Goal: Task Accomplishment & Management: Use online tool/utility

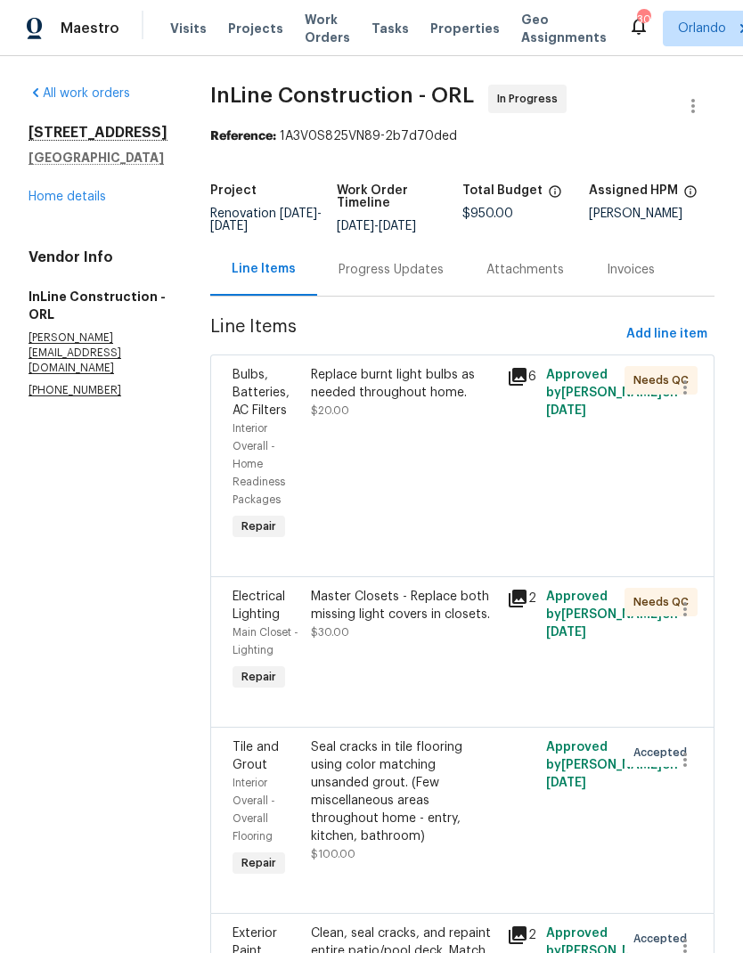
scroll to position [260, 0]
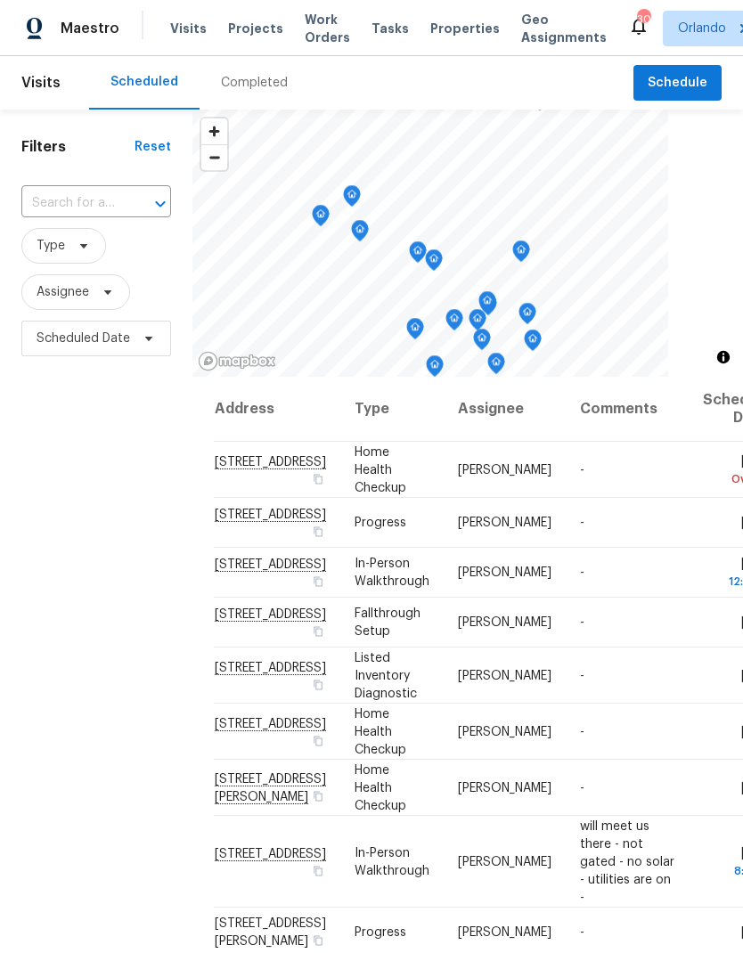
click at [106, 194] on input "text" at bounding box center [71, 204] width 100 height 28
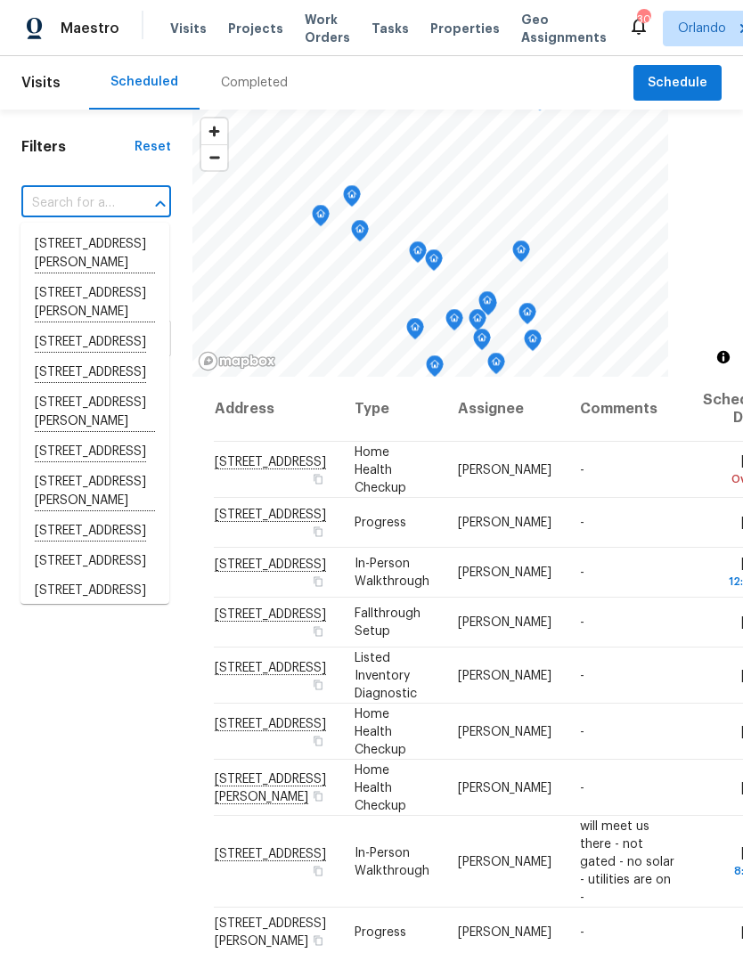
click at [261, 29] on span "Projects" at bounding box center [255, 29] width 55 height 18
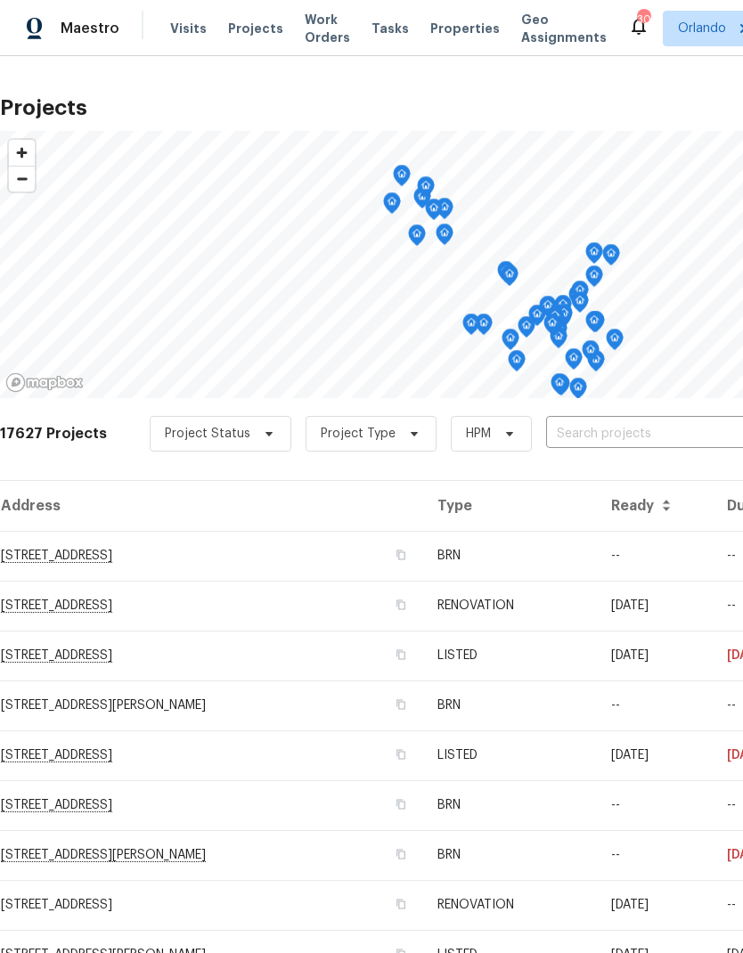
click at [621, 430] on input "text" at bounding box center [648, 435] width 204 height 28
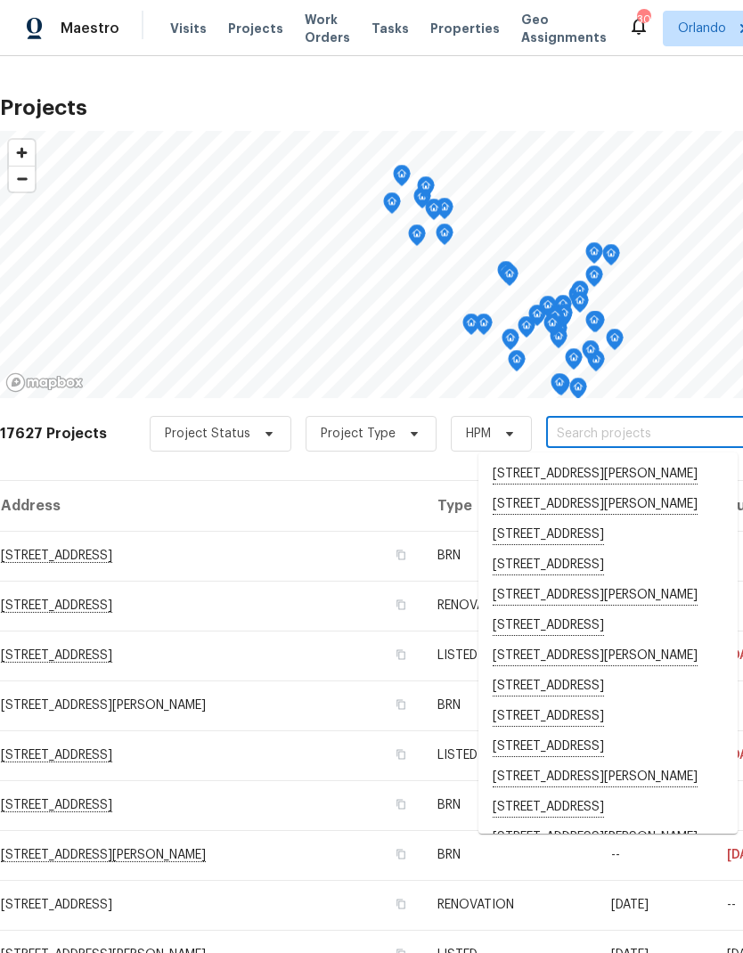
click at [620, 431] on input "text" at bounding box center [648, 435] width 204 height 28
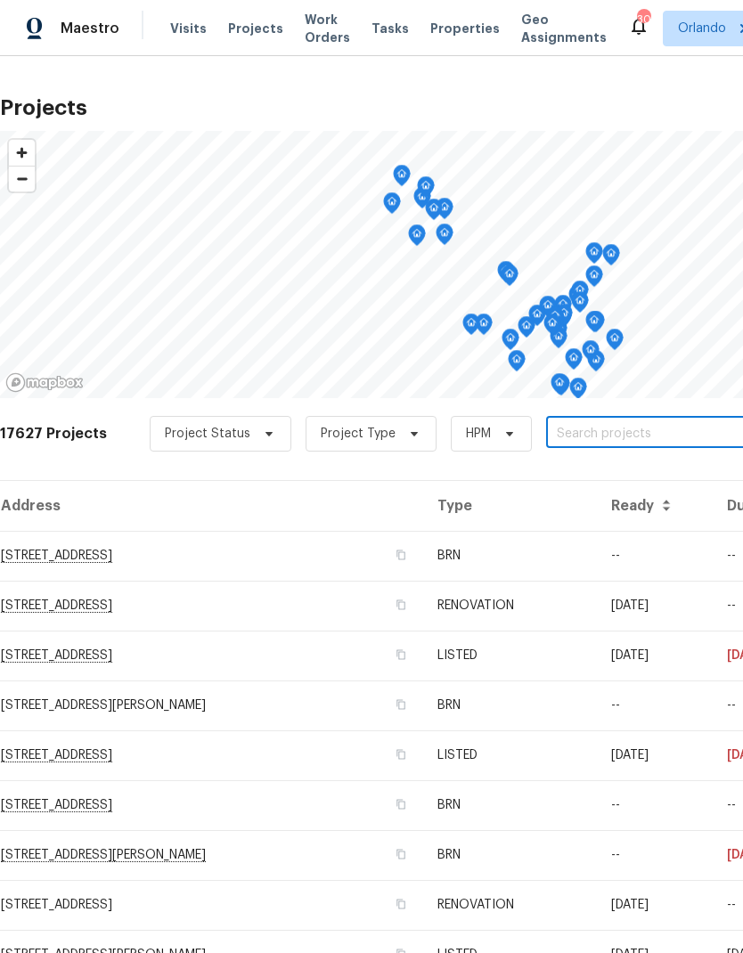
paste input "[STREET_ADDRESS]"
type input "[STREET_ADDRESS]"
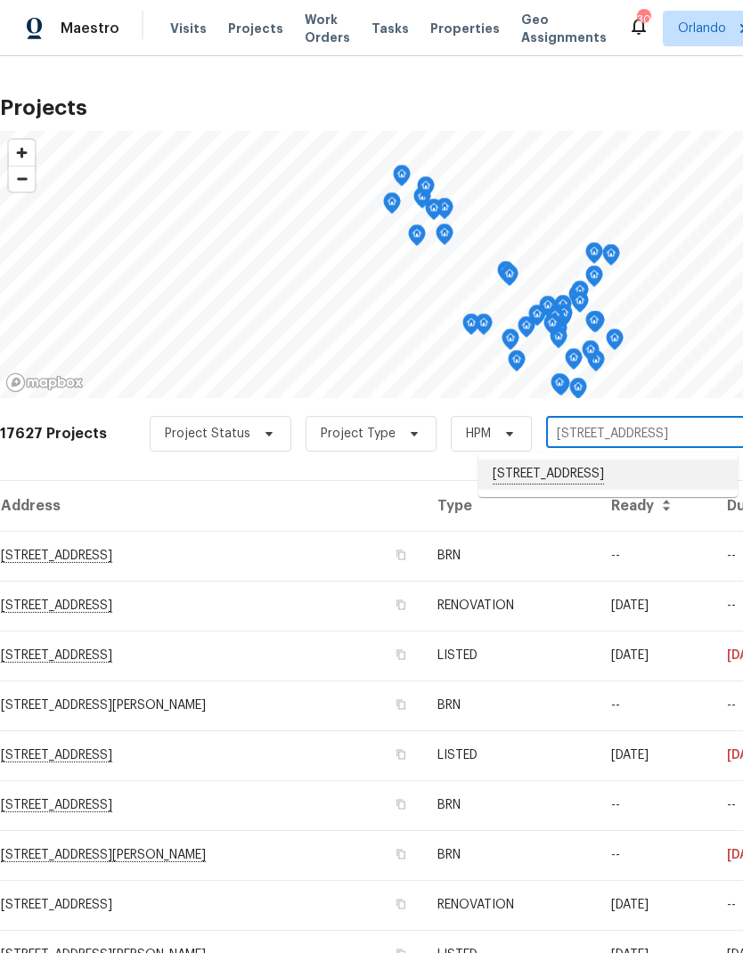
click at [634, 472] on li "[STREET_ADDRESS]" at bounding box center [608, 475] width 259 height 30
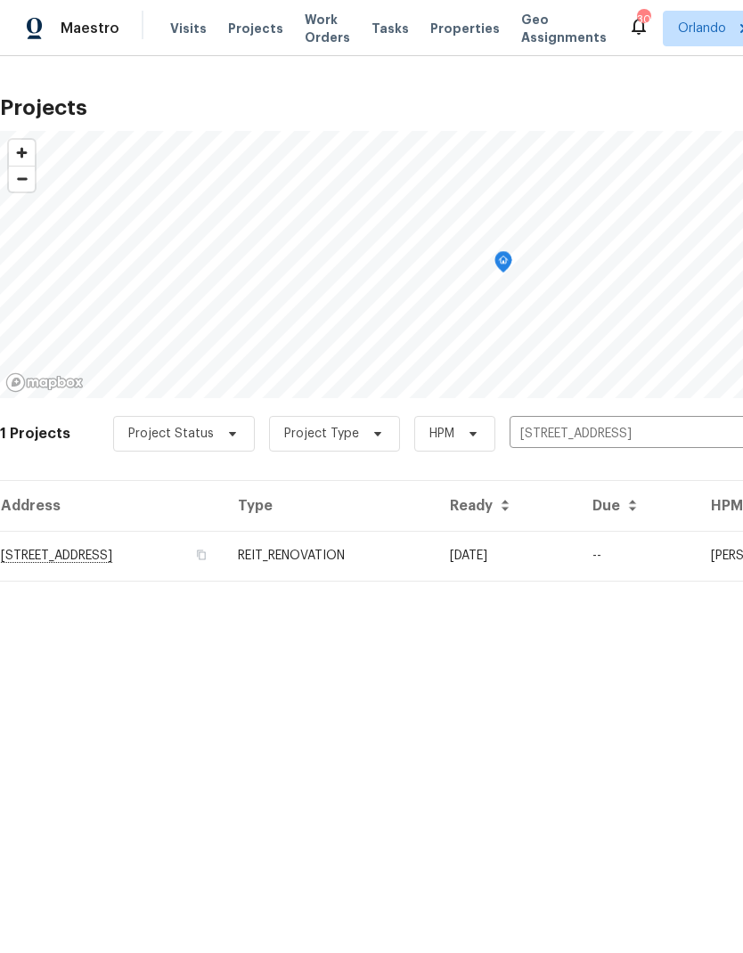
click at [151, 560] on td "840 Huntington Pl, Orlando, FL 32803" at bounding box center [112, 556] width 224 height 50
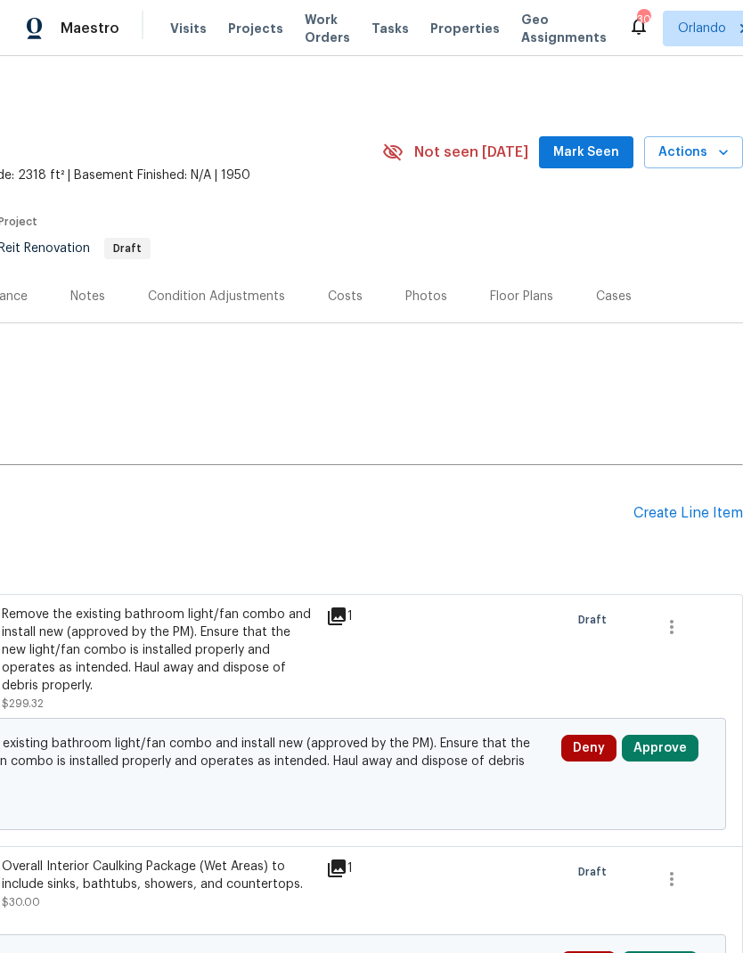
scroll to position [0, 264]
click at [613, 142] on span "Mark Seen" at bounding box center [586, 153] width 66 height 22
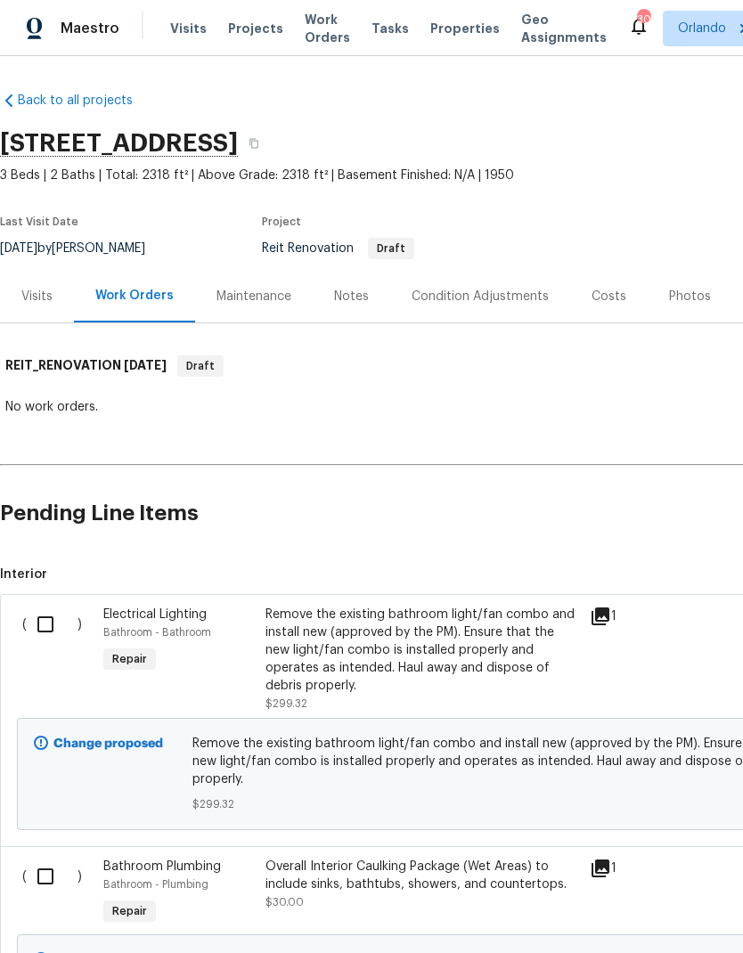
scroll to position [0, 0]
click at [367, 270] on div "Notes" at bounding box center [352, 296] width 78 height 53
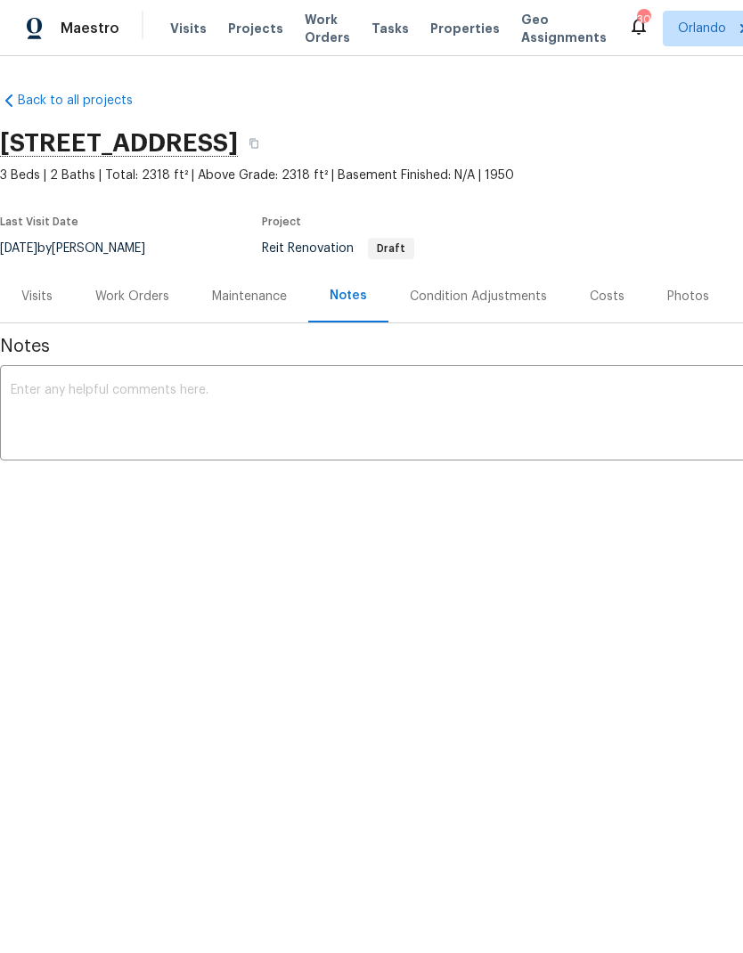
click at [224, 407] on textarea at bounding box center [504, 415] width 986 height 62
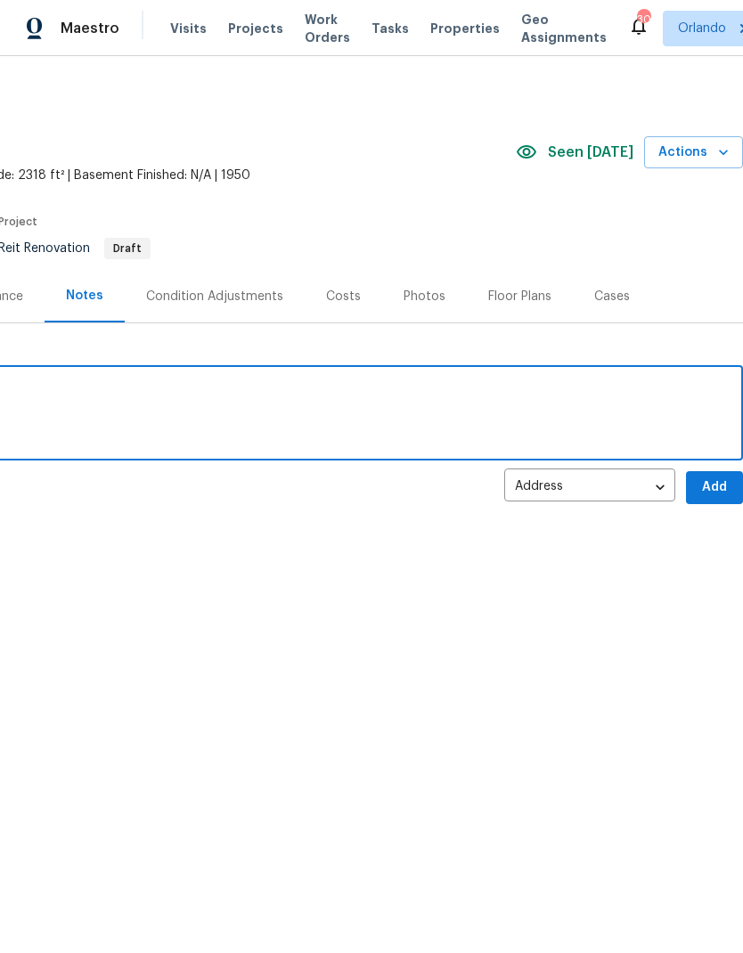
scroll to position [0, 264]
type textarea "2014 Roof"
click at [721, 487] on span "Add" at bounding box center [714, 488] width 29 height 22
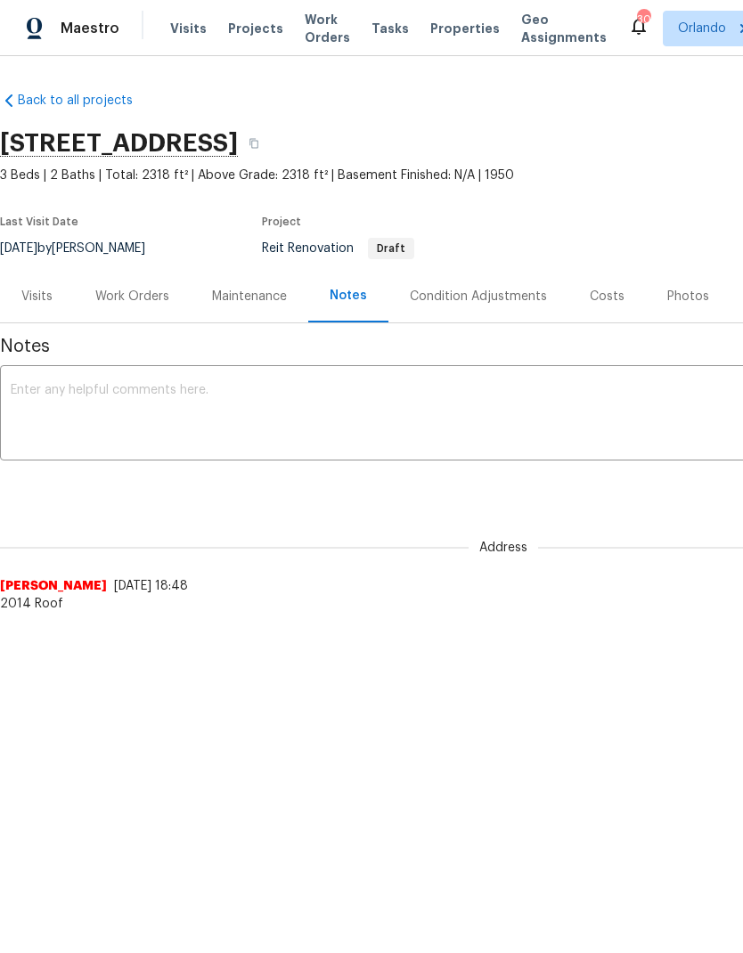
scroll to position [0, 0]
click at [147, 299] on div "Work Orders" at bounding box center [132, 297] width 74 height 18
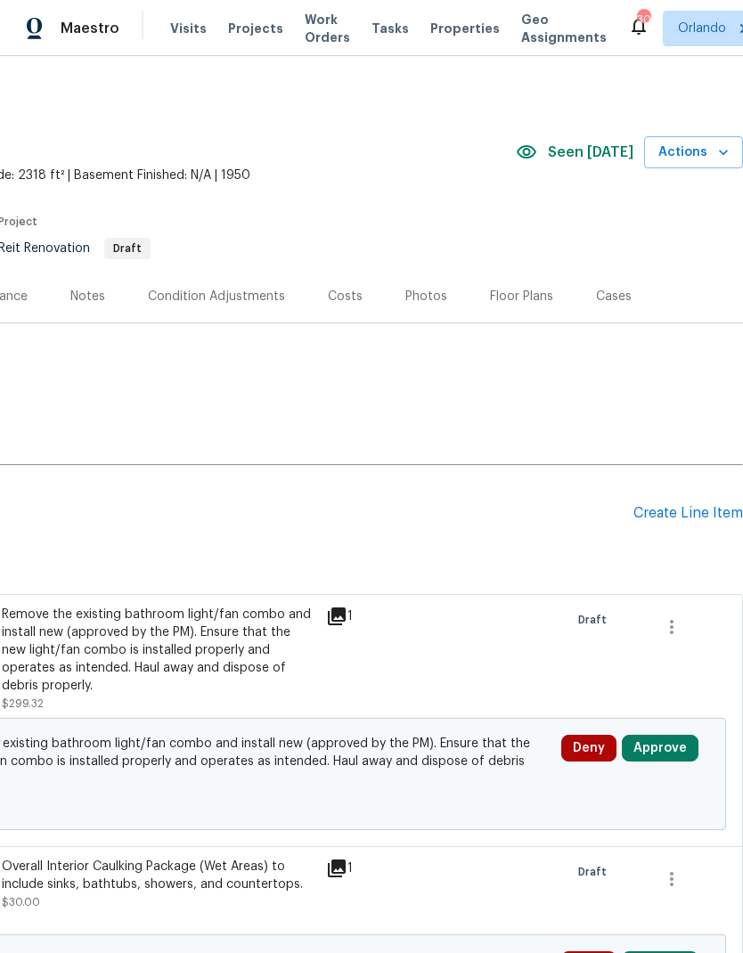
scroll to position [0, 264]
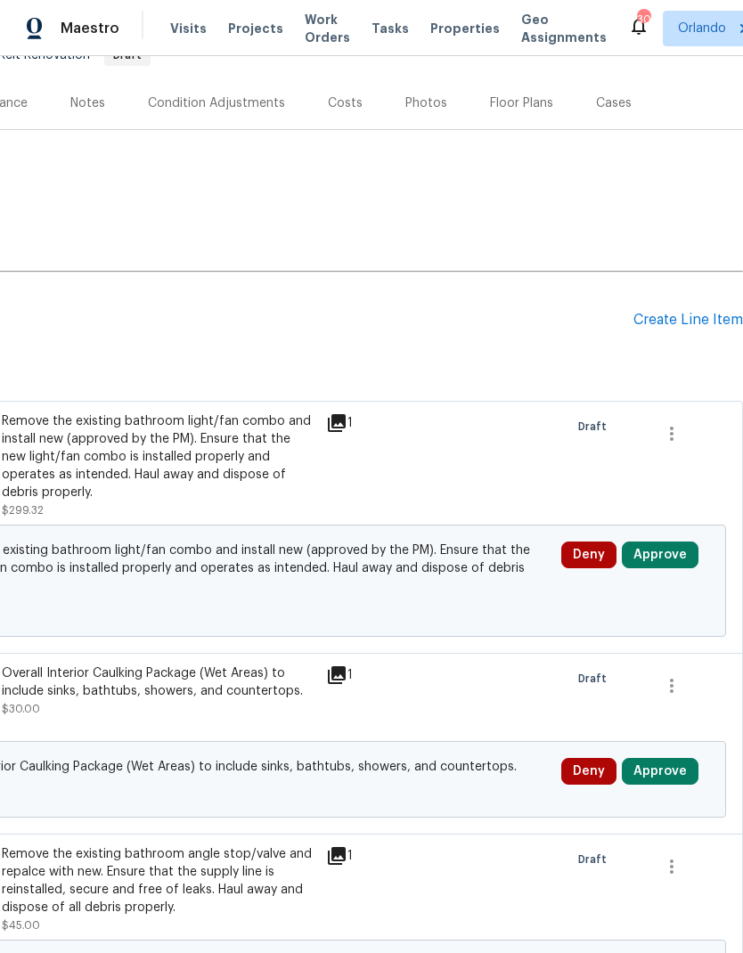
scroll to position [194, 264]
click at [690, 541] on button "Approve" at bounding box center [660, 554] width 77 height 27
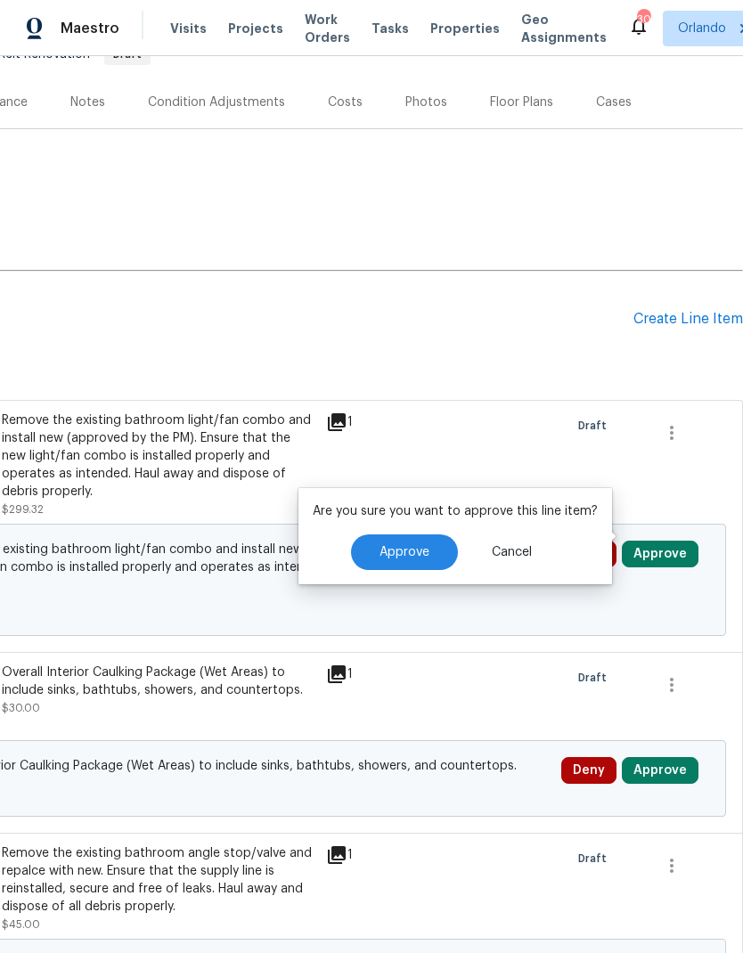
click at [426, 535] on button "Approve" at bounding box center [404, 553] width 107 height 36
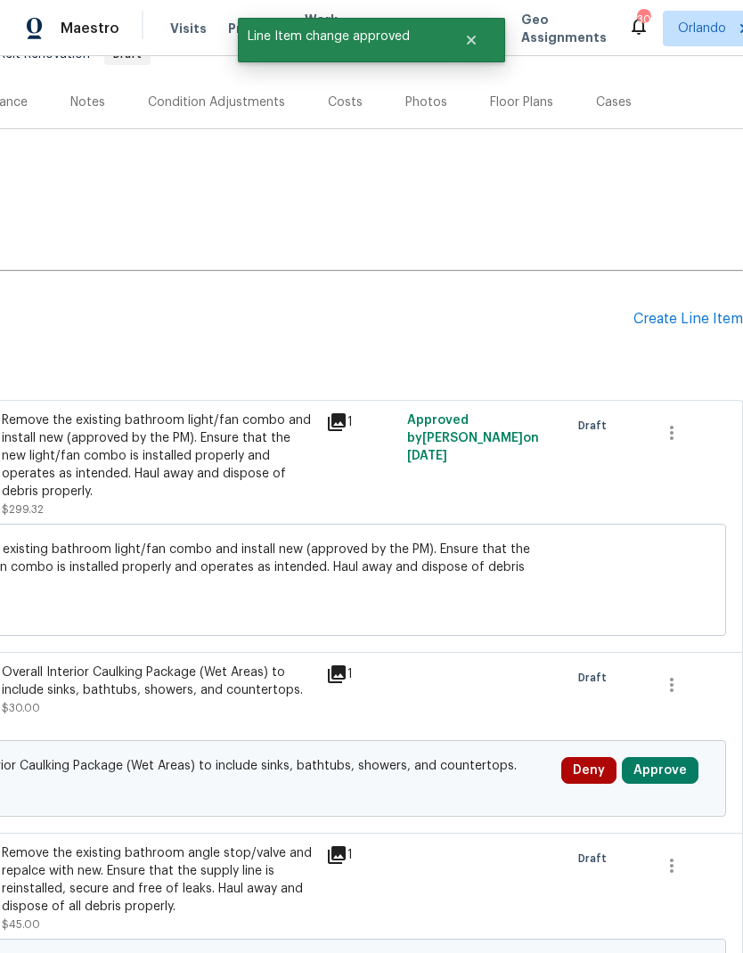
click at [676, 757] on button "Approve" at bounding box center [660, 770] width 77 height 27
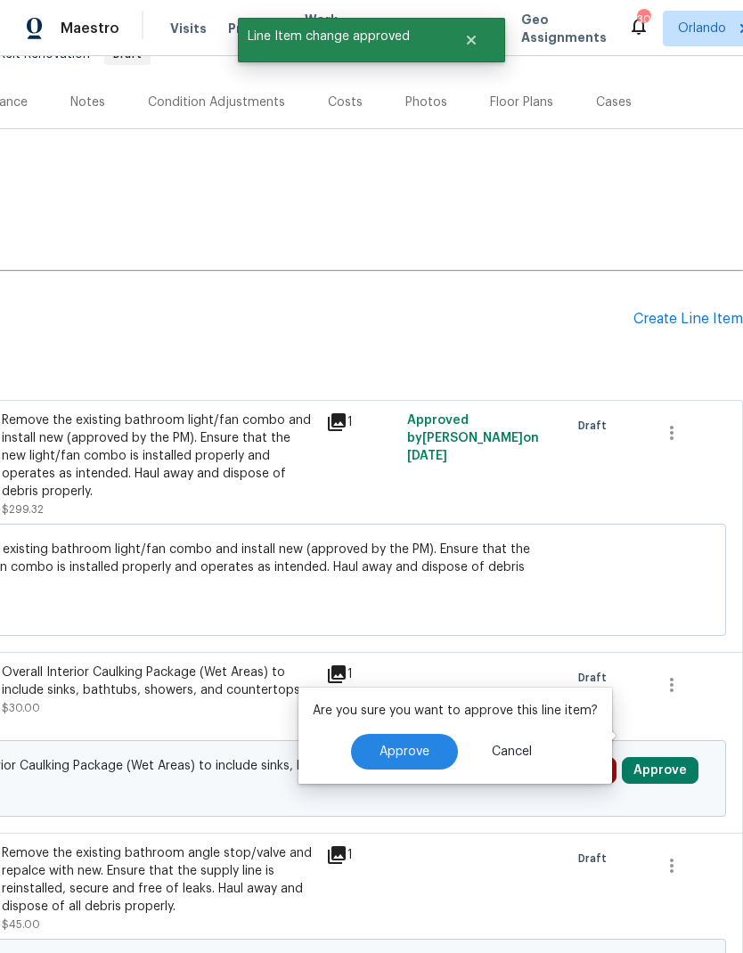
click at [421, 734] on button "Approve" at bounding box center [404, 752] width 107 height 36
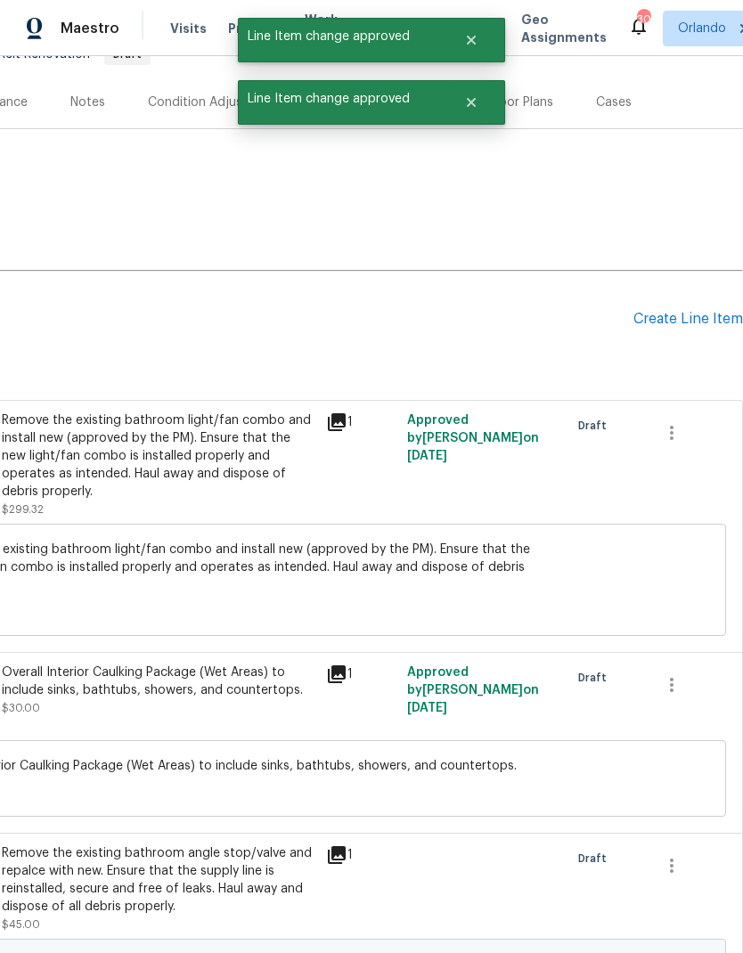
click at [675, 953] on button "Approve" at bounding box center [660, 969] width 77 height 27
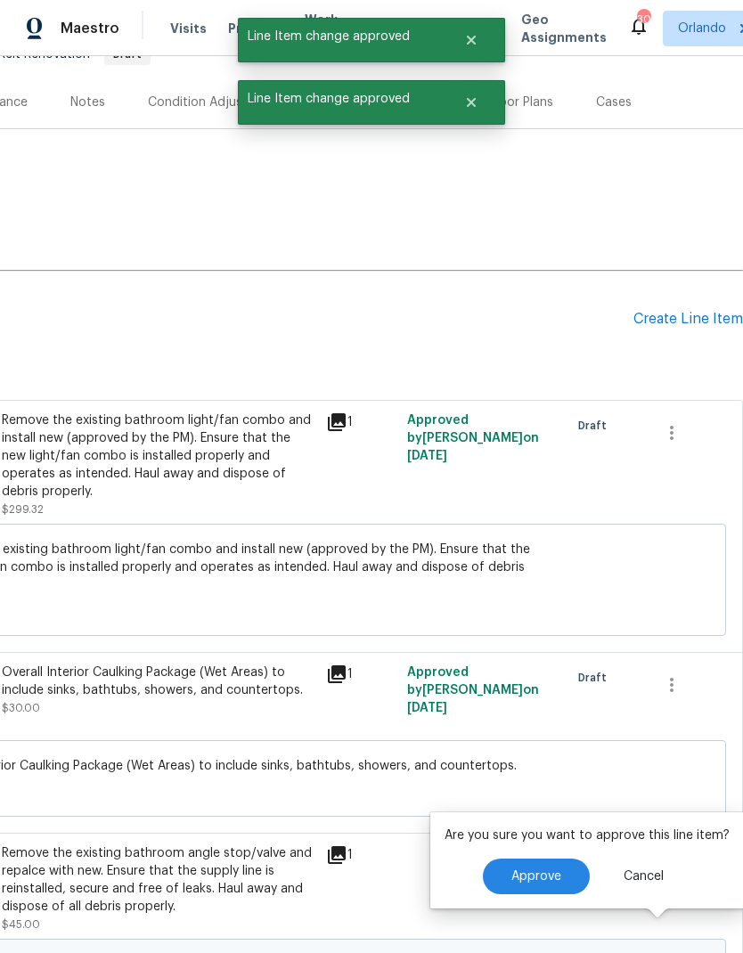
click at [511, 871] on span "Approve" at bounding box center [536, 877] width 50 height 13
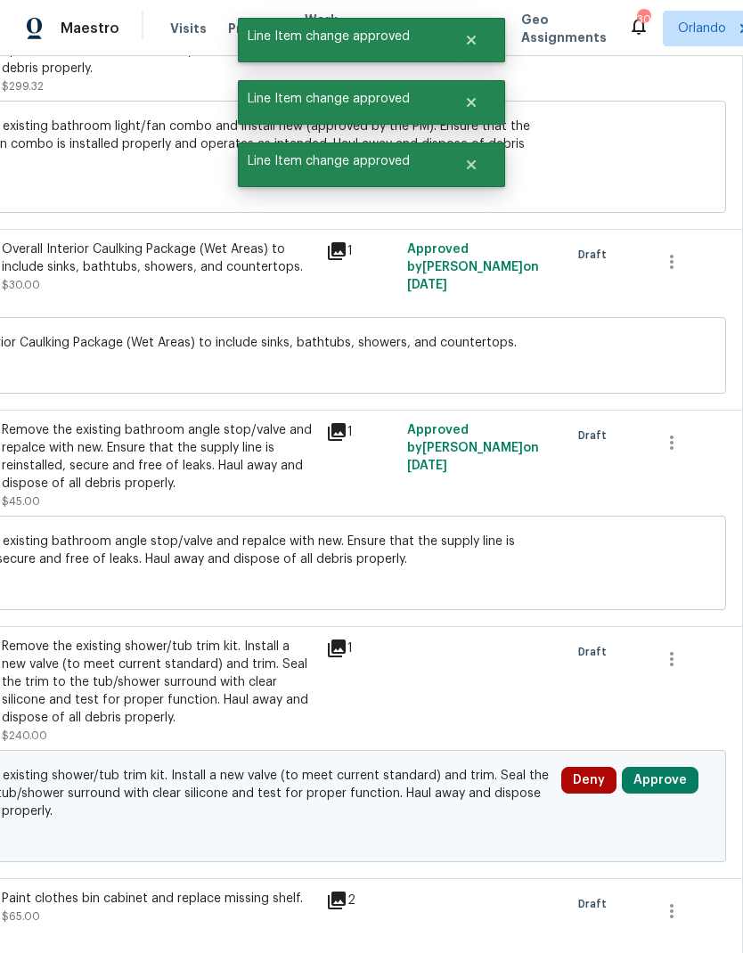
scroll to position [618, 264]
click at [675, 766] on button "Approve" at bounding box center [660, 779] width 77 height 27
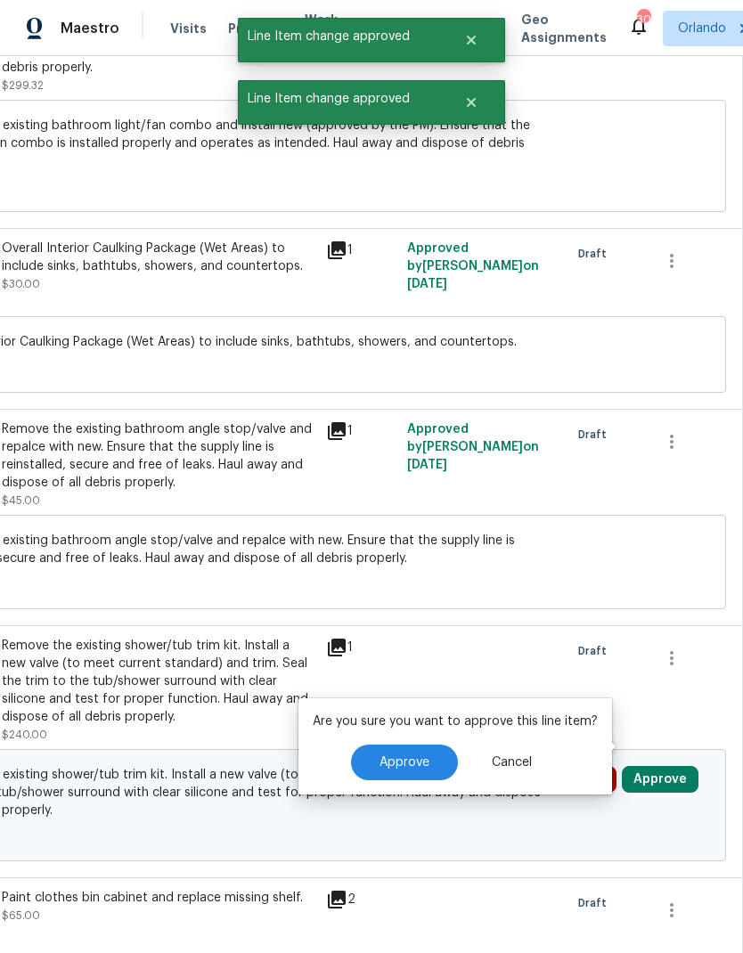
click at [430, 745] on button "Approve" at bounding box center [404, 763] width 107 height 36
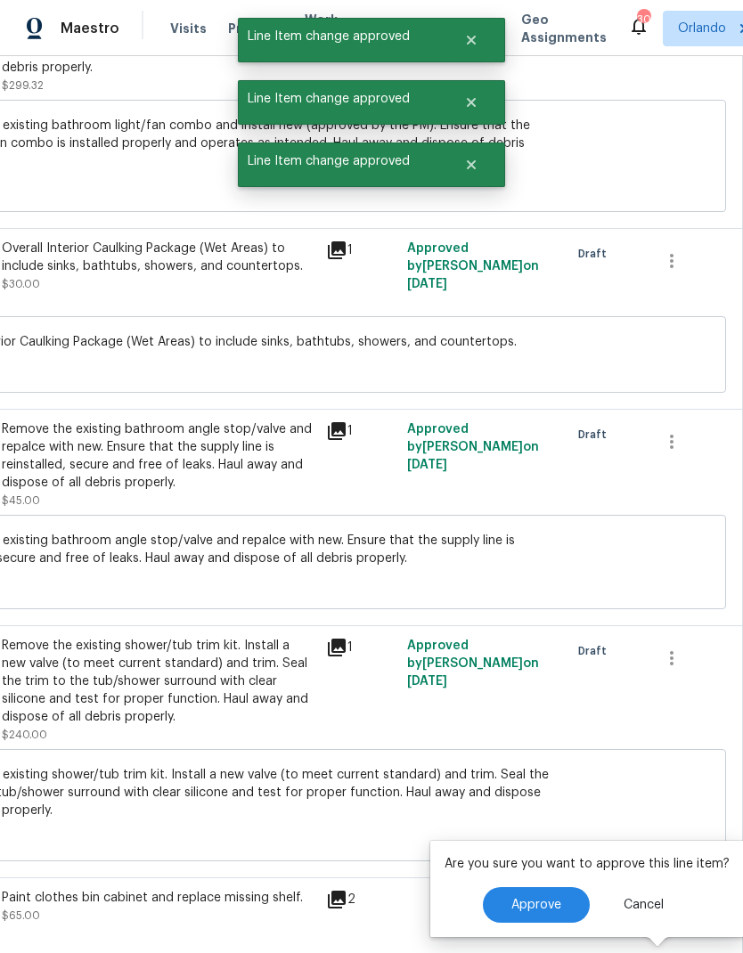
click at [532, 899] on span "Approve" at bounding box center [536, 905] width 50 height 13
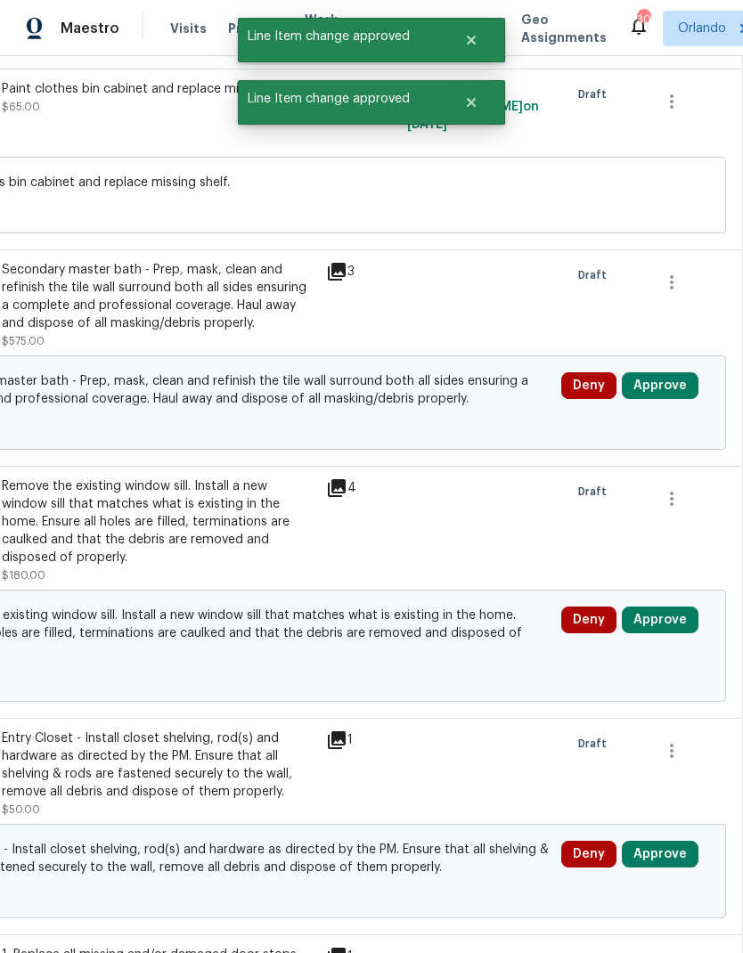
scroll to position [1428, 264]
click at [677, 372] on button "Approve" at bounding box center [660, 385] width 77 height 27
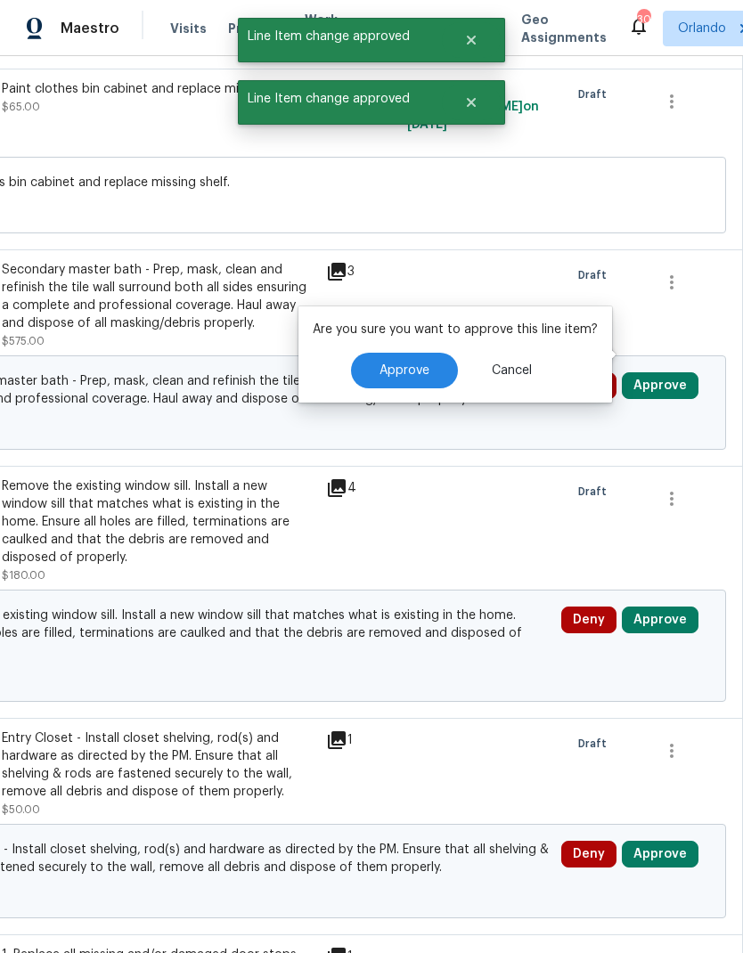
click at [435, 353] on button "Approve" at bounding box center [404, 371] width 107 height 36
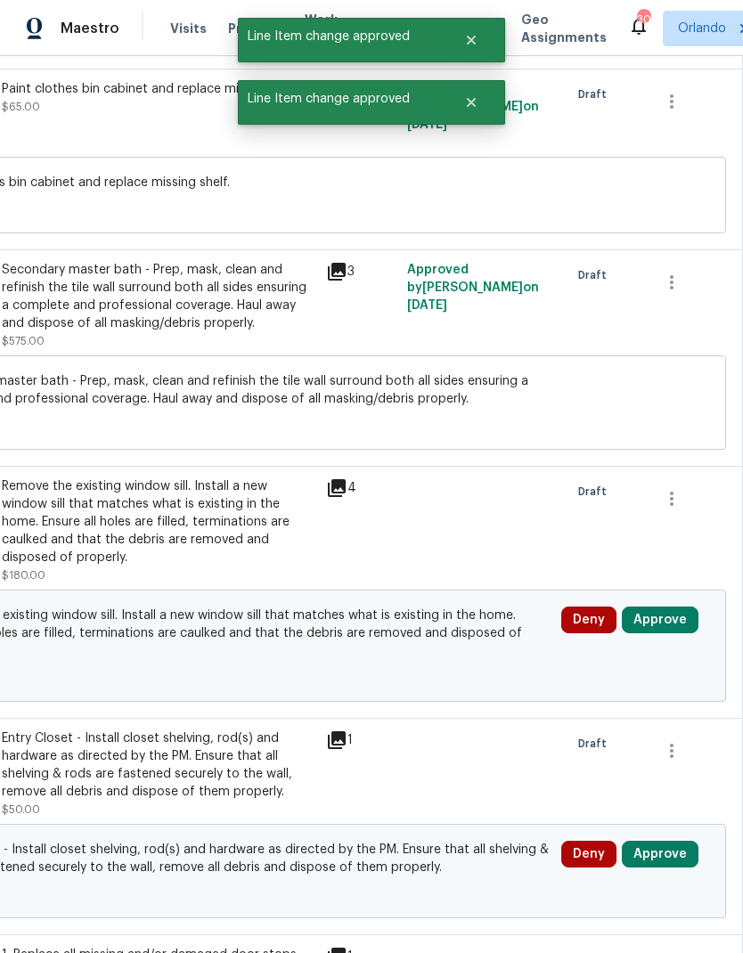
click at [681, 607] on button "Approve" at bounding box center [660, 620] width 77 height 27
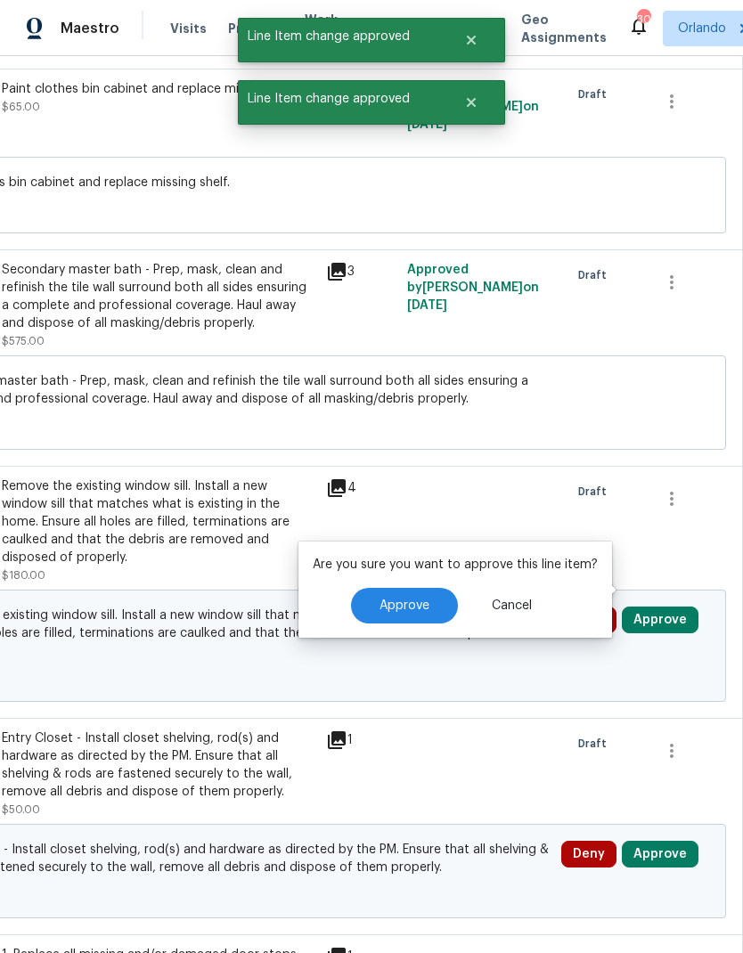
click at [424, 600] on span "Approve" at bounding box center [405, 606] width 50 height 13
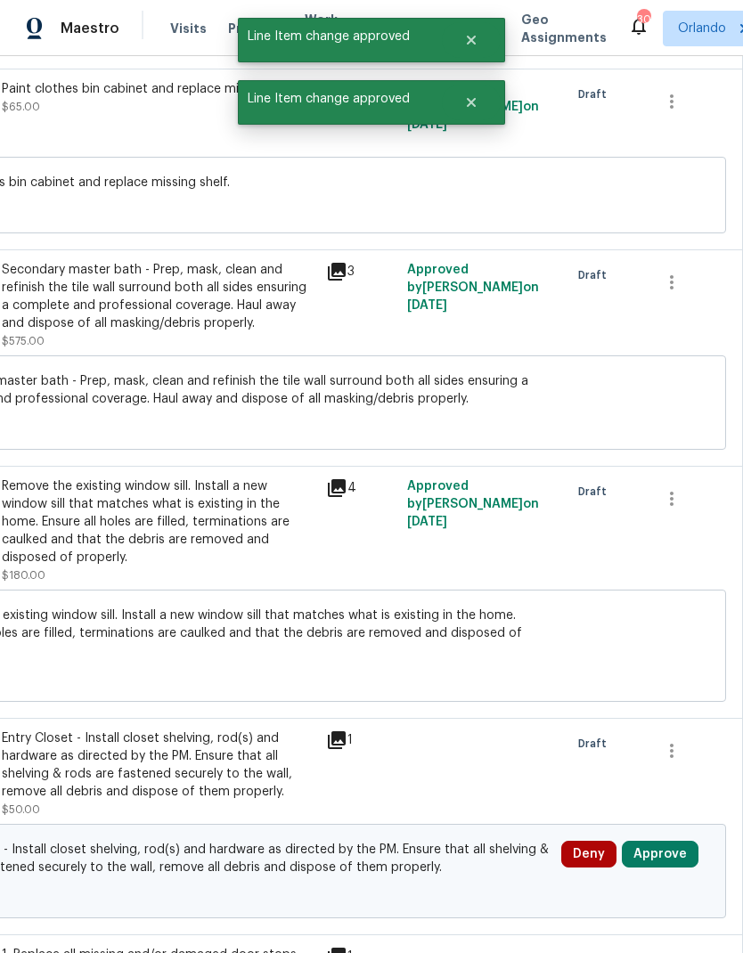
click at [676, 841] on button "Approve" at bounding box center [660, 854] width 77 height 27
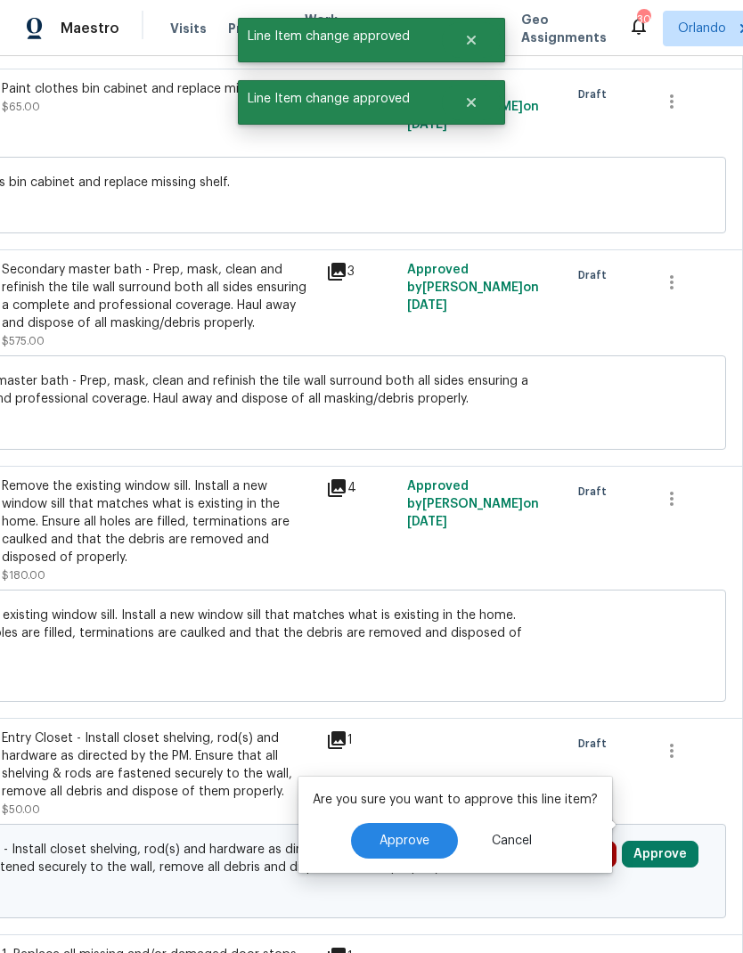
click at [438, 823] on button "Approve" at bounding box center [404, 841] width 107 height 36
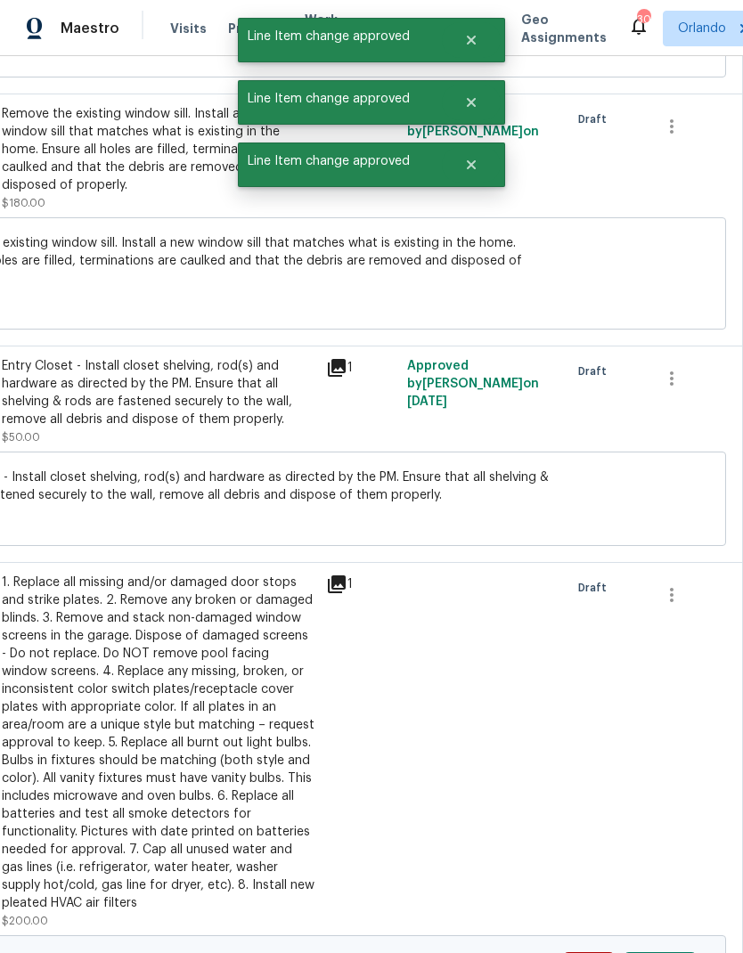
scroll to position [1800, 264]
click at [675, 953] on button "Approve" at bounding box center [660, 966] width 77 height 27
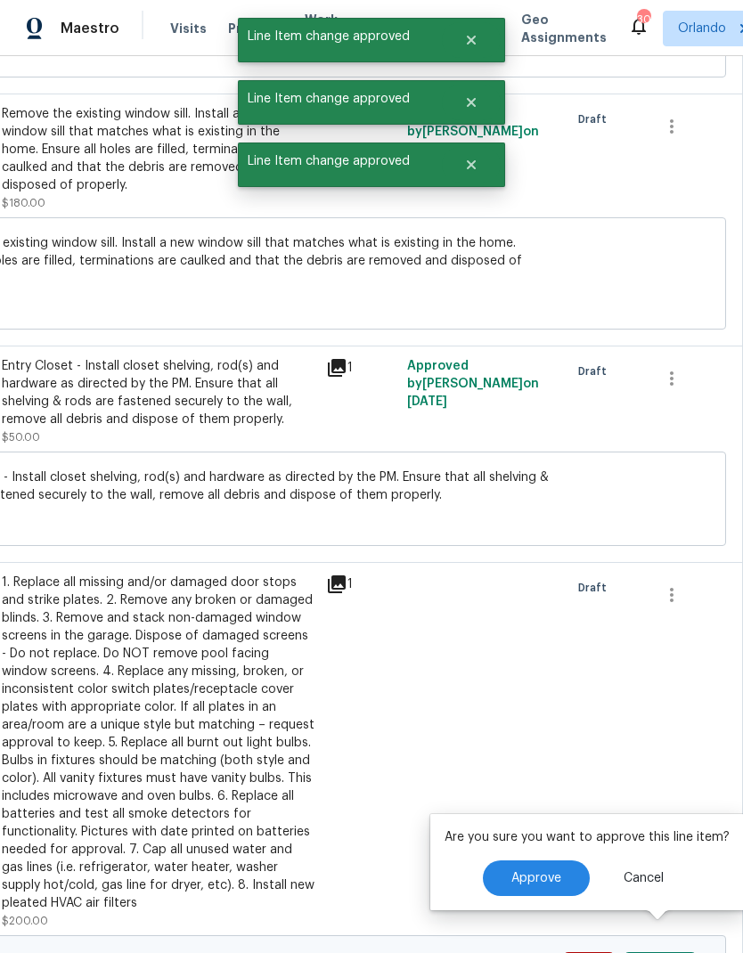
click at [546, 872] on span "Approve" at bounding box center [536, 878] width 50 height 13
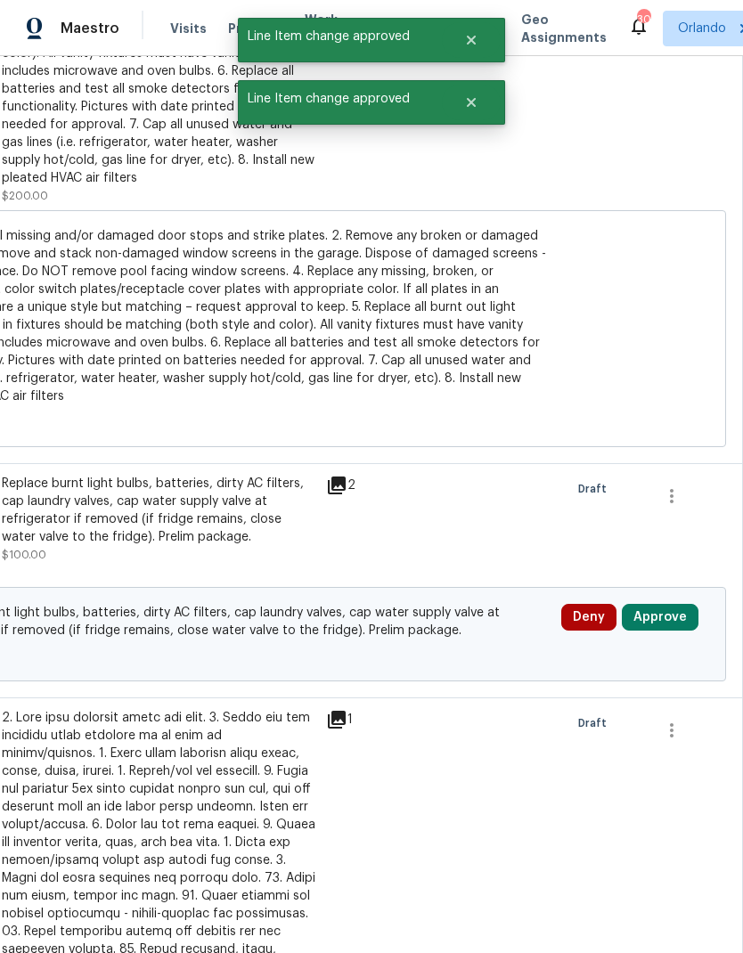
scroll to position [2525, 264]
click at [679, 604] on button "Approve" at bounding box center [660, 617] width 77 height 27
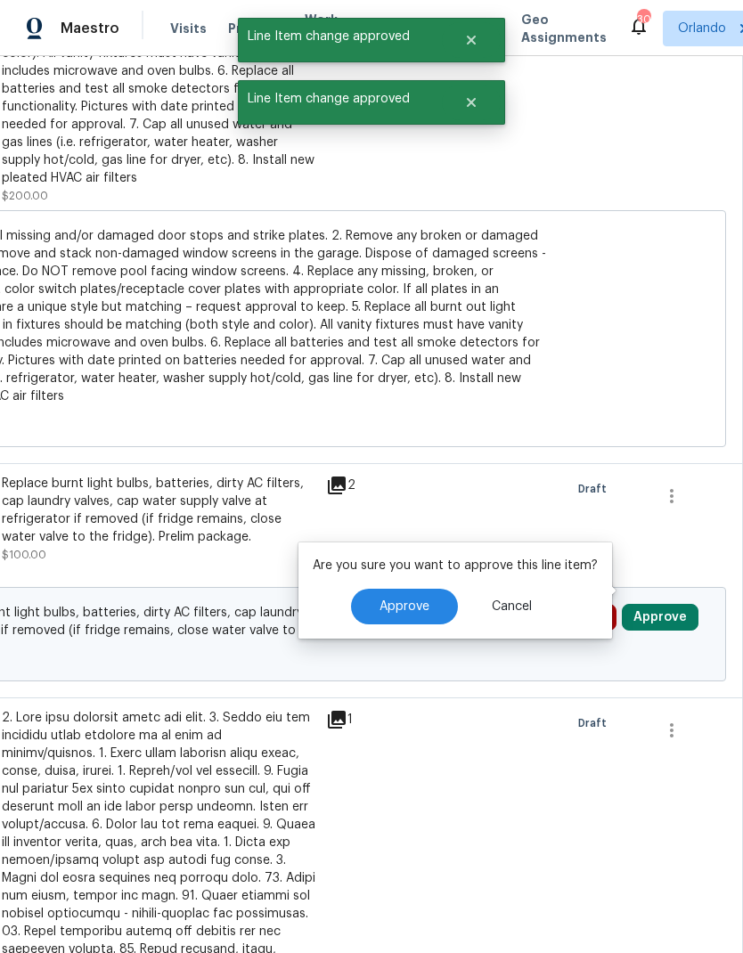
click at [433, 589] on button "Approve" at bounding box center [404, 607] width 107 height 36
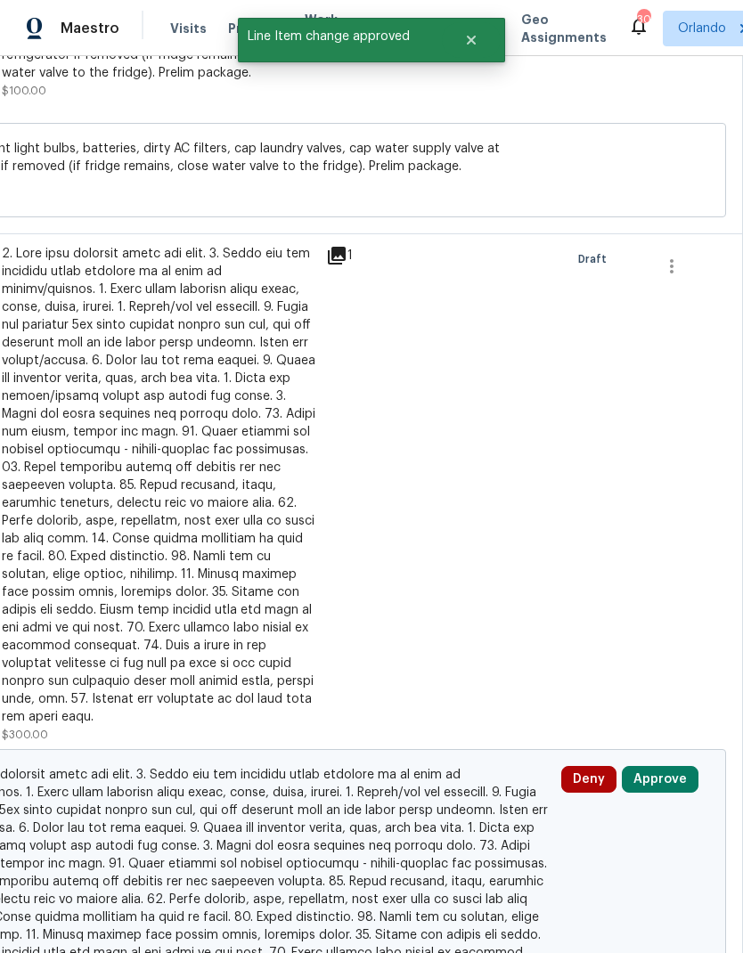
scroll to position [2990, 264]
click at [672, 766] on button "Approve" at bounding box center [660, 779] width 77 height 27
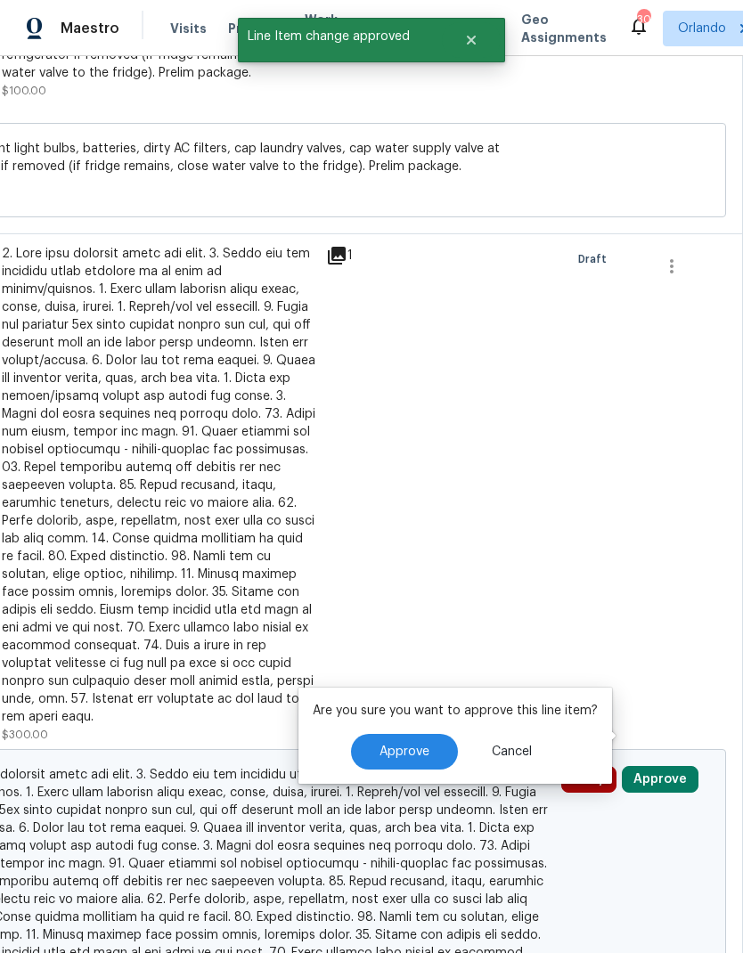
click at [416, 746] on span "Approve" at bounding box center [405, 752] width 50 height 13
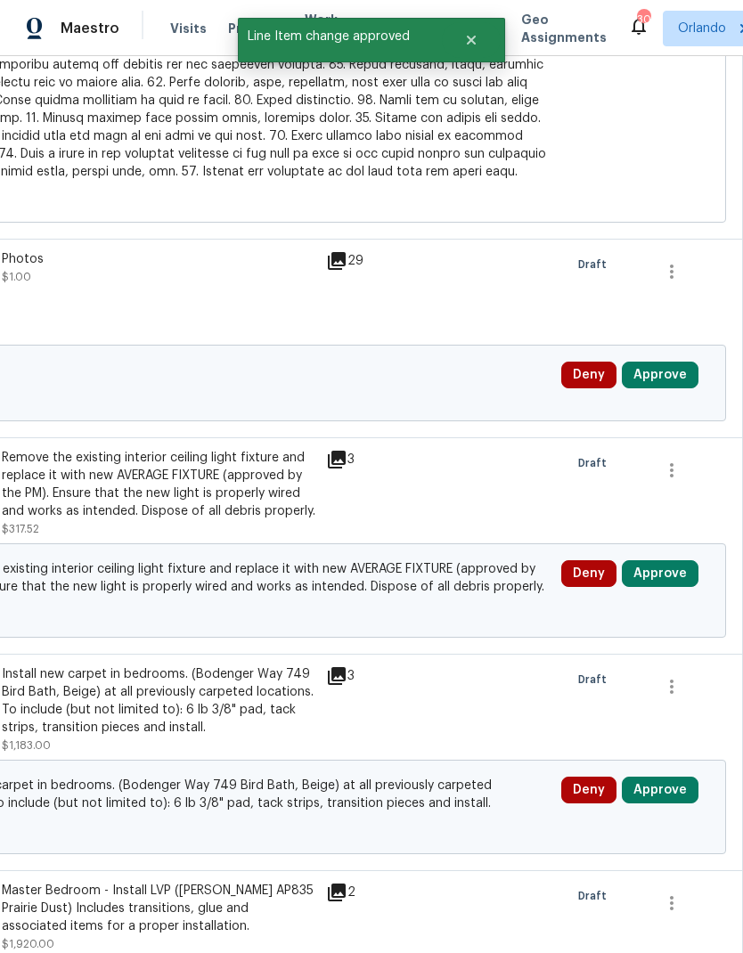
scroll to position [3806, 264]
click at [675, 363] on button "Approve" at bounding box center [660, 376] width 77 height 27
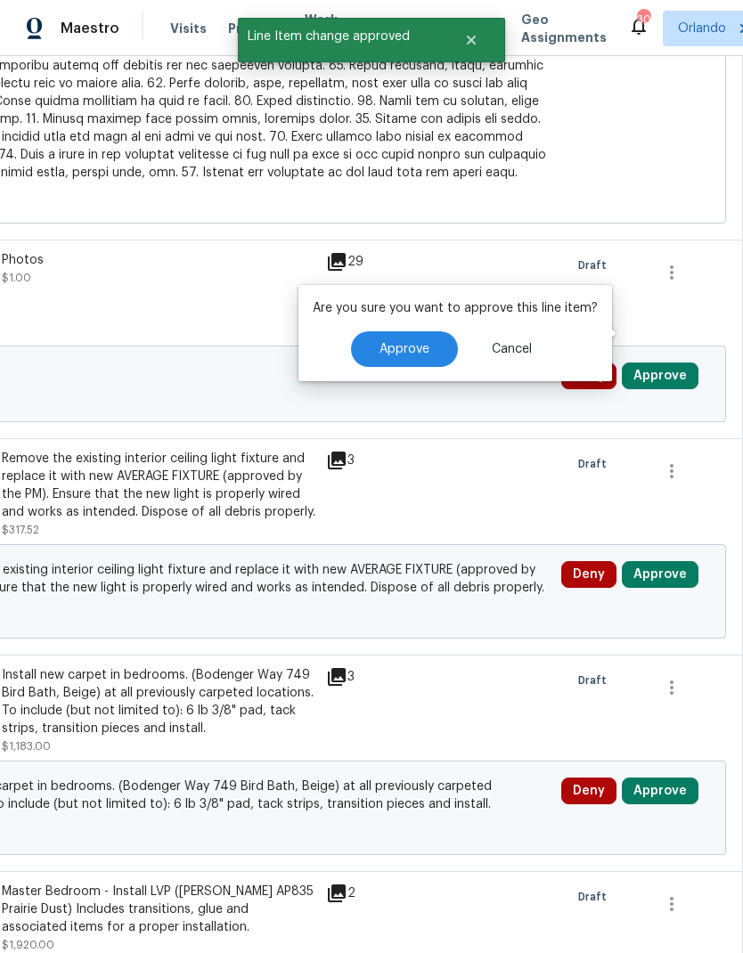
click at [406, 331] on button "Approve" at bounding box center [404, 349] width 107 height 36
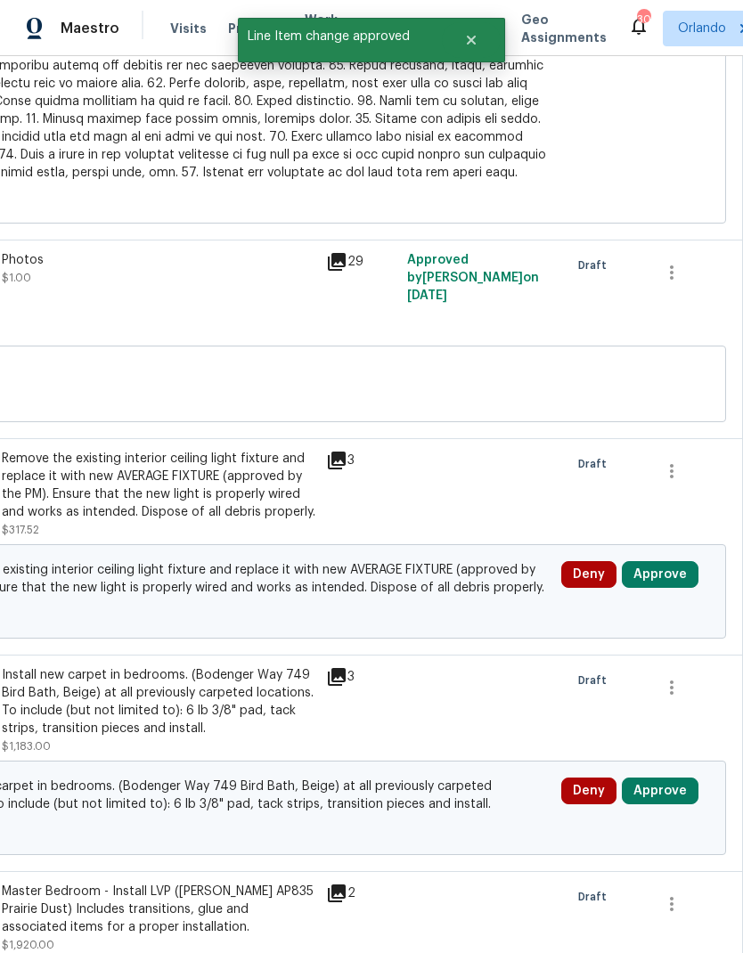
click at [684, 561] on button "Approve" at bounding box center [660, 574] width 77 height 27
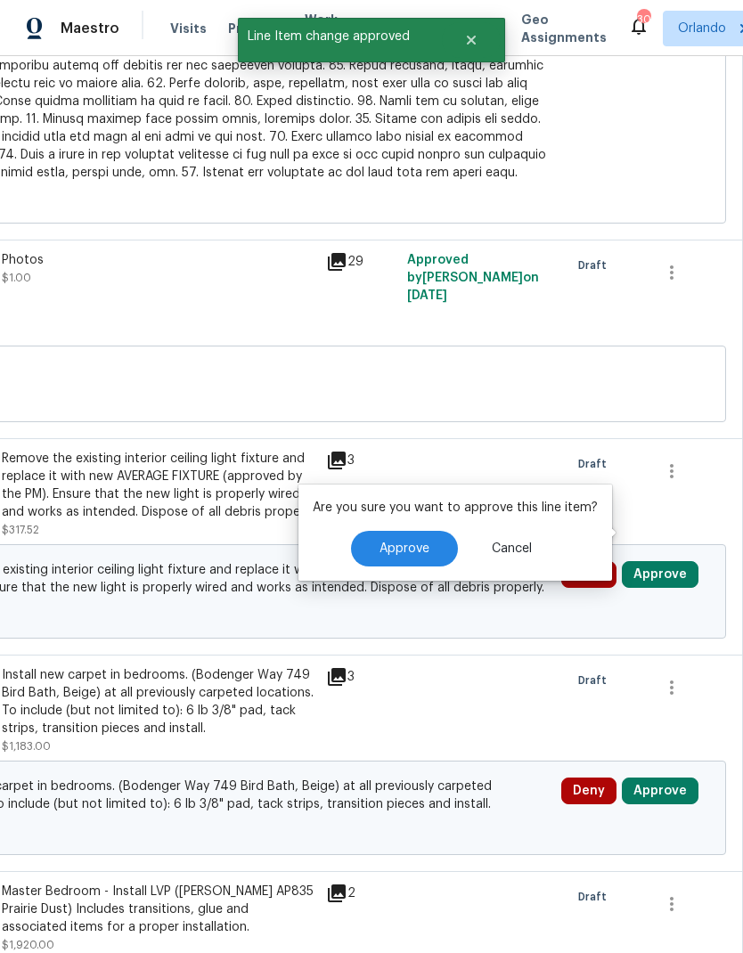
click at [421, 543] on span "Approve" at bounding box center [405, 549] width 50 height 13
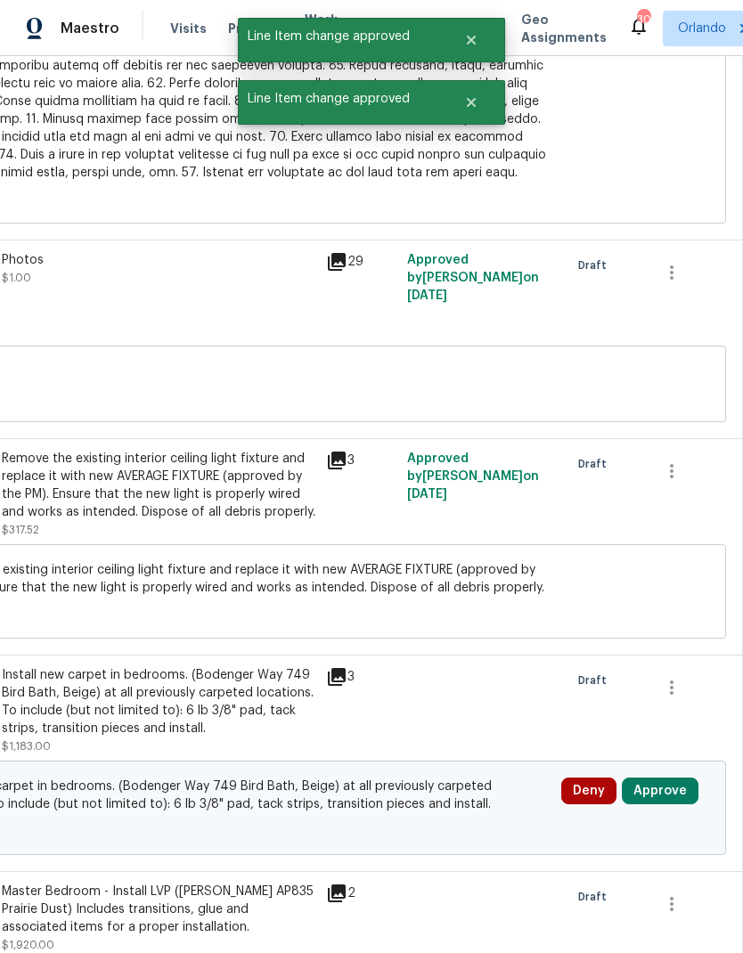
click at [675, 778] on button "Approve" at bounding box center [660, 791] width 77 height 27
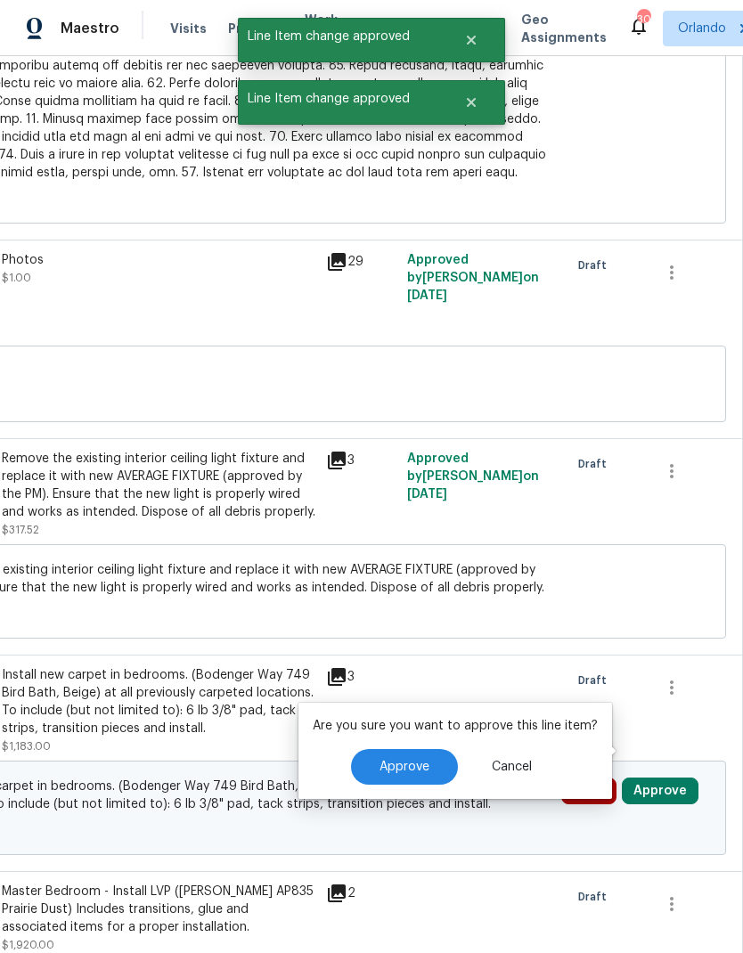
click at [424, 749] on button "Approve" at bounding box center [404, 767] width 107 height 36
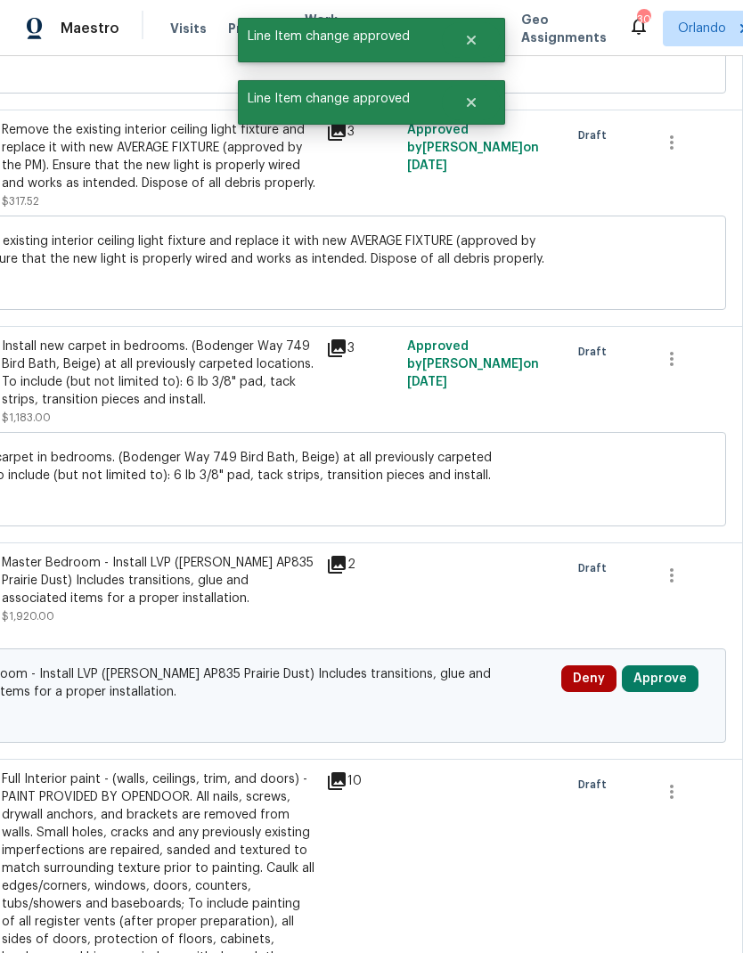
scroll to position [4135, 264]
click at [681, 666] on button "Approve" at bounding box center [660, 679] width 77 height 27
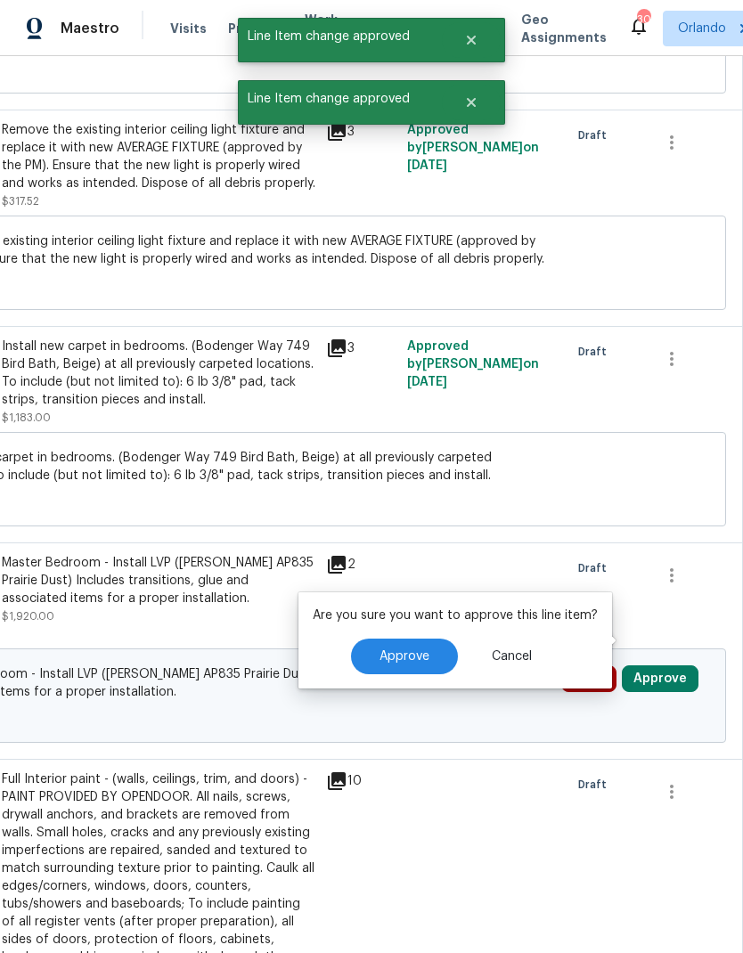
click at [415, 639] on button "Approve" at bounding box center [404, 657] width 107 height 36
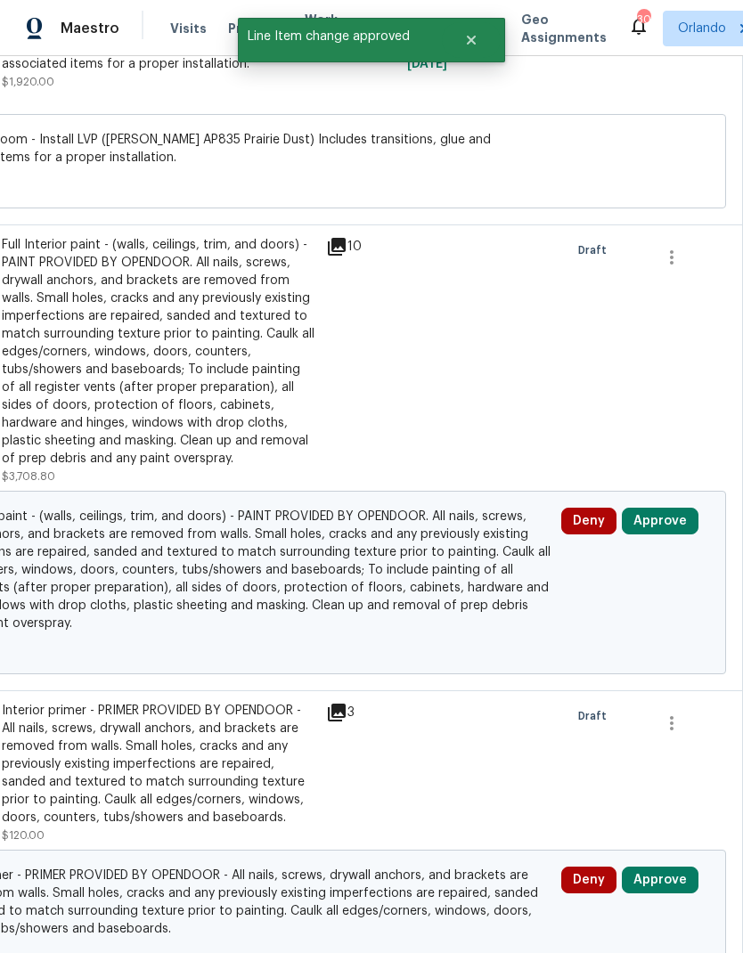
scroll to position [4670, 264]
click at [679, 507] on button "Approve" at bounding box center [660, 520] width 77 height 27
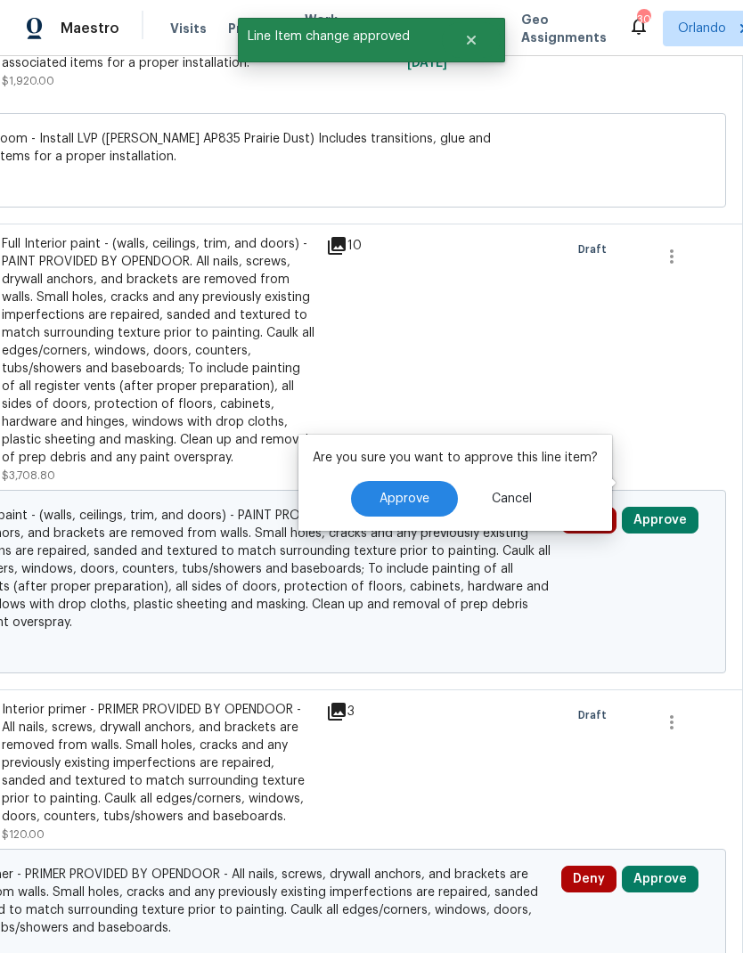
click at [424, 493] on span "Approve" at bounding box center [405, 499] width 50 height 13
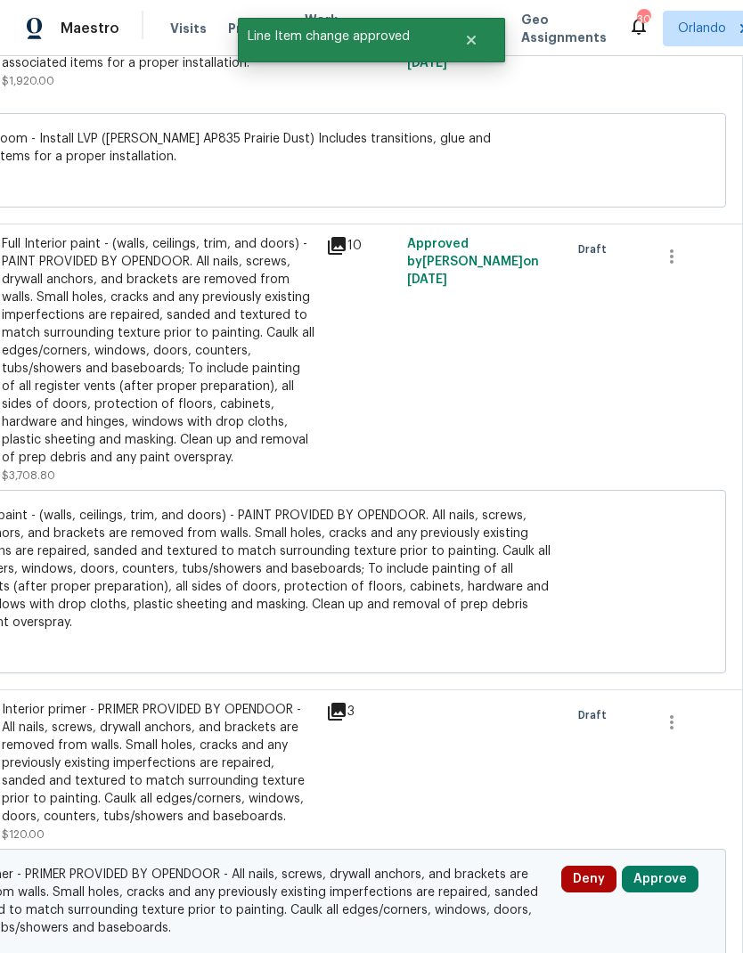
click at [676, 866] on button "Approve" at bounding box center [660, 879] width 77 height 27
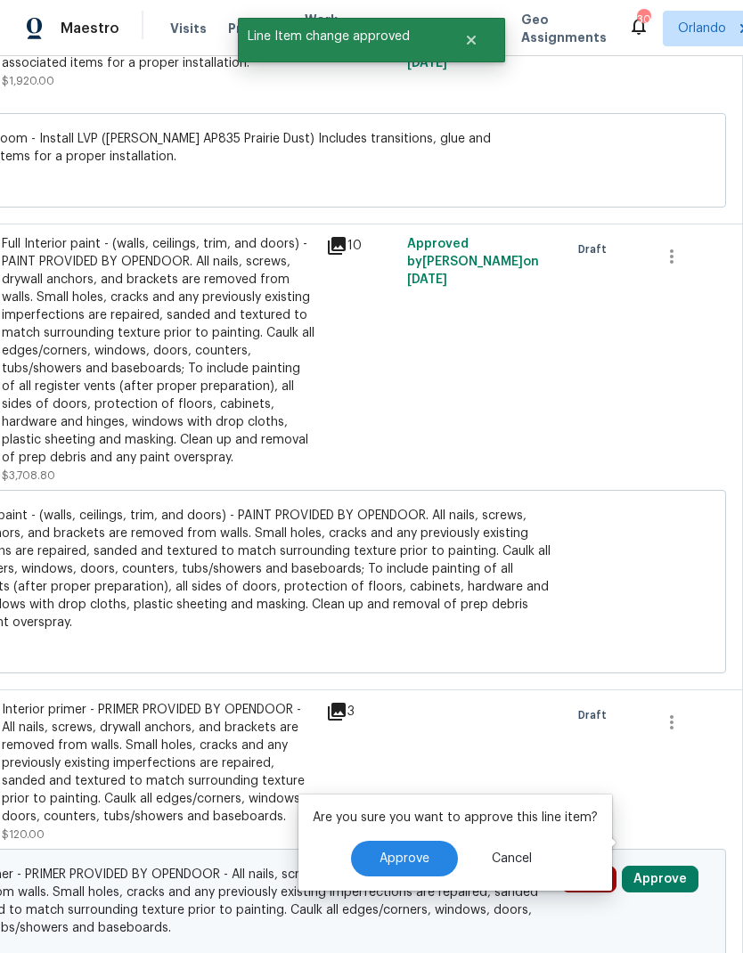
click at [431, 841] on button "Approve" at bounding box center [404, 859] width 107 height 36
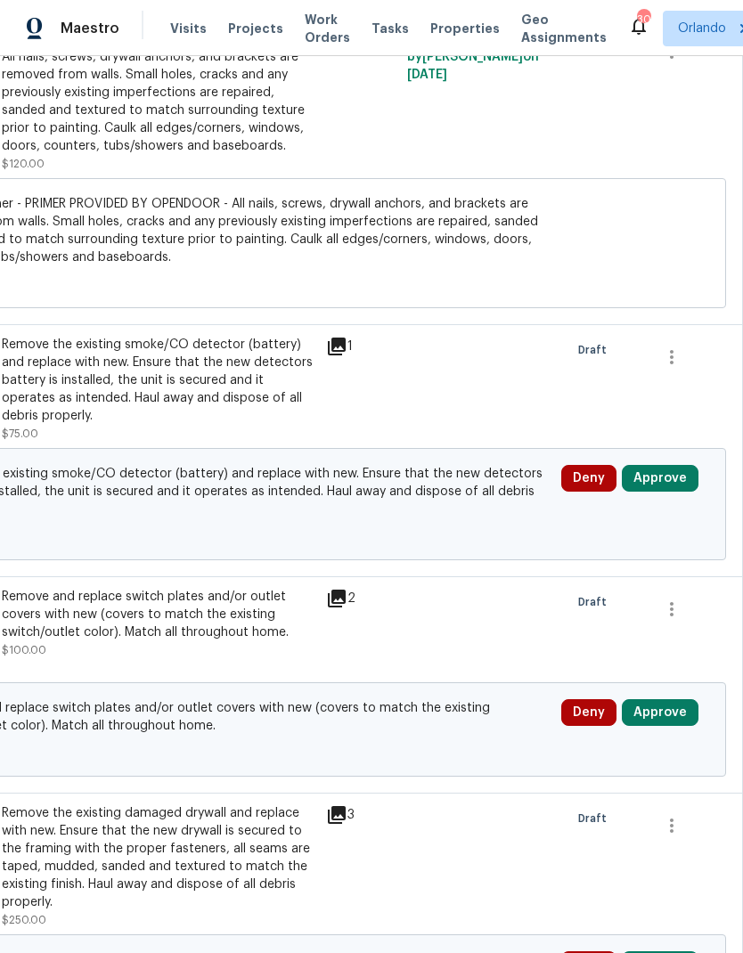
scroll to position [5341, 264]
click at [673, 465] on button "Approve" at bounding box center [660, 478] width 77 height 27
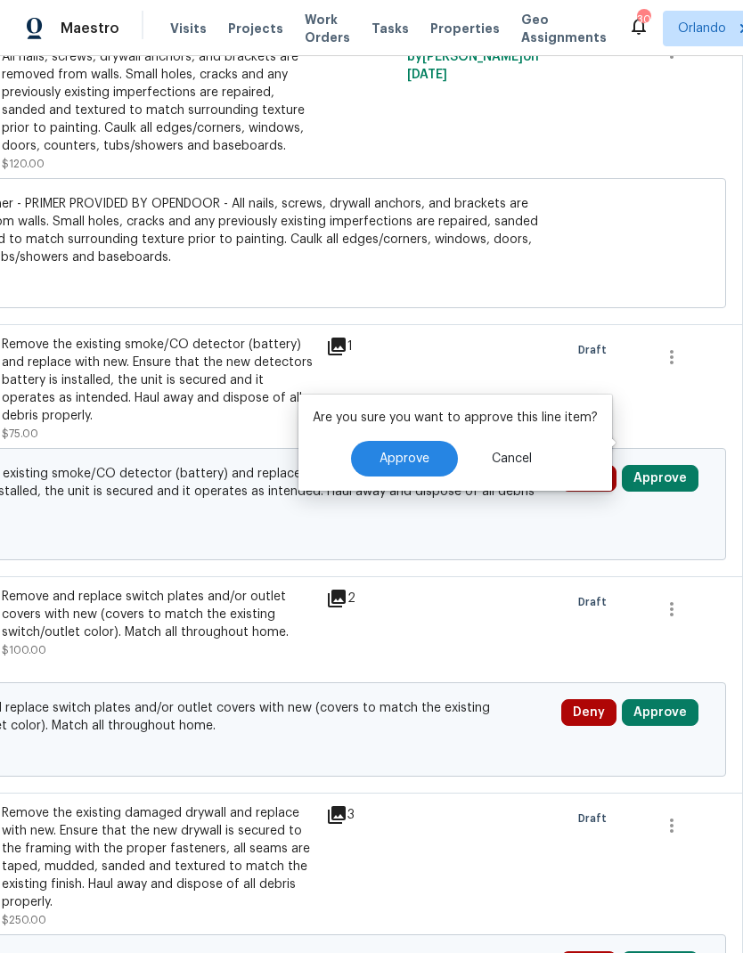
click at [427, 441] on button "Approve" at bounding box center [404, 459] width 107 height 36
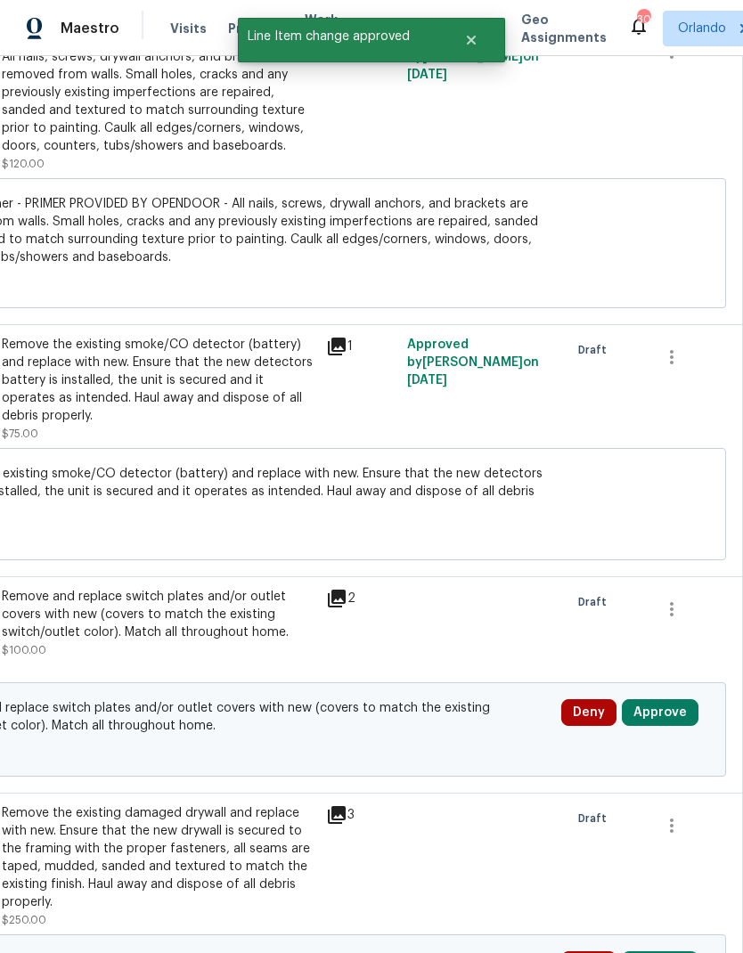
click at [676, 700] on button "Approve" at bounding box center [660, 713] width 77 height 27
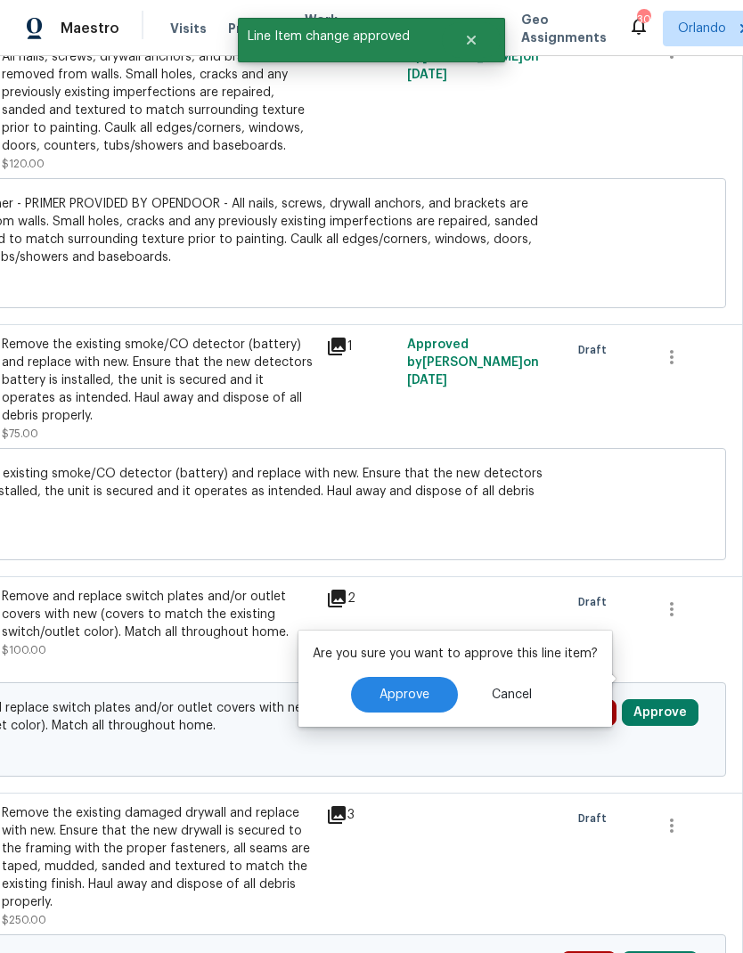
click at [418, 689] on span "Approve" at bounding box center [405, 695] width 50 height 13
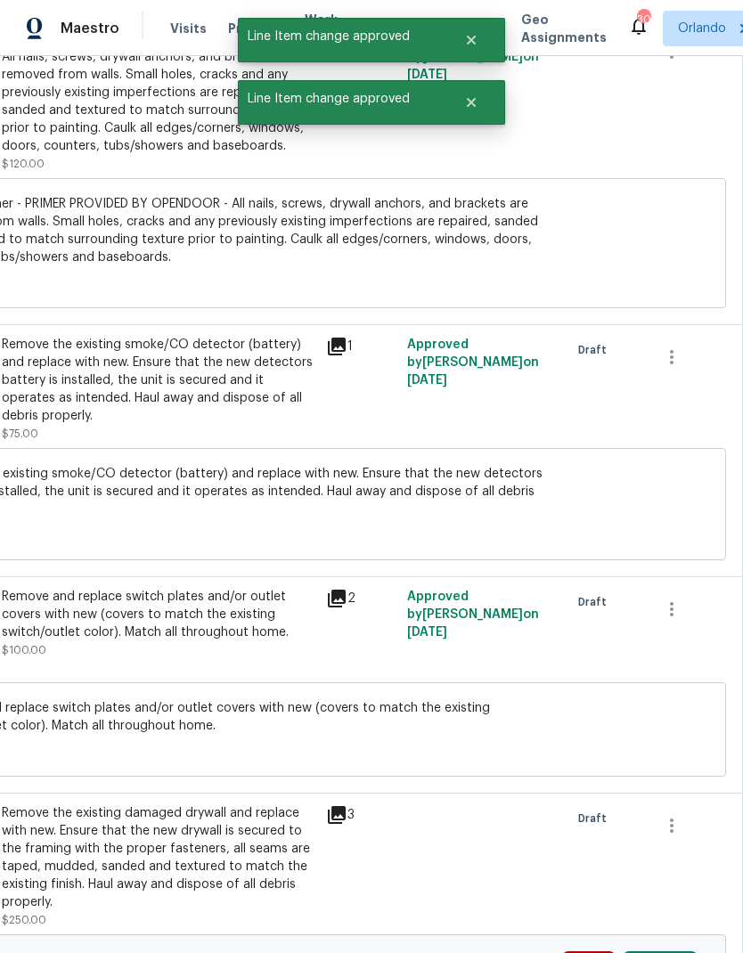
click at [670, 952] on button "Approve" at bounding box center [660, 965] width 77 height 27
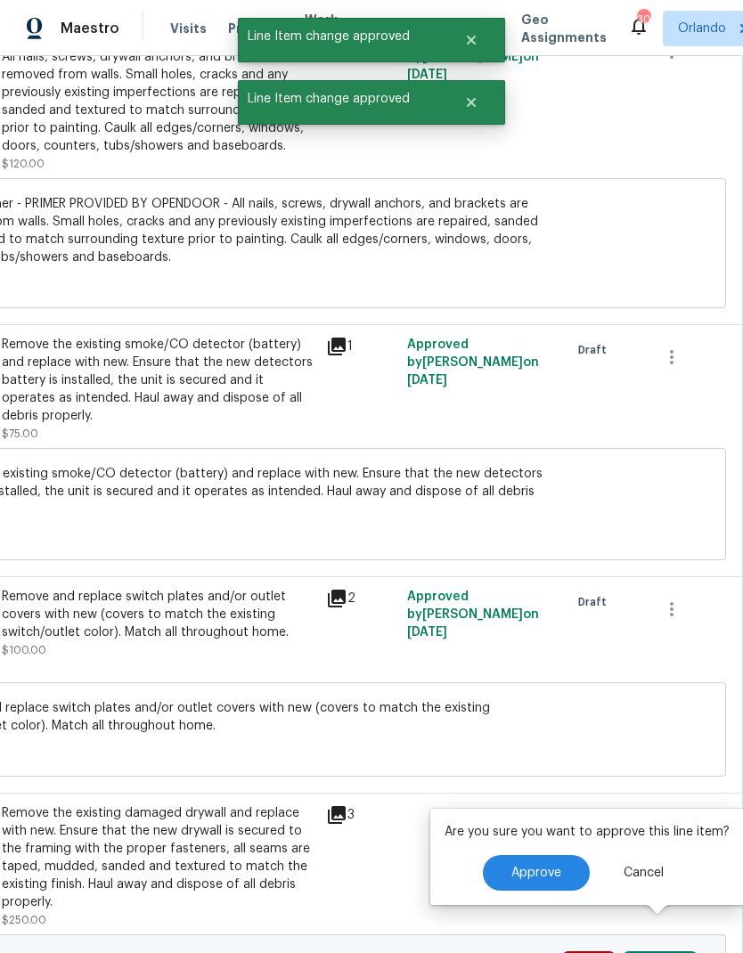
click at [508, 855] on button "Approve" at bounding box center [536, 873] width 107 height 36
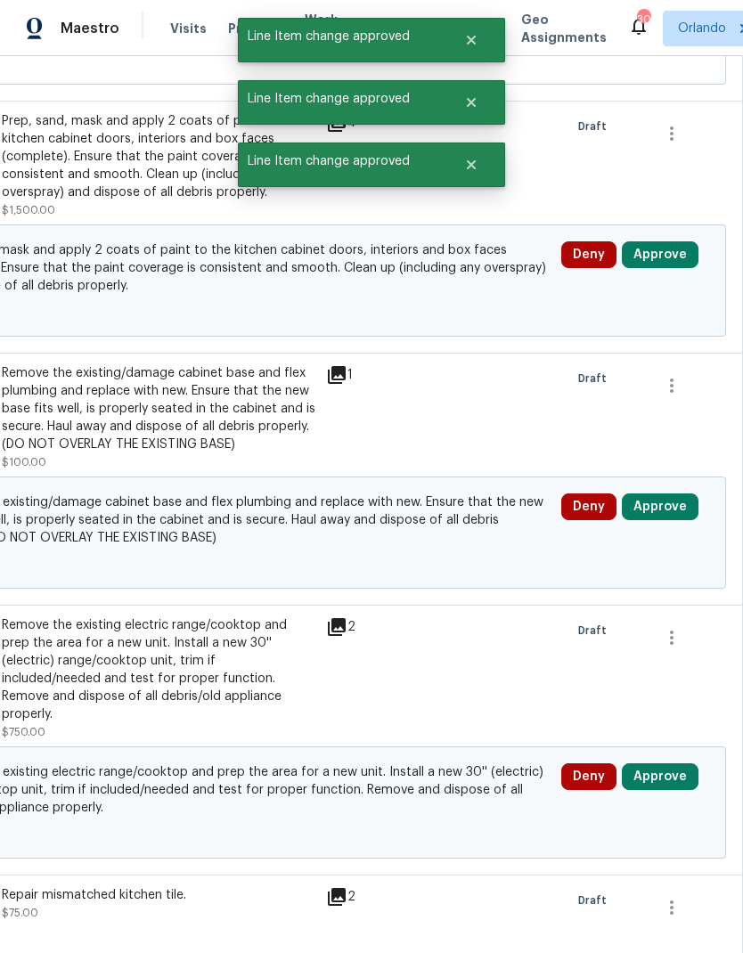
scroll to position [6304, 264]
click at [673, 241] on button "Approve" at bounding box center [660, 254] width 77 height 27
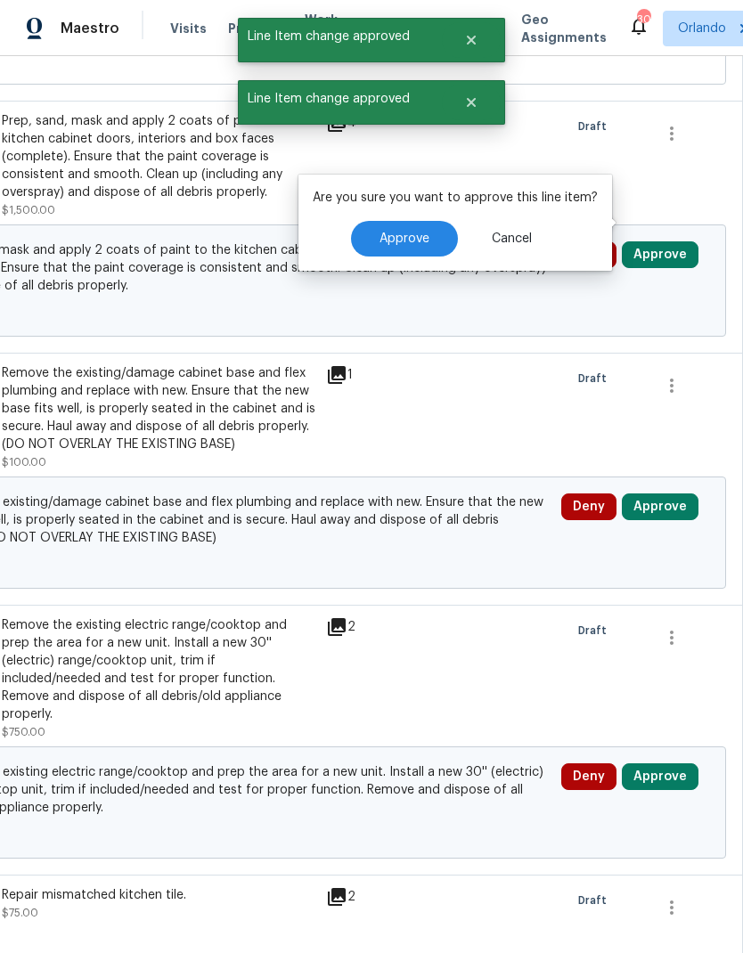
click at [413, 233] on span "Approve" at bounding box center [405, 239] width 50 height 13
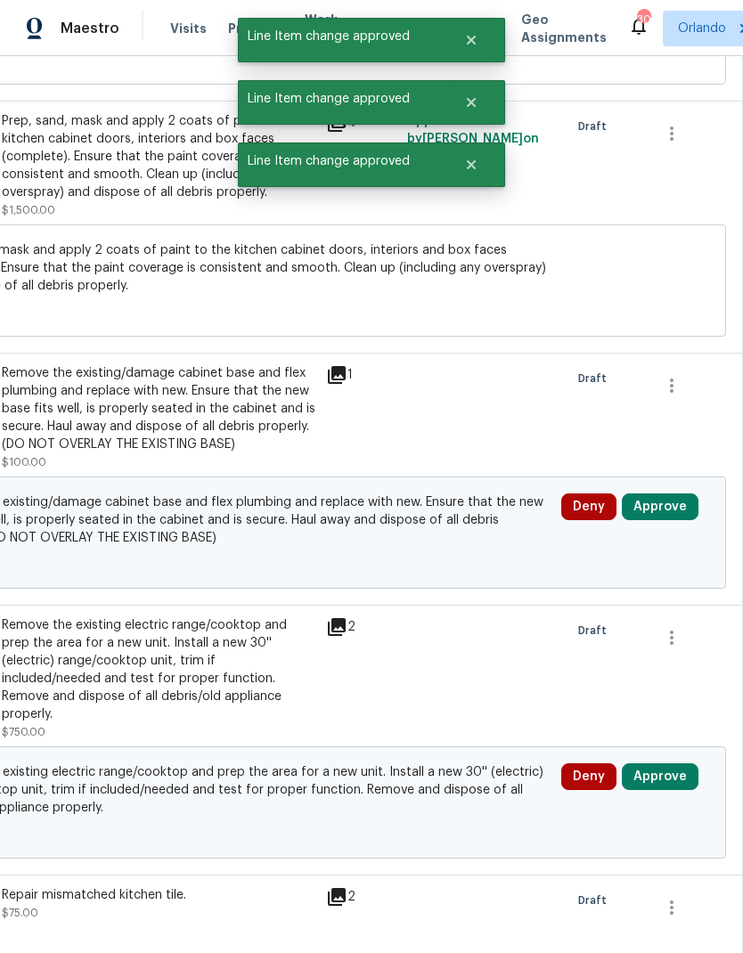
click at [670, 494] on button "Approve" at bounding box center [660, 507] width 77 height 27
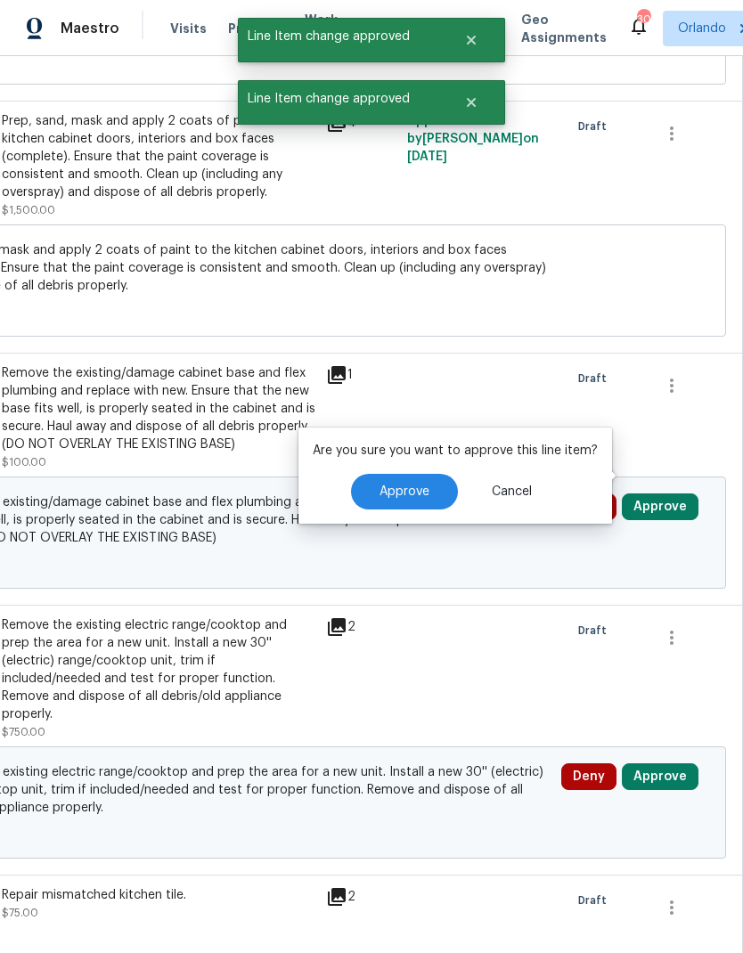
click at [427, 474] on button "Approve" at bounding box center [404, 492] width 107 height 36
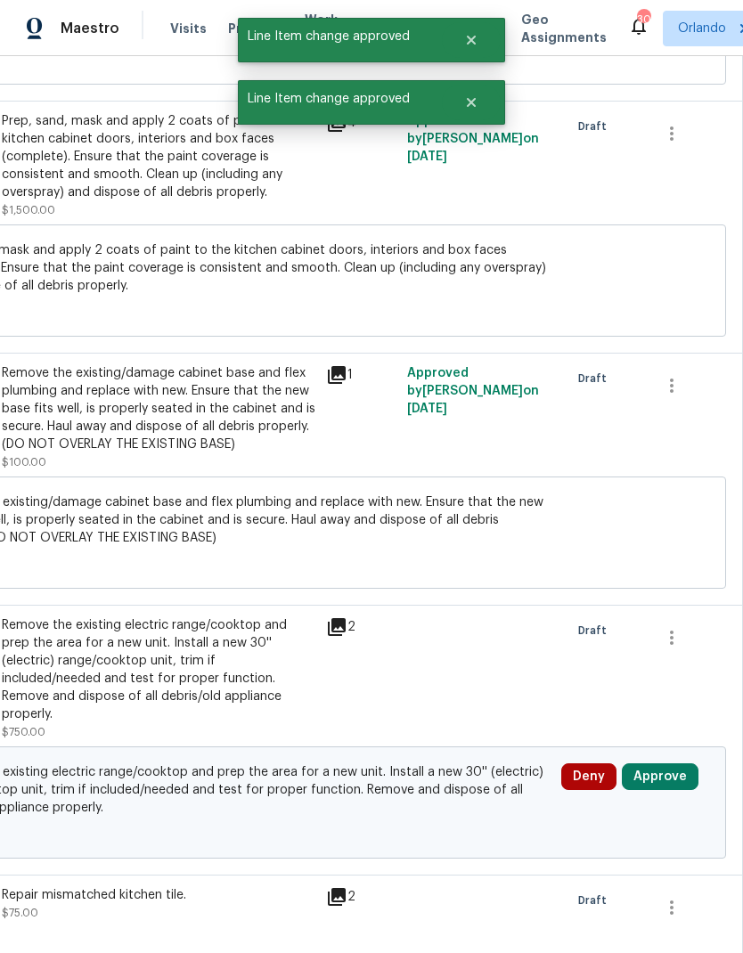
click at [683, 764] on button "Approve" at bounding box center [660, 777] width 77 height 27
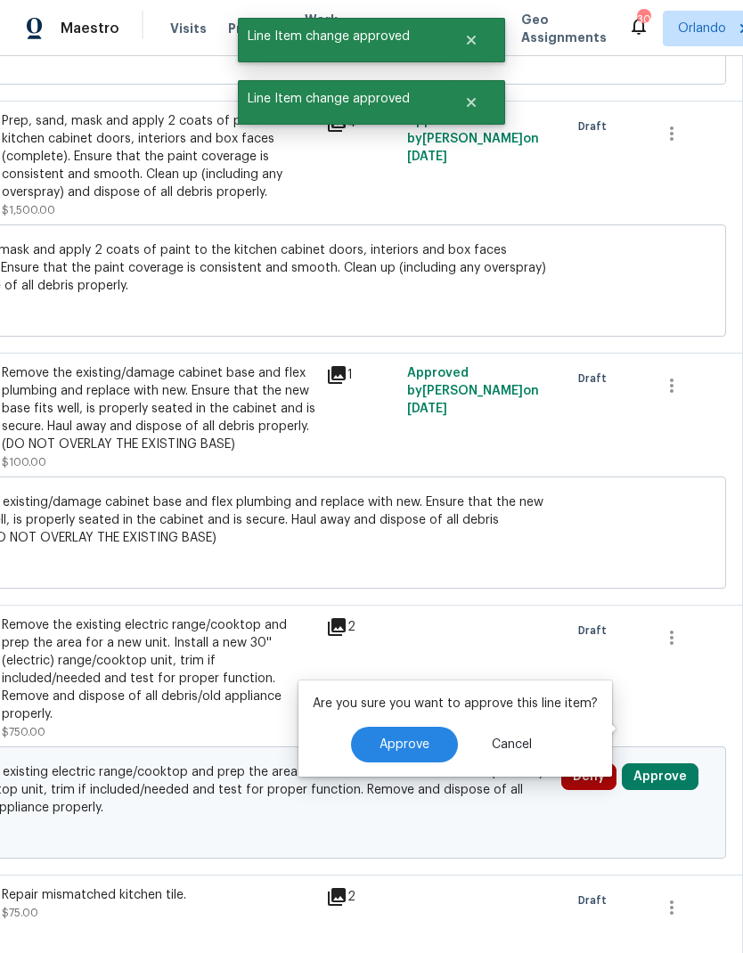
click at [433, 727] on button "Approve" at bounding box center [404, 745] width 107 height 36
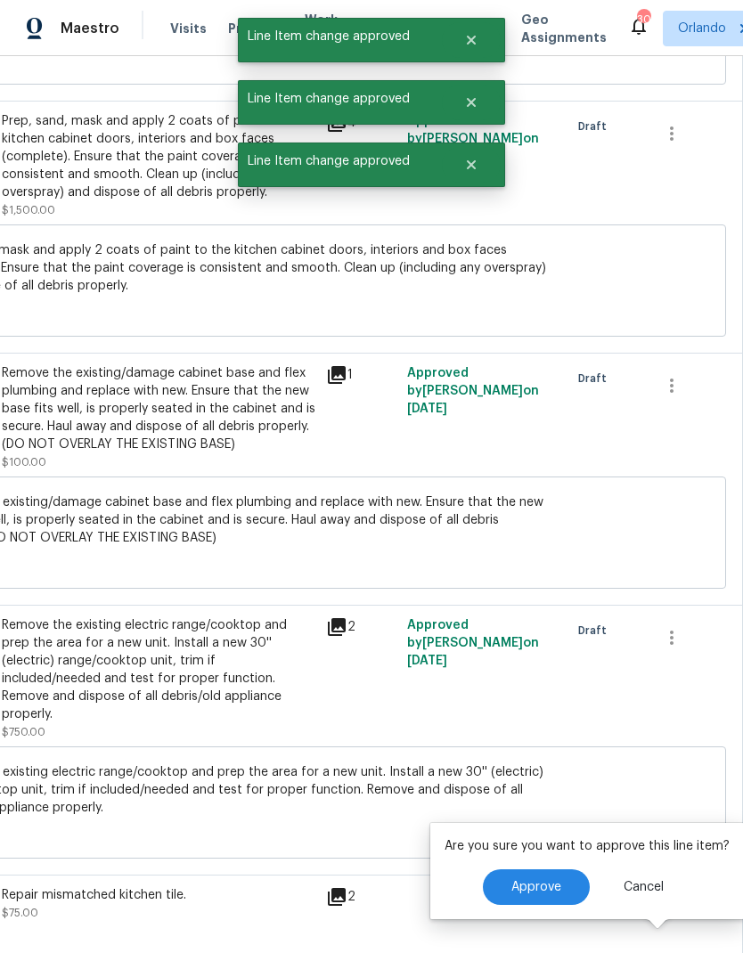
click at [523, 881] on span "Approve" at bounding box center [536, 887] width 50 height 13
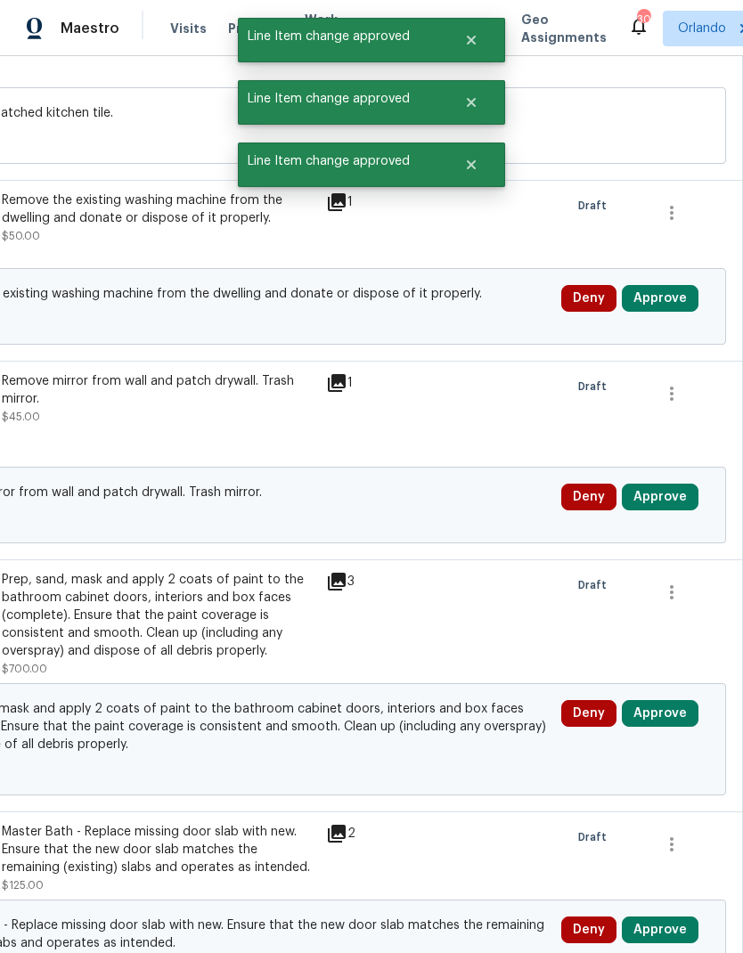
scroll to position [7180, 264]
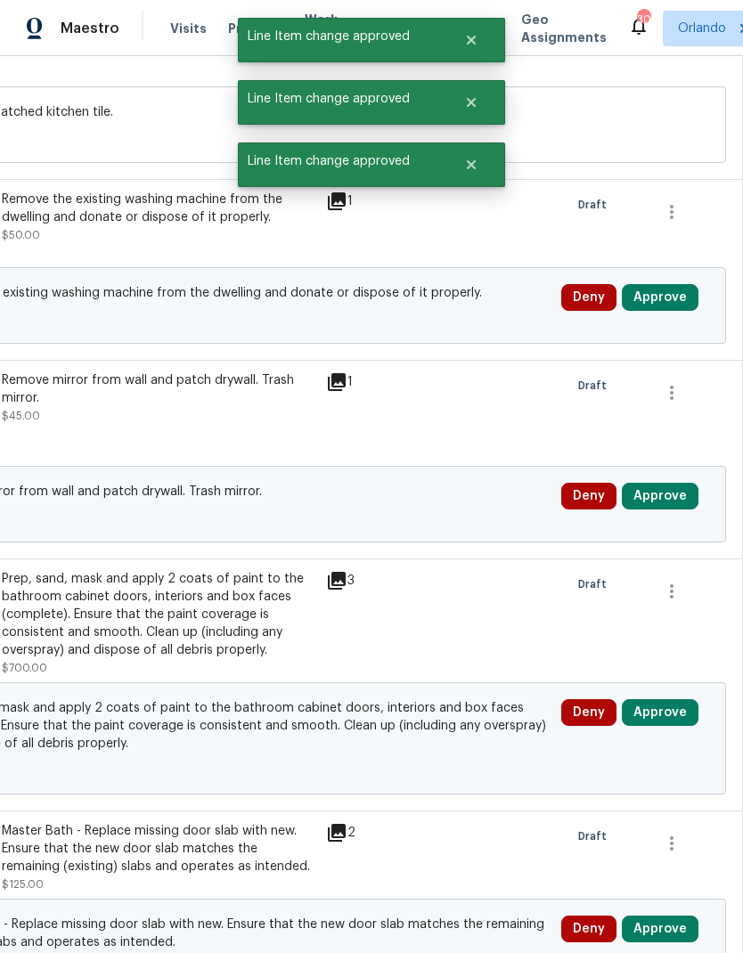
click at [666, 284] on button "Approve" at bounding box center [660, 297] width 77 height 27
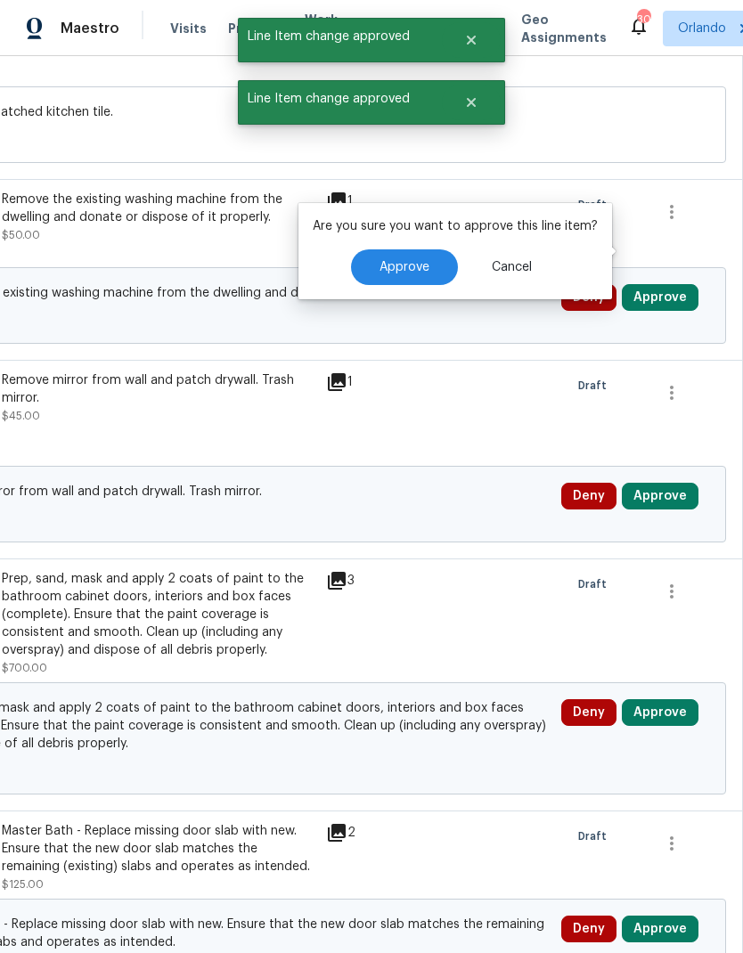
click at [407, 261] on span "Approve" at bounding box center [405, 267] width 50 height 13
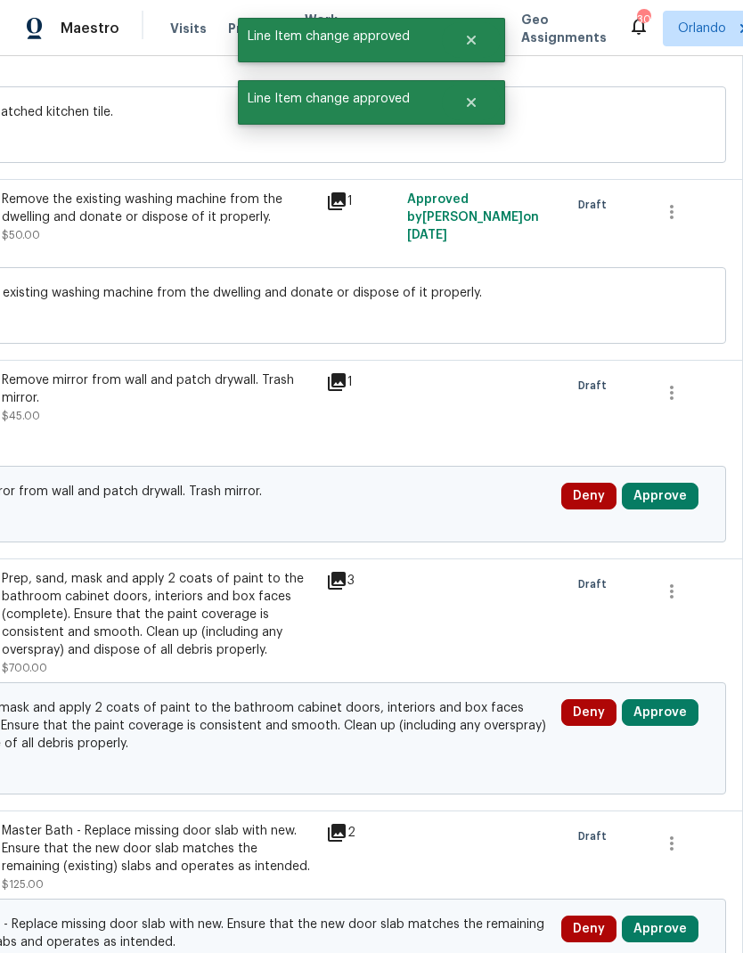
click at [672, 483] on button "Approve" at bounding box center [660, 496] width 77 height 27
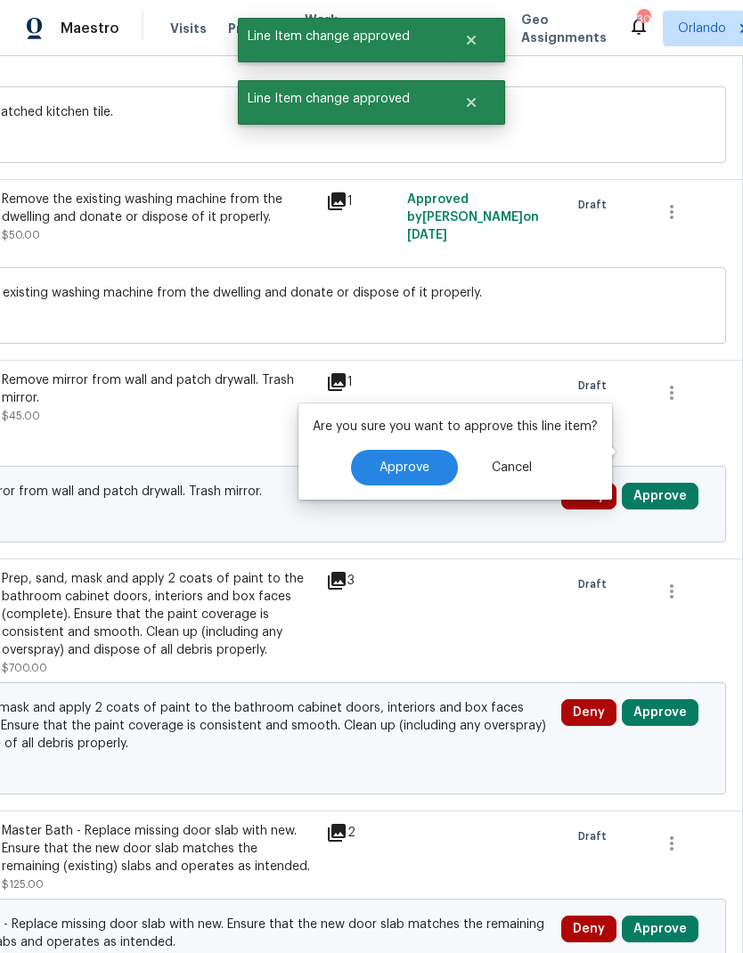
click at [438, 450] on button "Approve" at bounding box center [404, 468] width 107 height 36
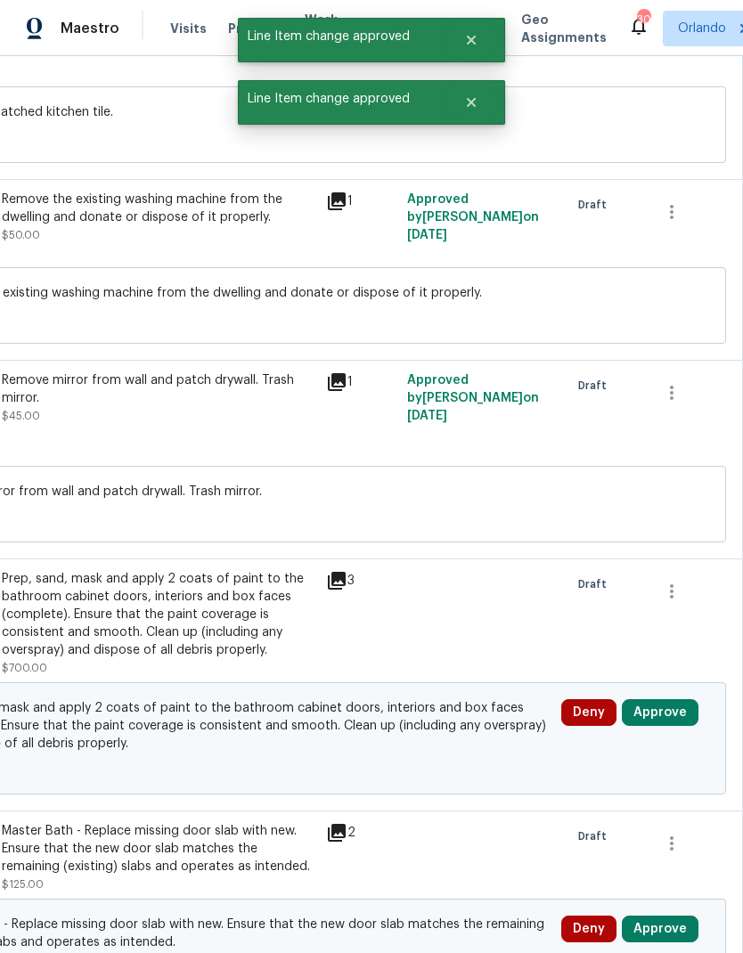
click at [681, 700] on button "Approve" at bounding box center [660, 713] width 77 height 27
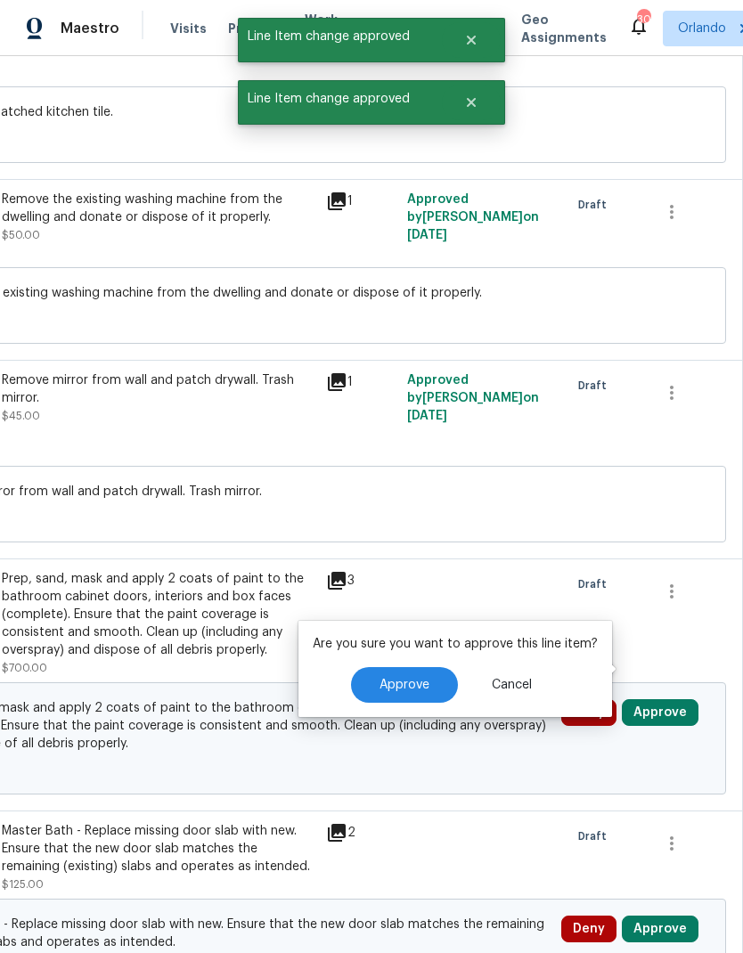
click at [426, 667] on button "Approve" at bounding box center [404, 685] width 107 height 36
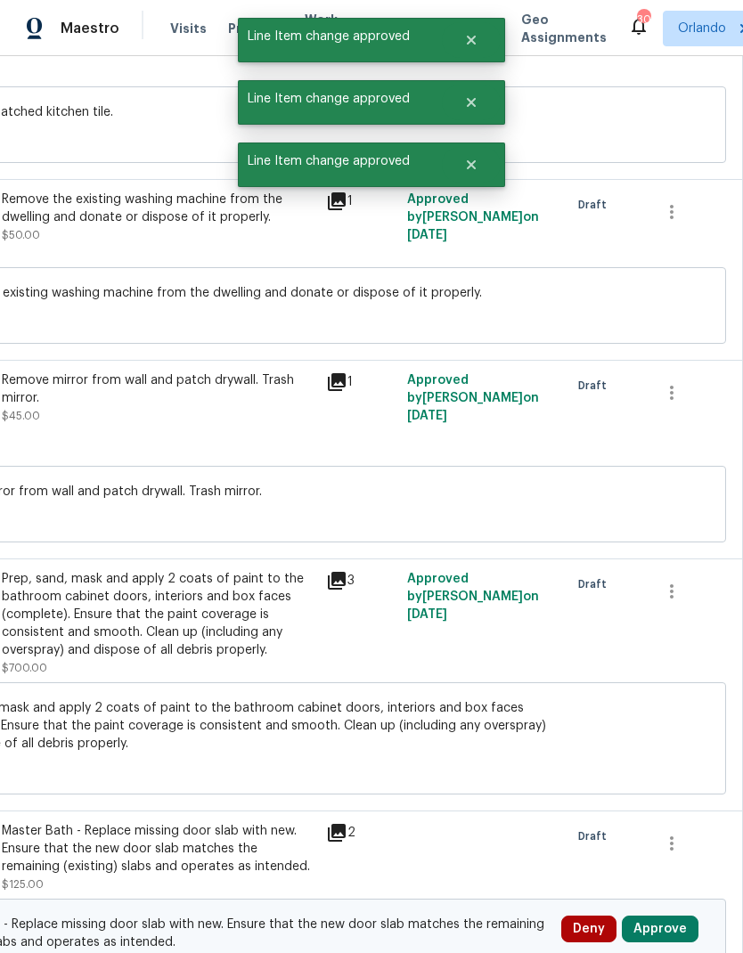
click at [675, 916] on button "Approve" at bounding box center [660, 929] width 77 height 27
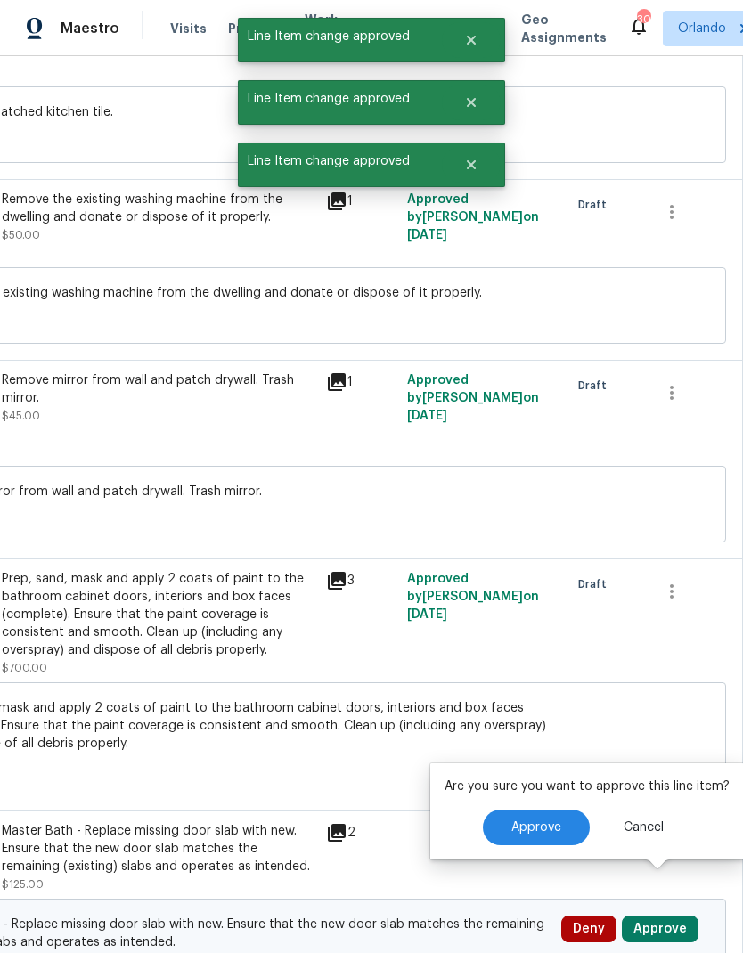
click at [516, 810] on button "Approve" at bounding box center [536, 828] width 107 height 36
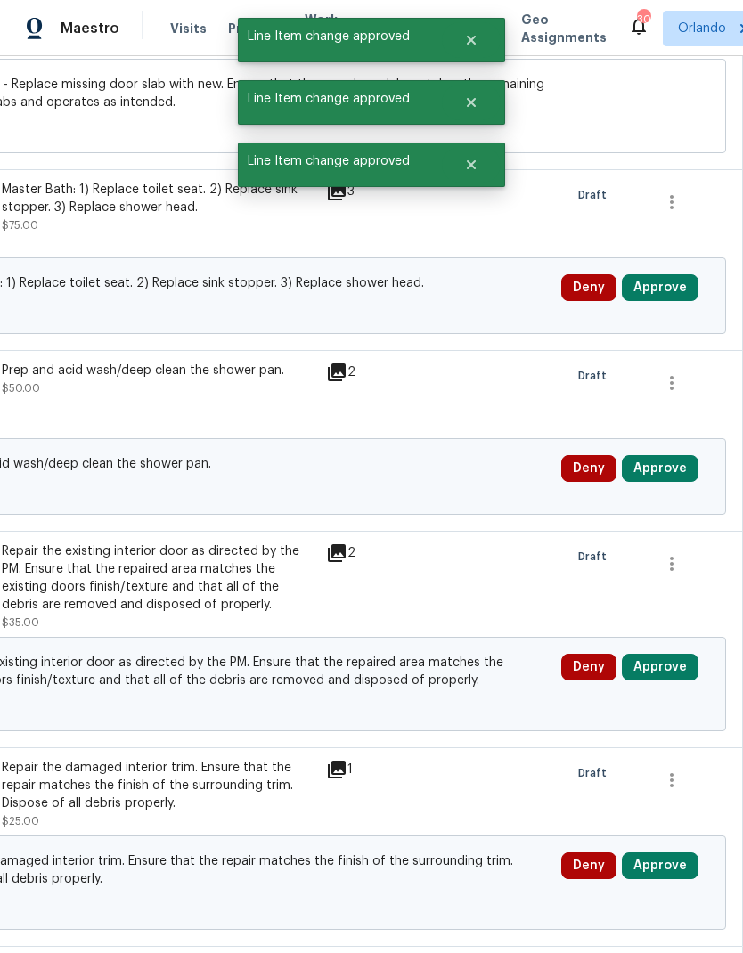
scroll to position [8021, 264]
click at [678, 274] on button "Approve" at bounding box center [660, 287] width 77 height 27
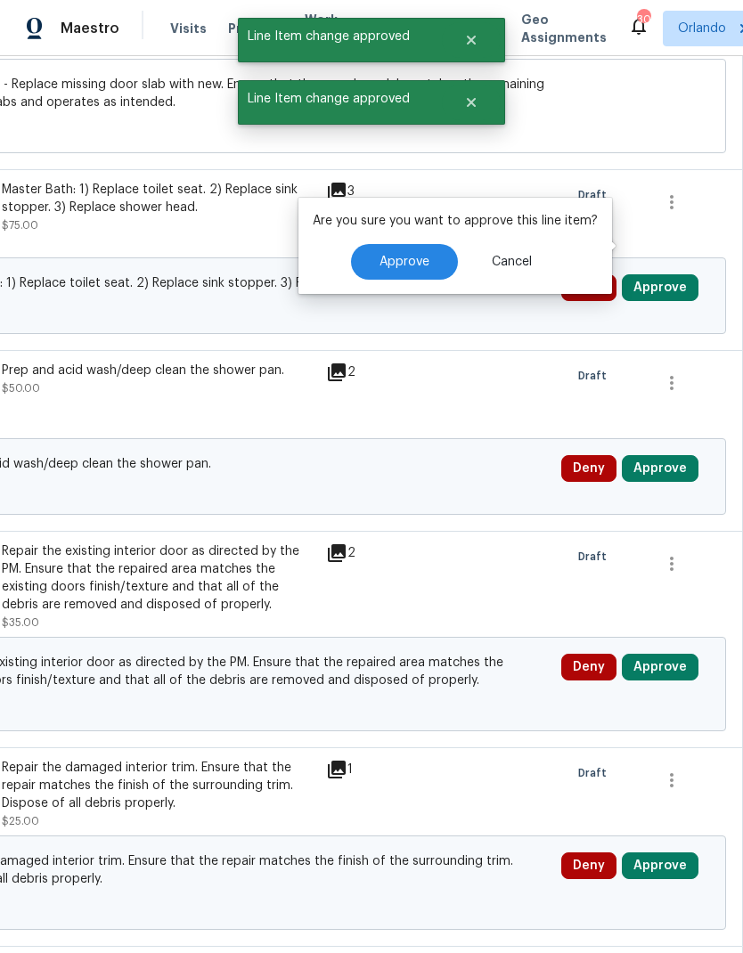
click at [421, 244] on button "Approve" at bounding box center [404, 262] width 107 height 36
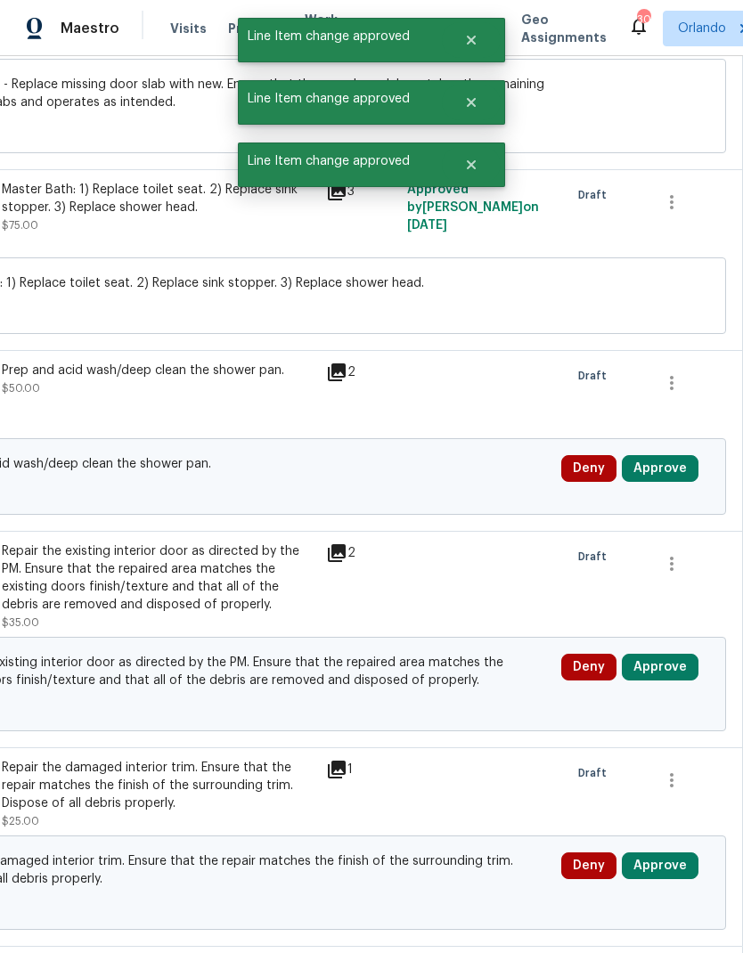
click at [683, 455] on button "Approve" at bounding box center [660, 468] width 77 height 27
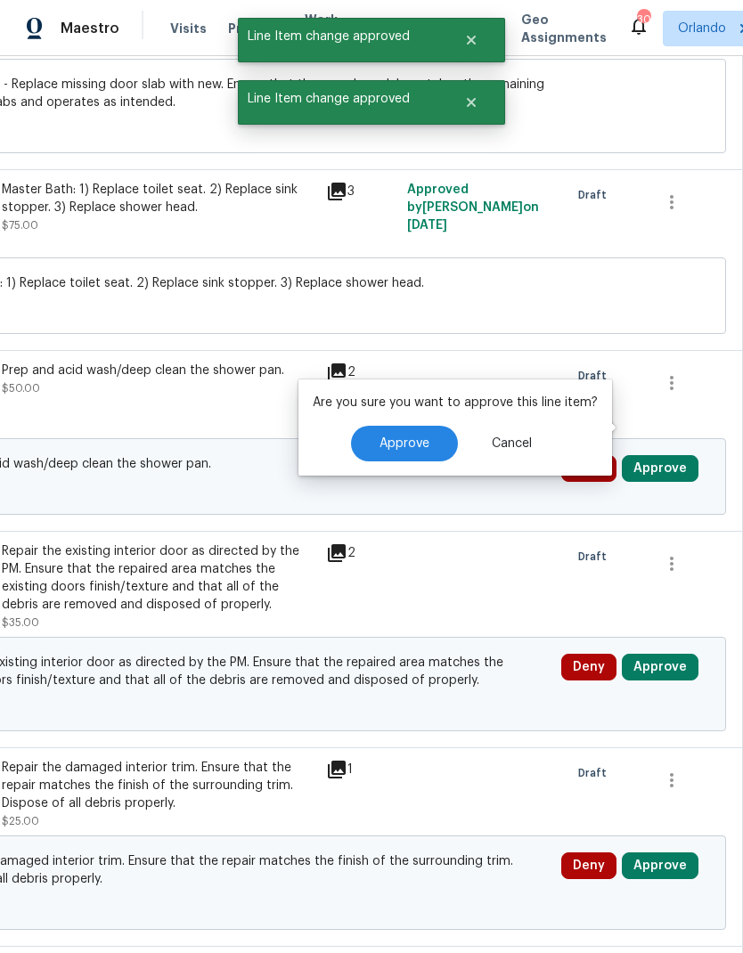
click at [425, 438] on span "Approve" at bounding box center [405, 444] width 50 height 13
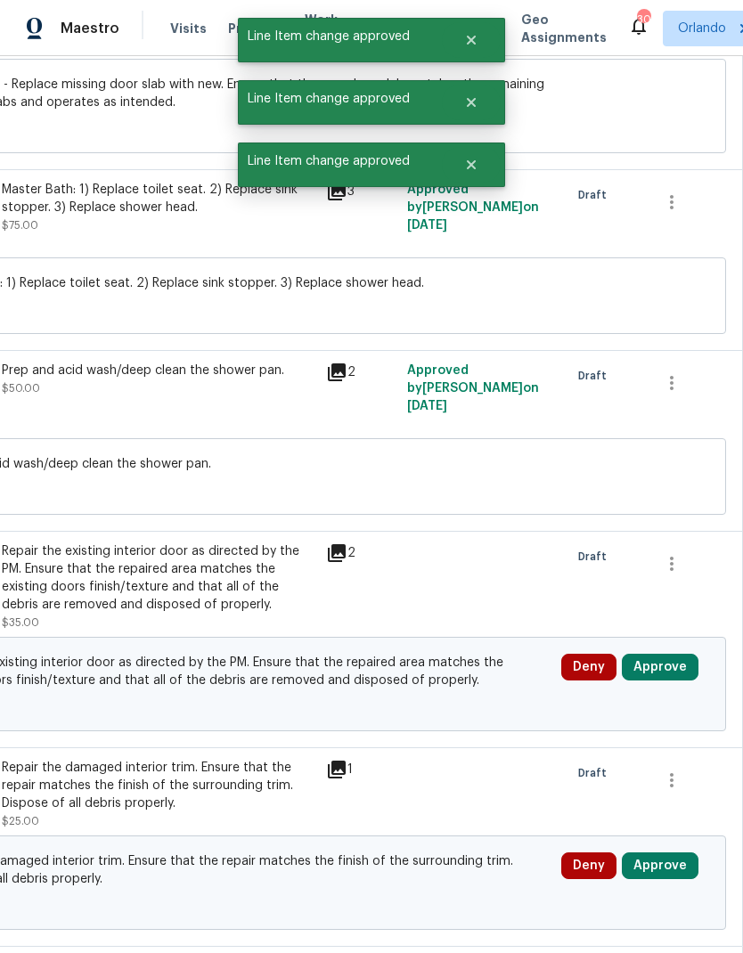
click at [683, 654] on button "Approve" at bounding box center [660, 667] width 77 height 27
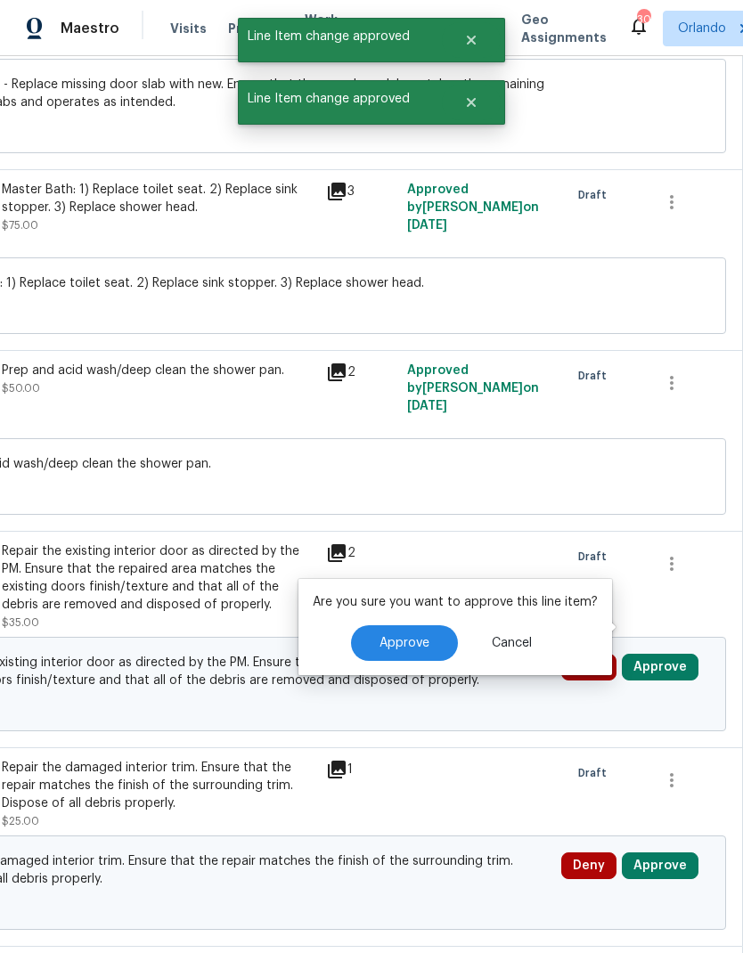
click at [417, 637] on span "Approve" at bounding box center [405, 643] width 50 height 13
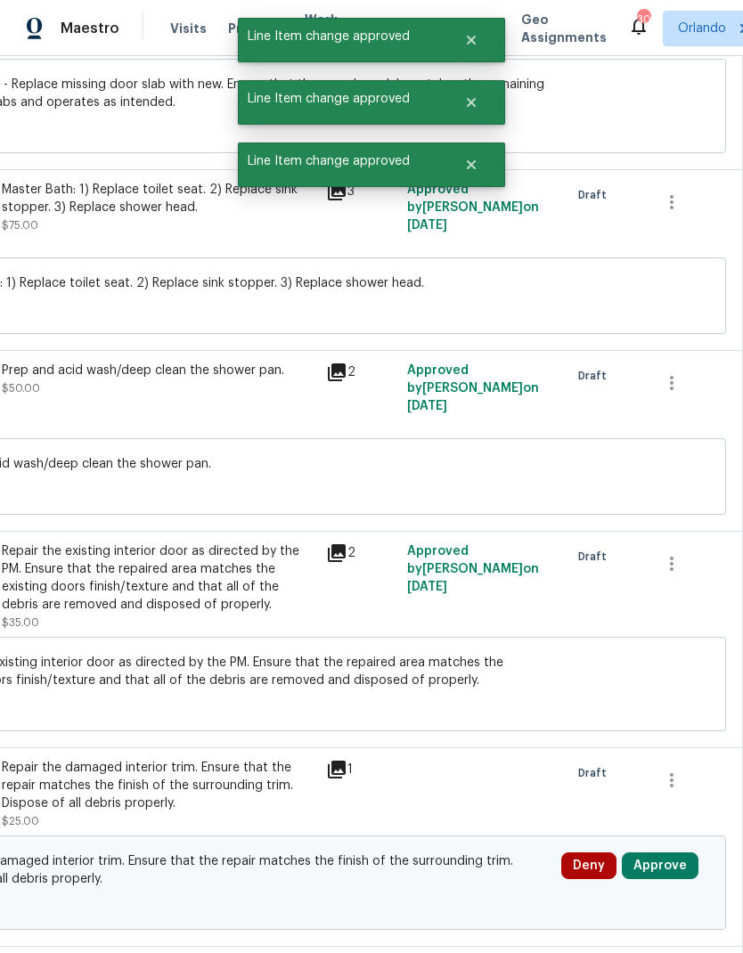
click at [676, 853] on button "Approve" at bounding box center [660, 866] width 77 height 27
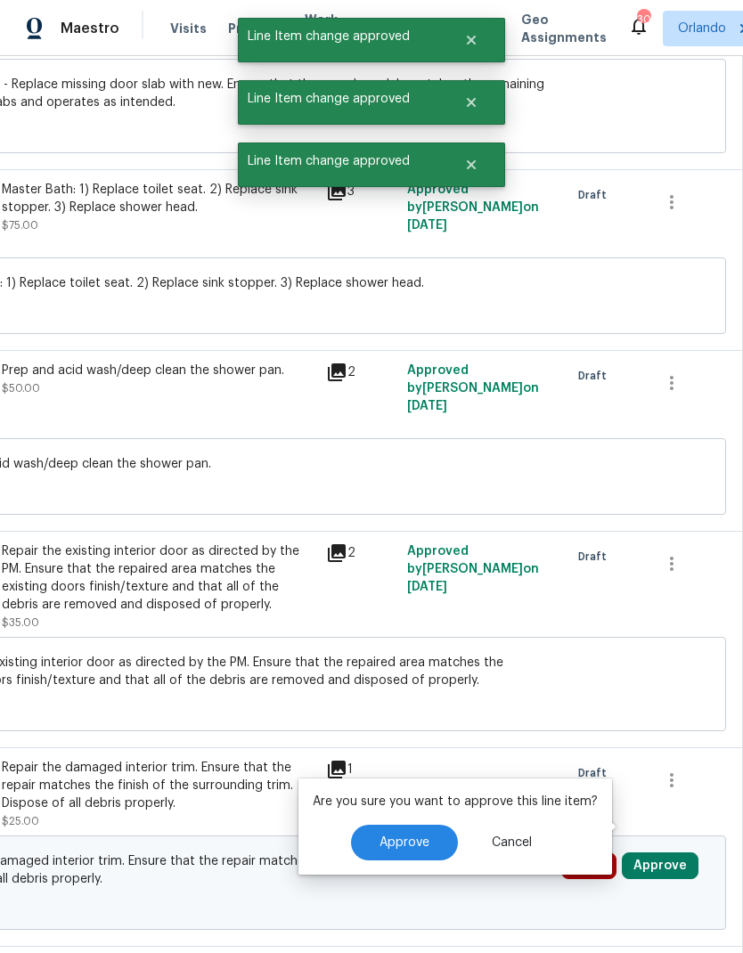
click at [430, 825] on button "Approve" at bounding box center [404, 843] width 107 height 36
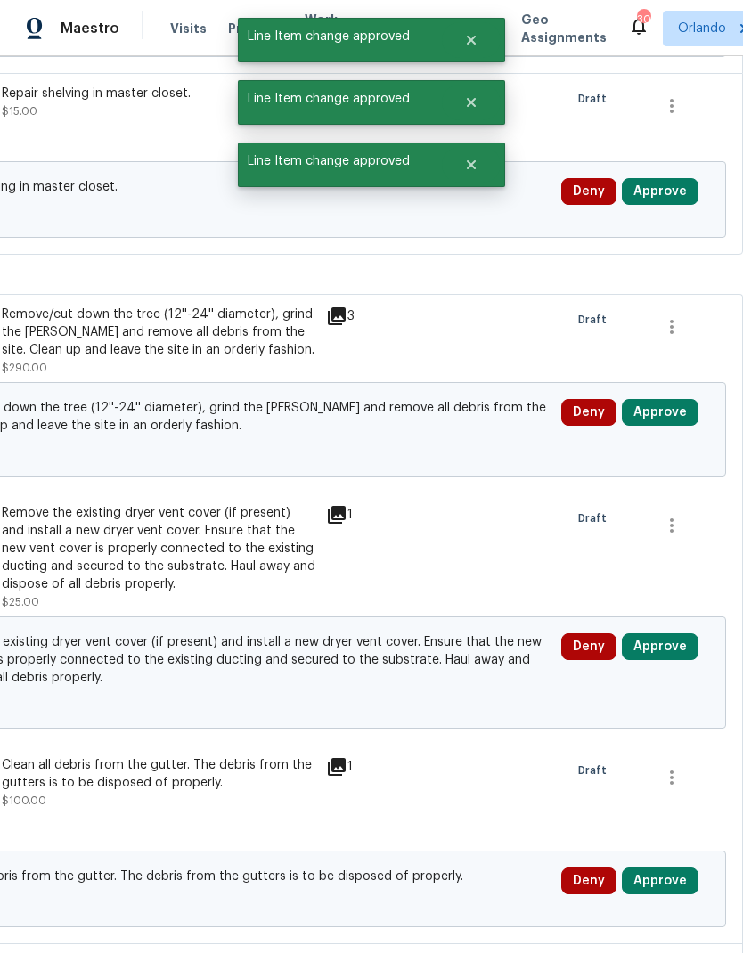
scroll to position [8896, 264]
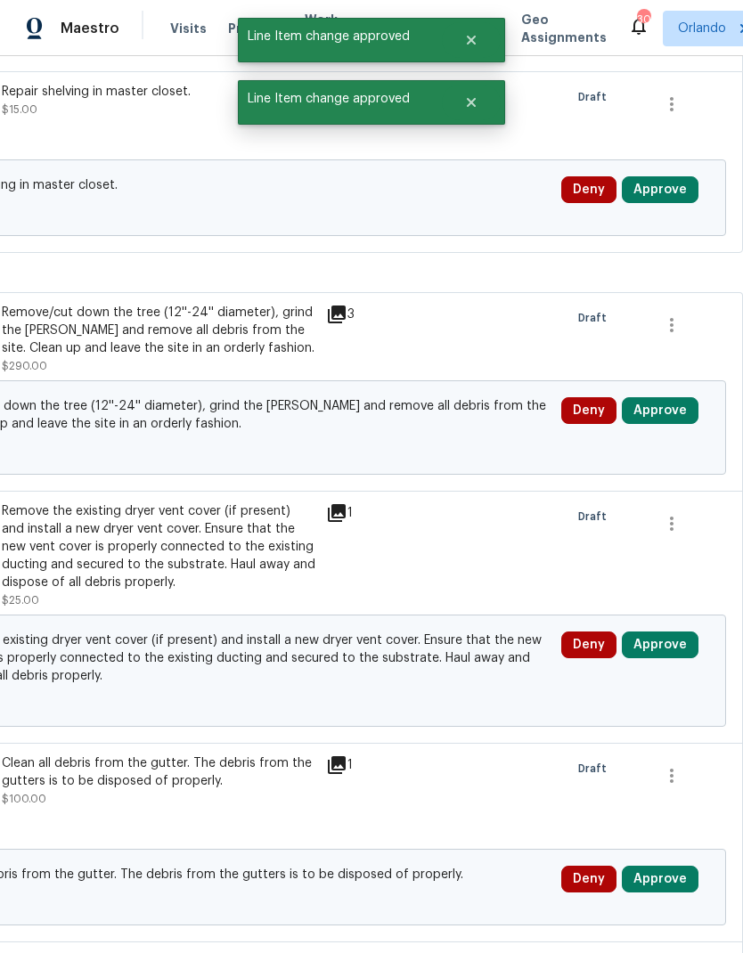
click at [684, 176] on button "Approve" at bounding box center [660, 189] width 77 height 27
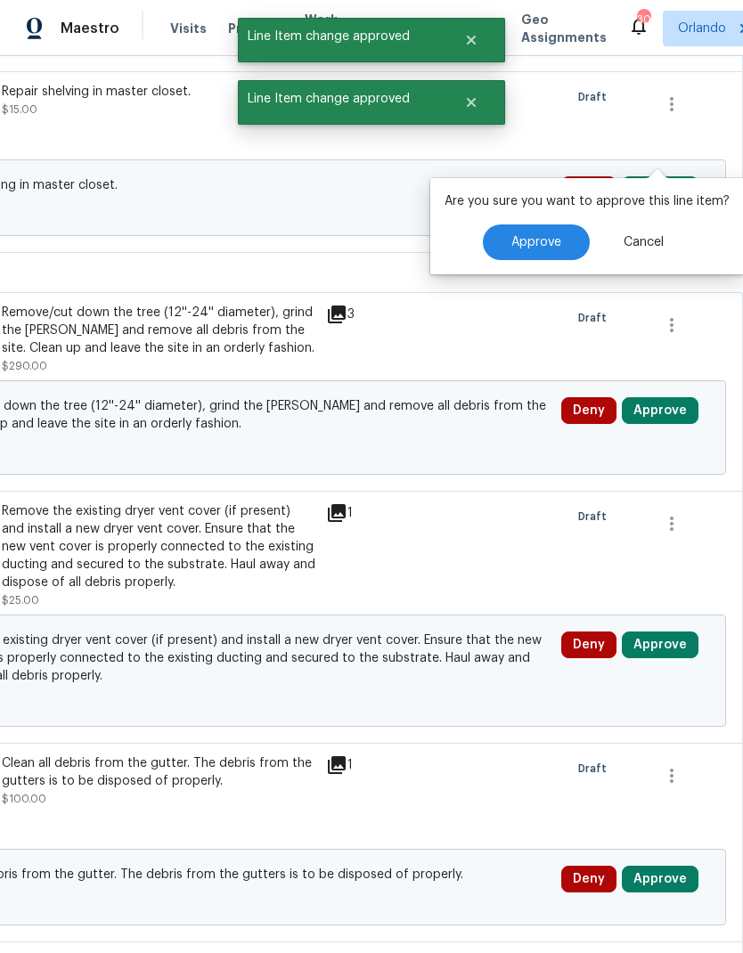
click at [527, 236] on span "Approve" at bounding box center [536, 242] width 50 height 13
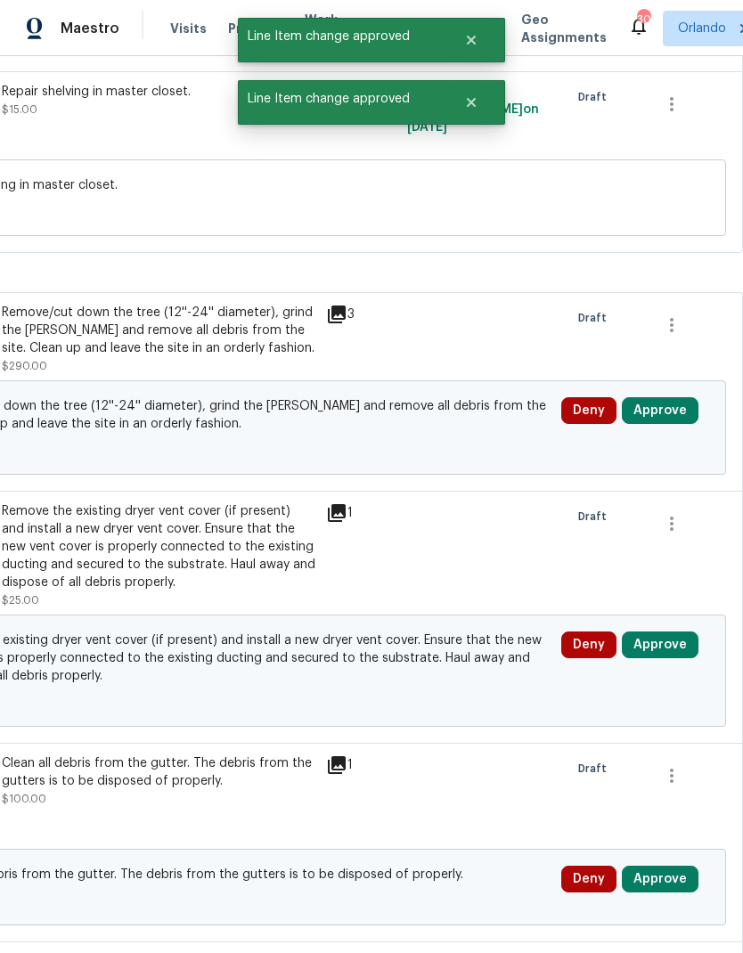
click at [685, 397] on button "Approve" at bounding box center [660, 410] width 77 height 27
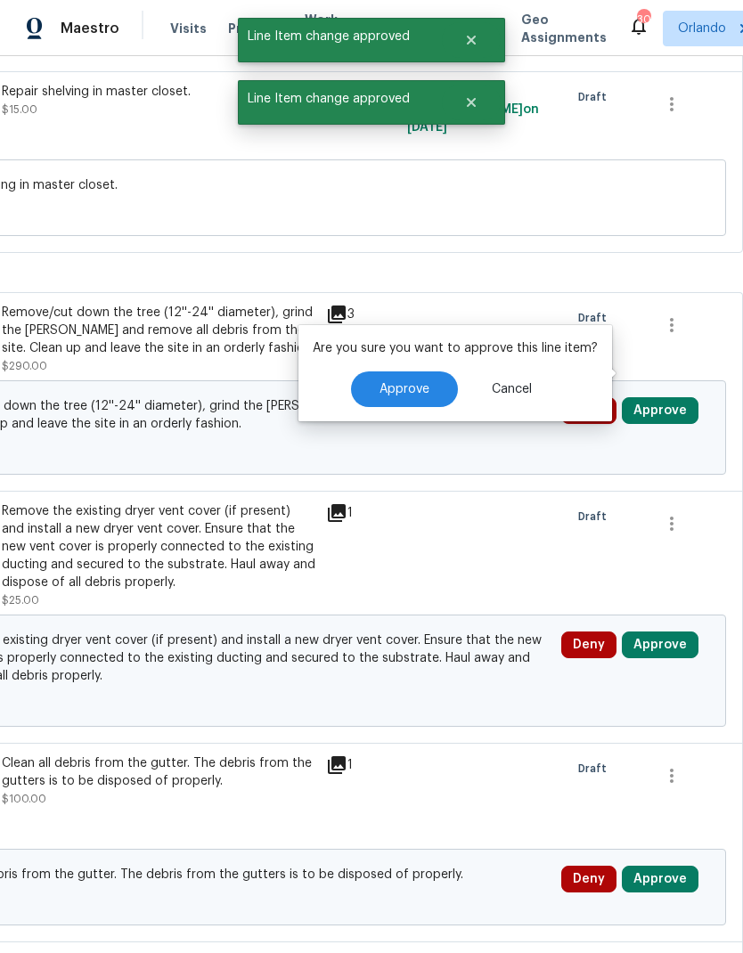
click at [434, 372] on button "Approve" at bounding box center [404, 390] width 107 height 36
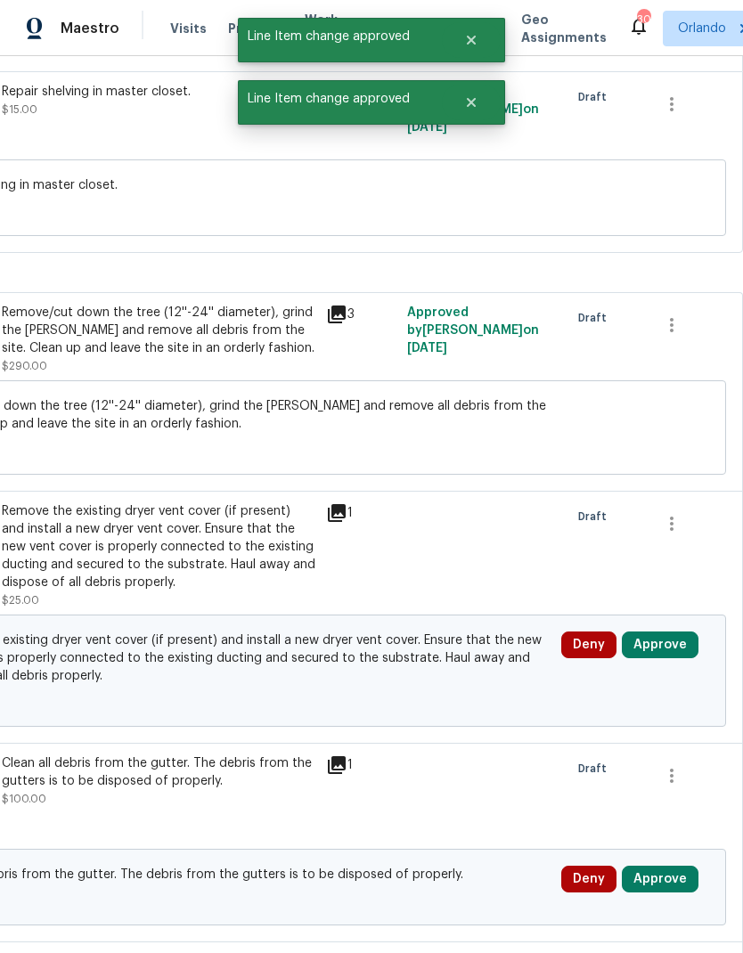
click at [674, 632] on button "Approve" at bounding box center [660, 645] width 77 height 27
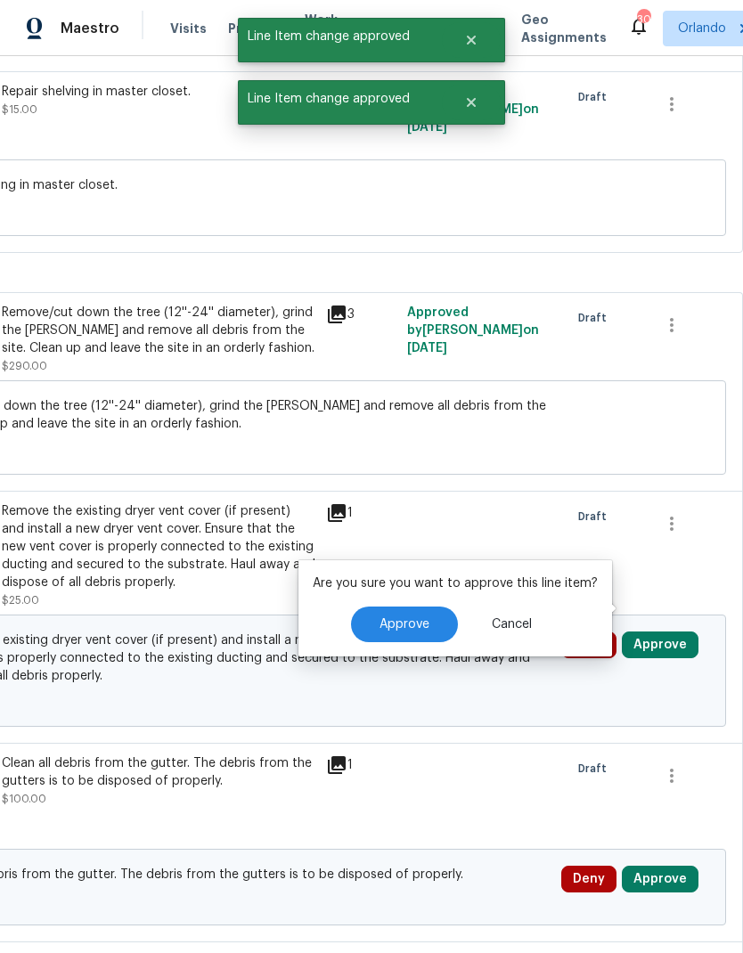
click at [432, 607] on button "Approve" at bounding box center [404, 625] width 107 height 36
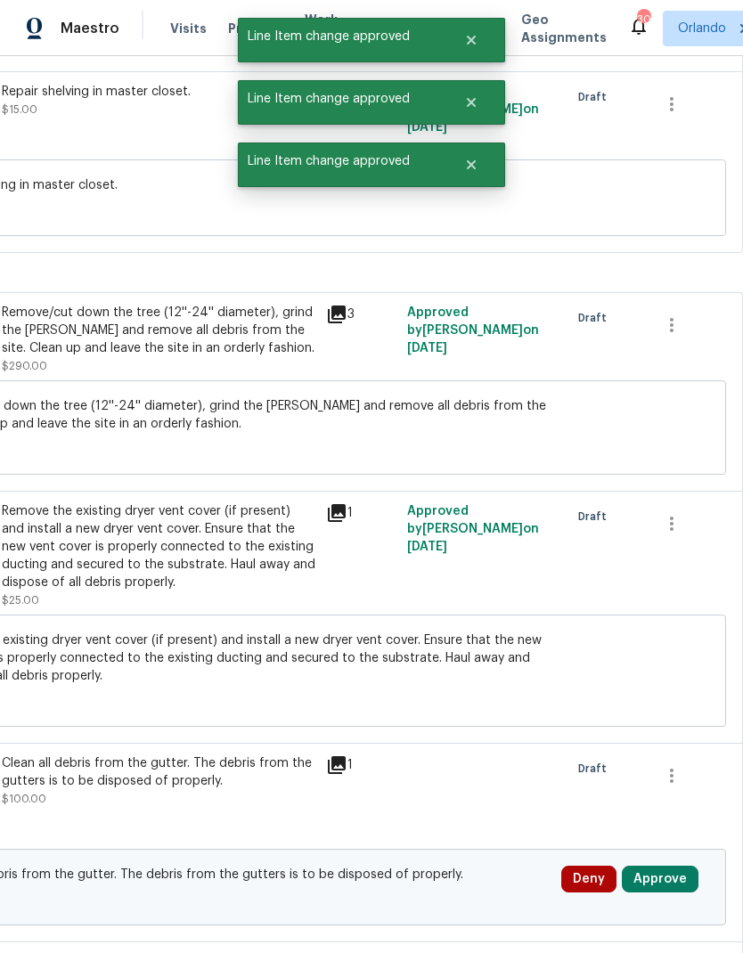
click at [675, 866] on button "Approve" at bounding box center [660, 879] width 77 height 27
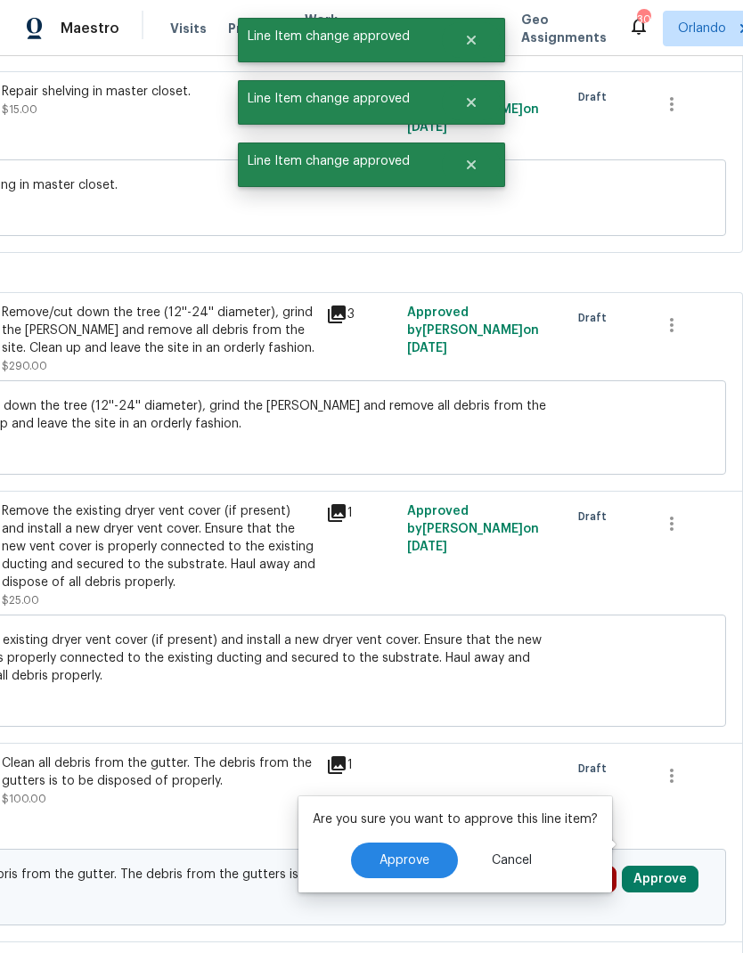
click at [463, 843] on button "Cancel" at bounding box center [511, 861] width 97 height 36
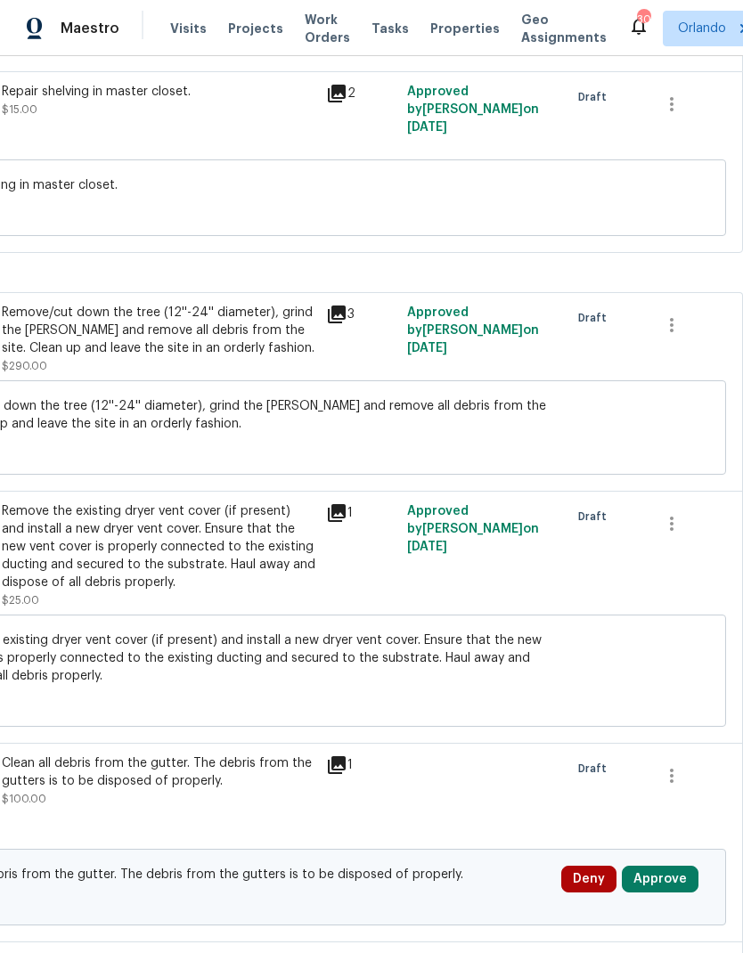
click at [679, 866] on button "Approve" at bounding box center [660, 879] width 77 height 27
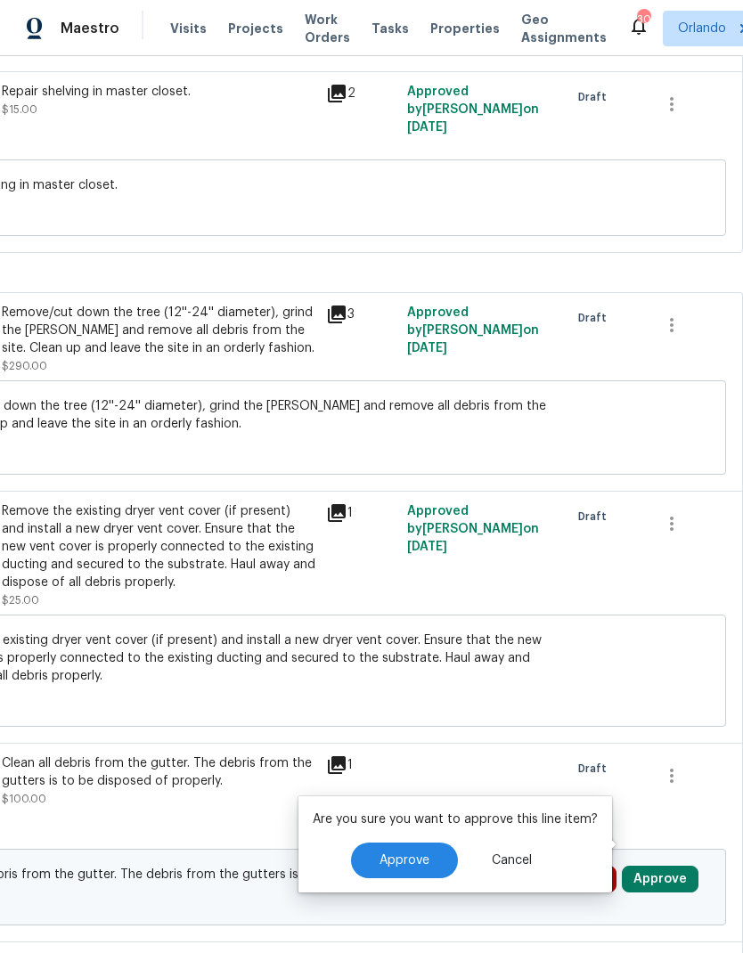
click at [413, 843] on button "Approve" at bounding box center [404, 861] width 107 height 36
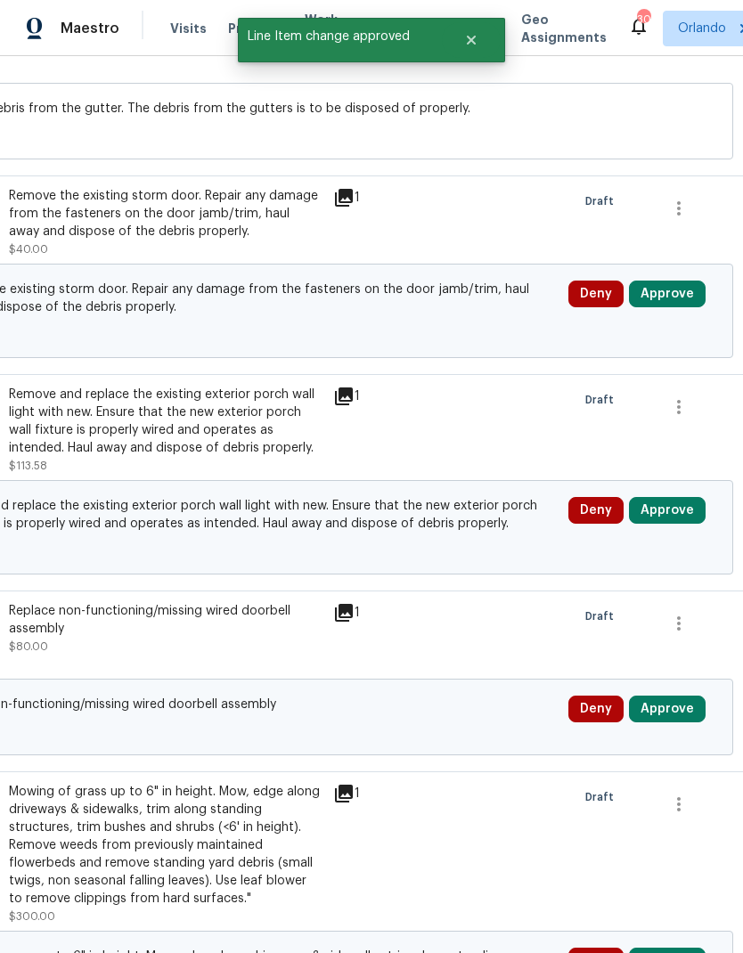
scroll to position [9820, 256]
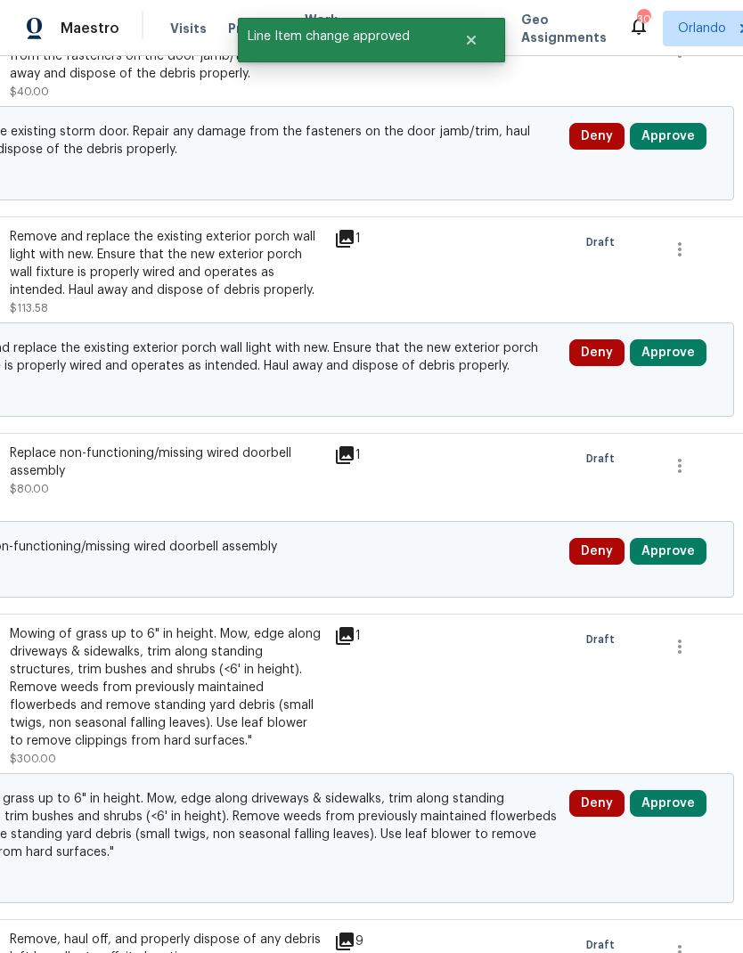
click at [673, 123] on button "Approve" at bounding box center [668, 136] width 77 height 27
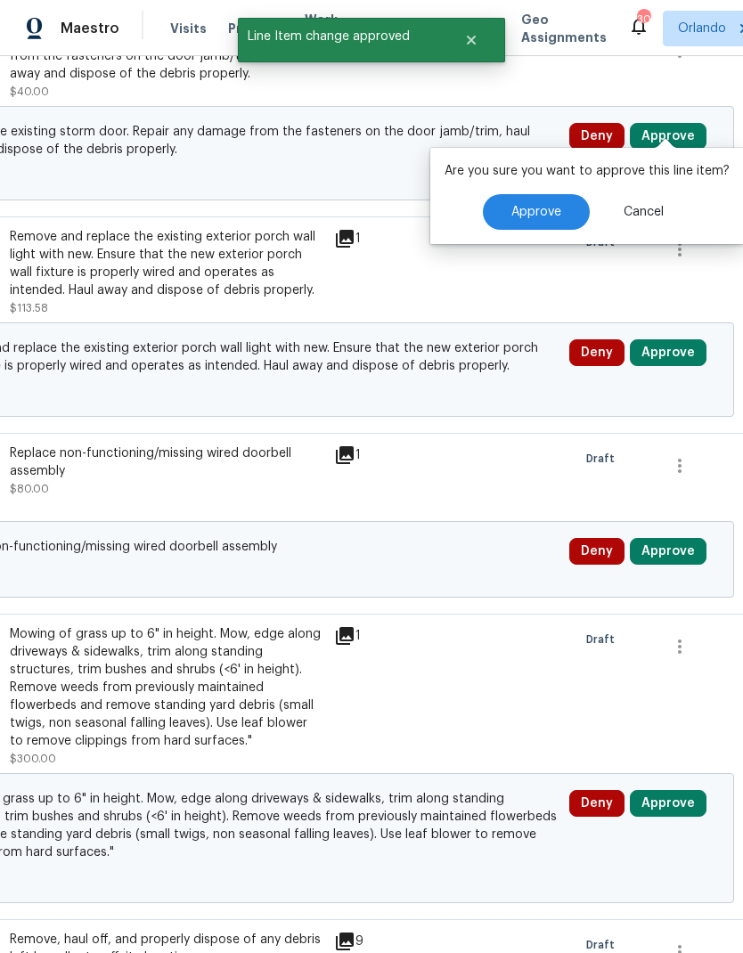
click at [539, 206] on span "Approve" at bounding box center [536, 212] width 50 height 13
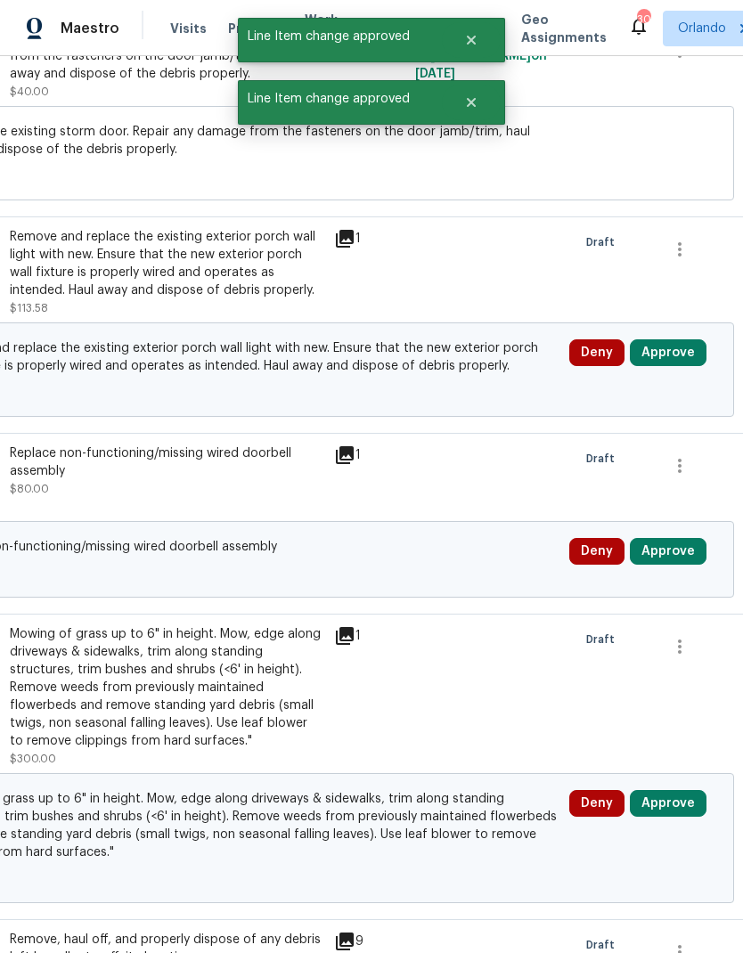
click at [676, 340] on button "Approve" at bounding box center [668, 353] width 77 height 27
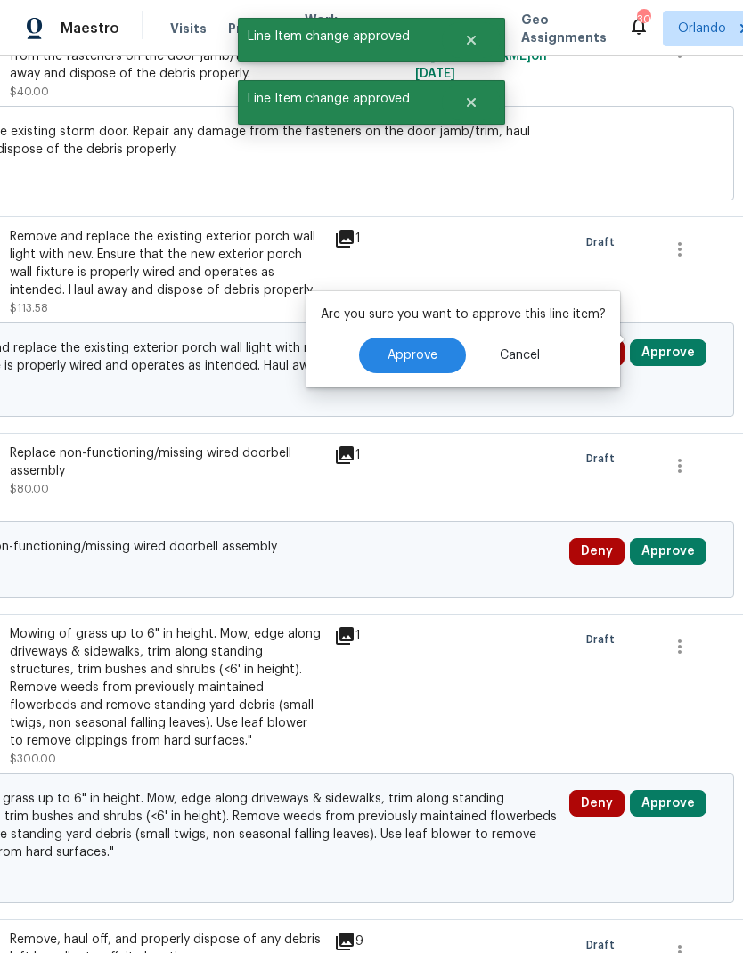
click at [424, 338] on button "Approve" at bounding box center [412, 356] width 107 height 36
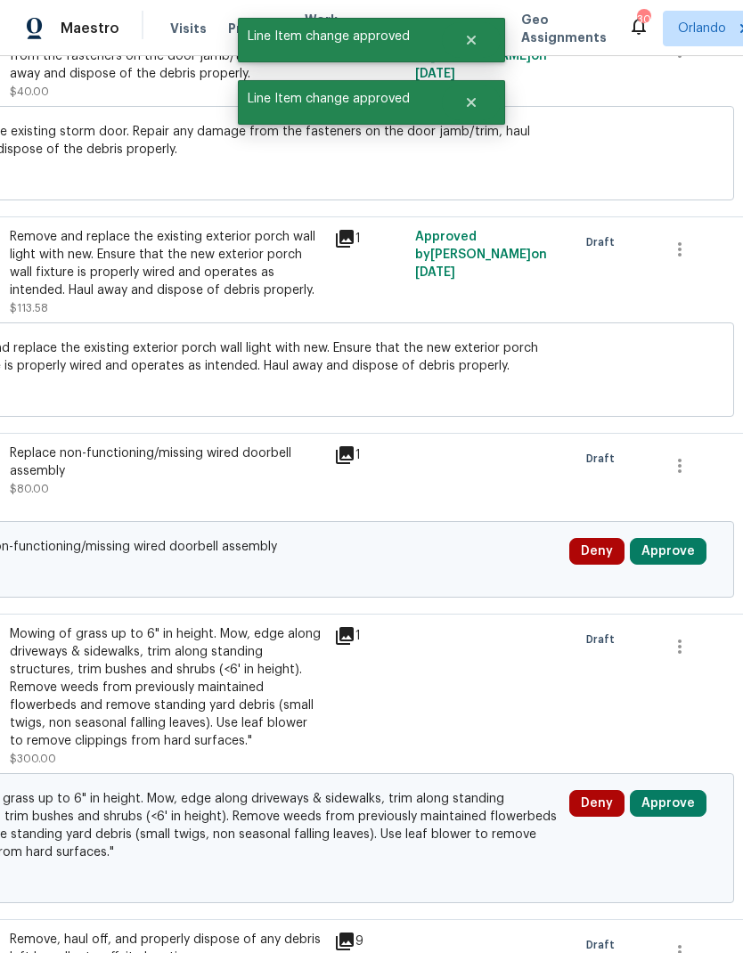
click at [693, 538] on button "Approve" at bounding box center [668, 551] width 77 height 27
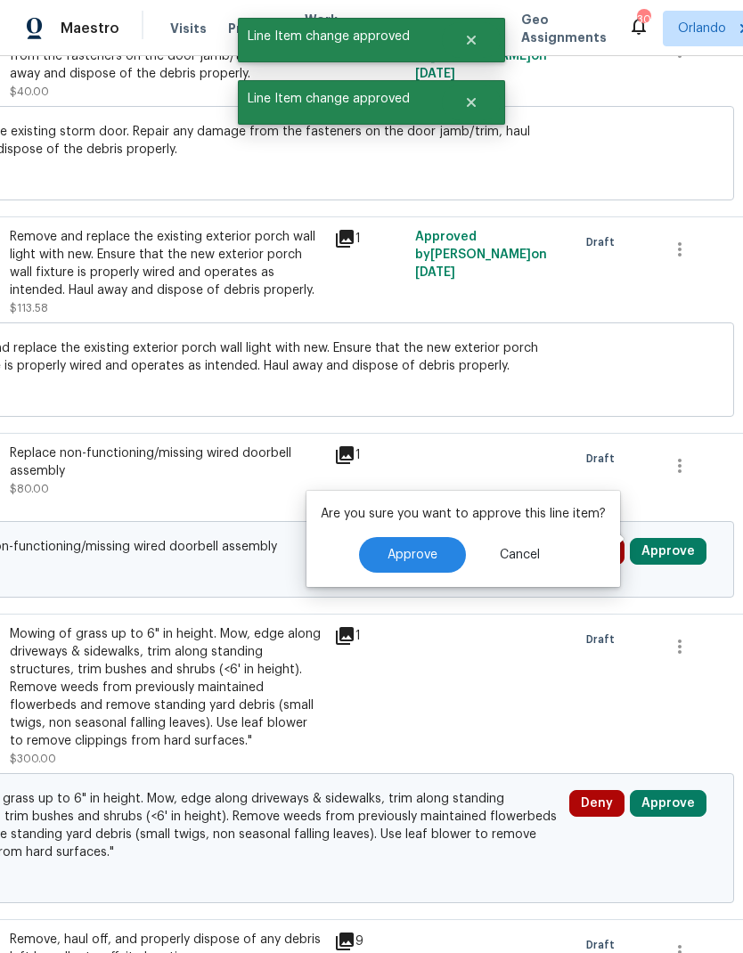
click at [422, 549] on span "Approve" at bounding box center [413, 555] width 50 height 13
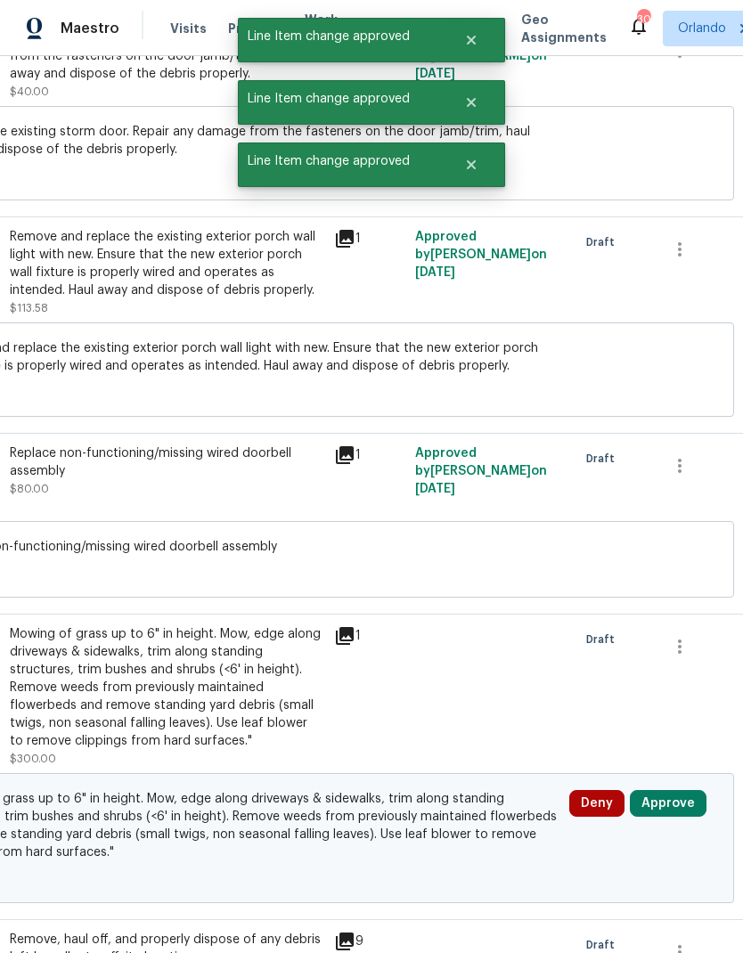
click at [678, 790] on button "Approve" at bounding box center [668, 803] width 77 height 27
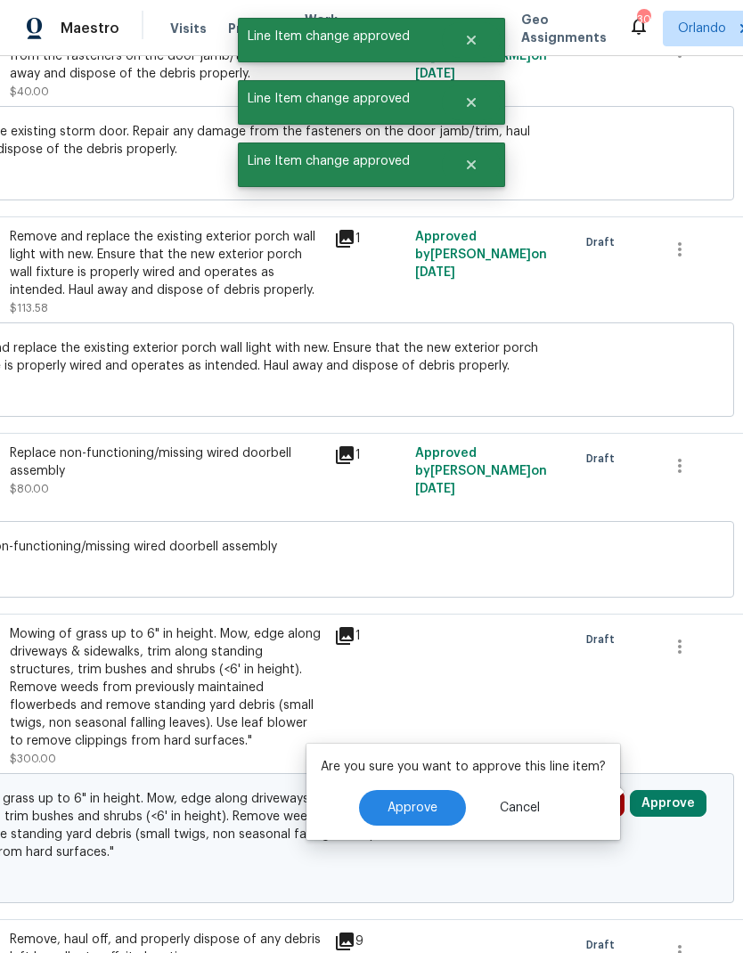
click at [438, 790] on button "Approve" at bounding box center [412, 808] width 107 height 36
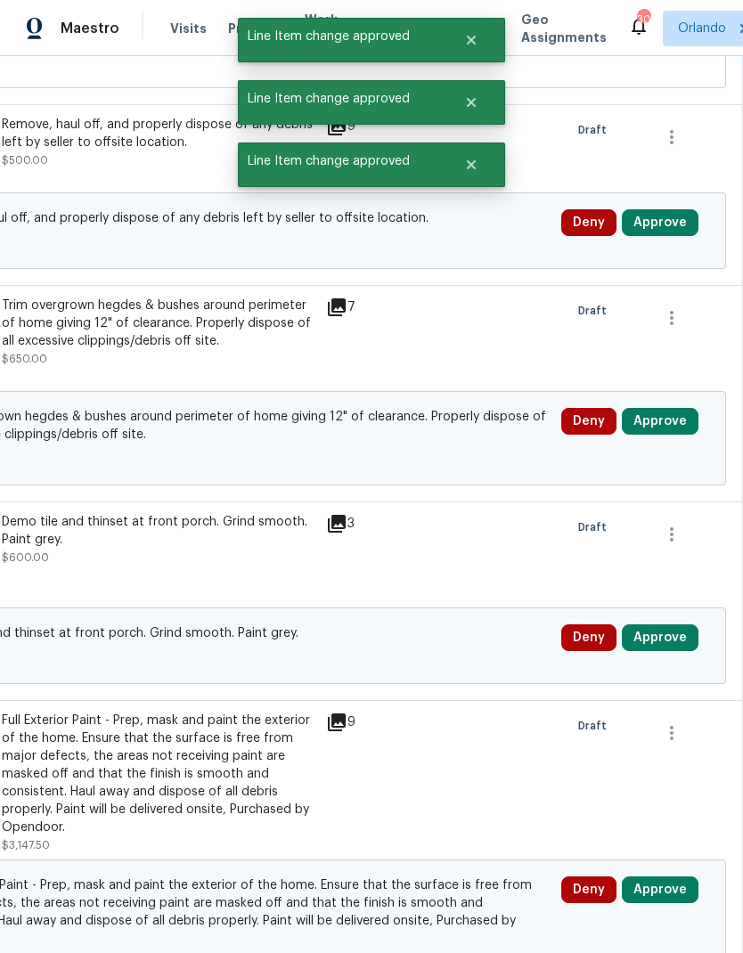
scroll to position [10633, 264]
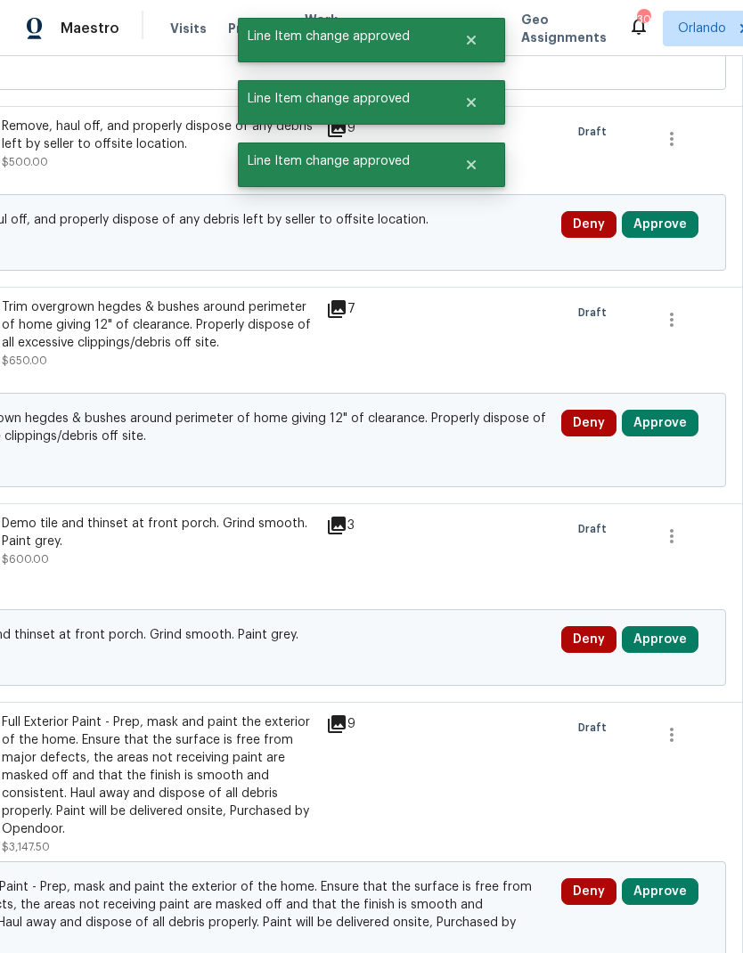
click at [677, 211] on button "Approve" at bounding box center [660, 224] width 77 height 27
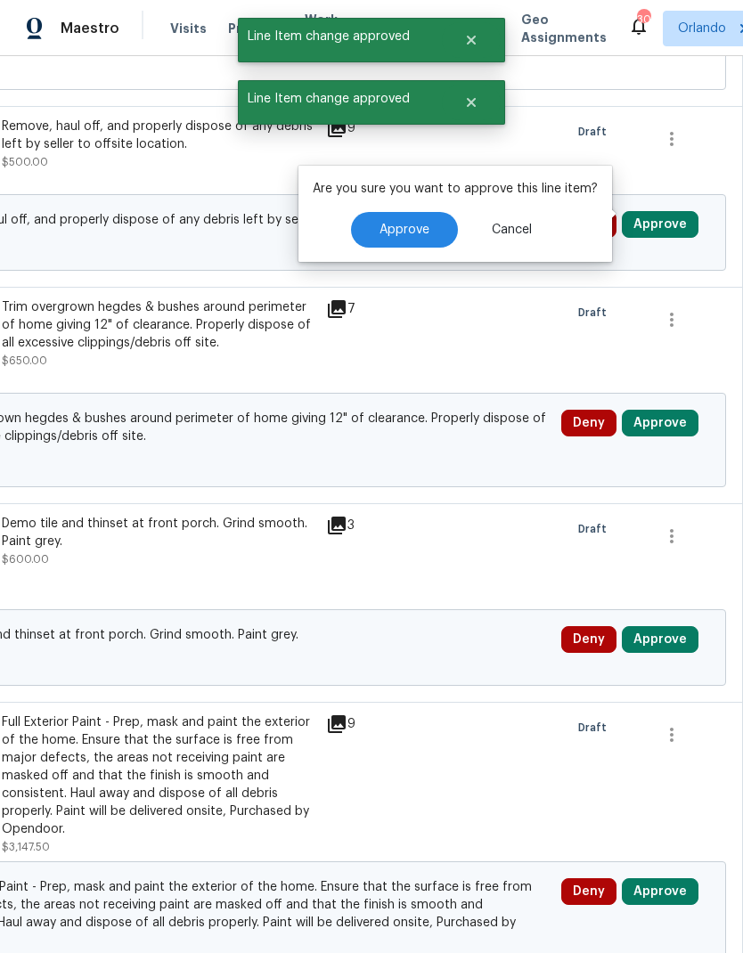
click at [413, 212] on button "Approve" at bounding box center [404, 230] width 107 height 36
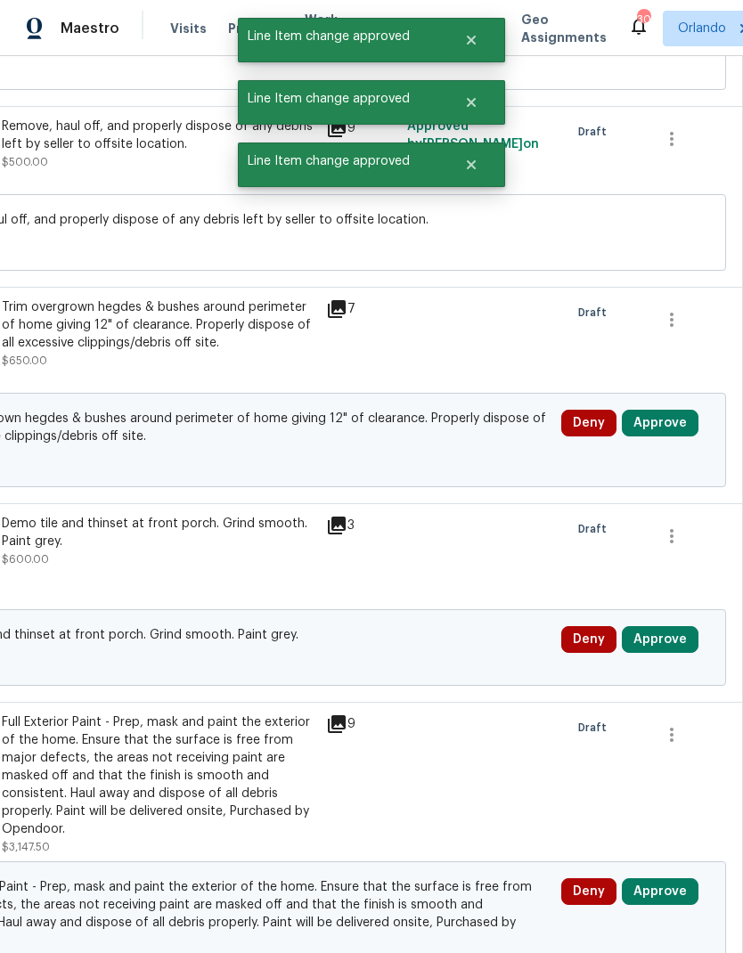
click at [675, 410] on button "Approve" at bounding box center [660, 423] width 77 height 27
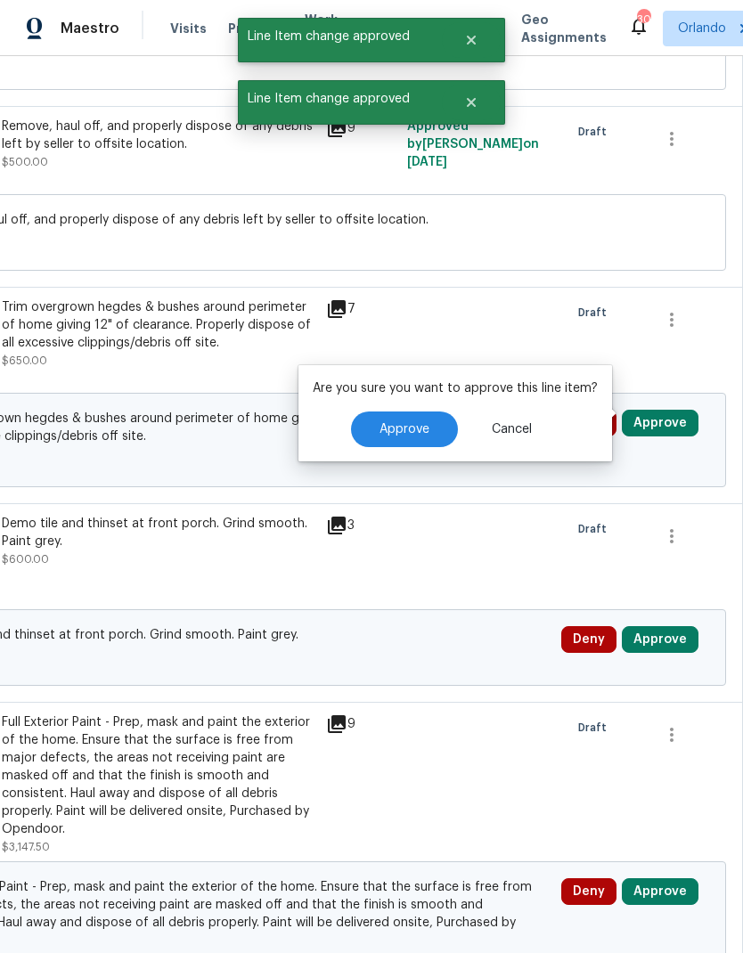
click at [421, 423] on span "Approve" at bounding box center [405, 429] width 50 height 13
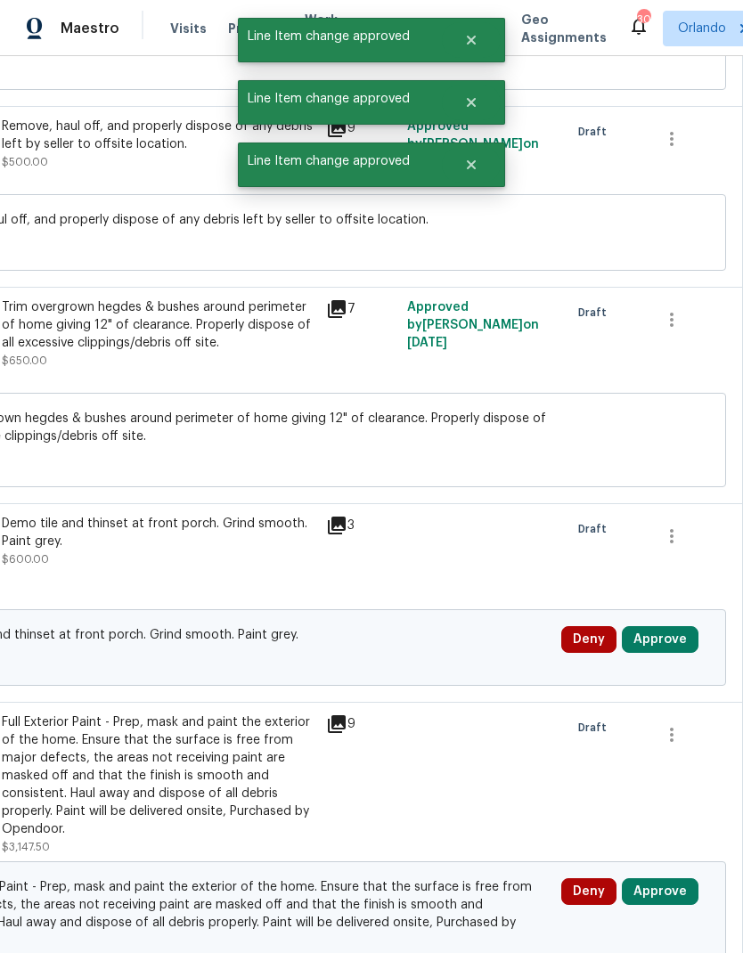
click at [664, 626] on button "Approve" at bounding box center [660, 639] width 77 height 27
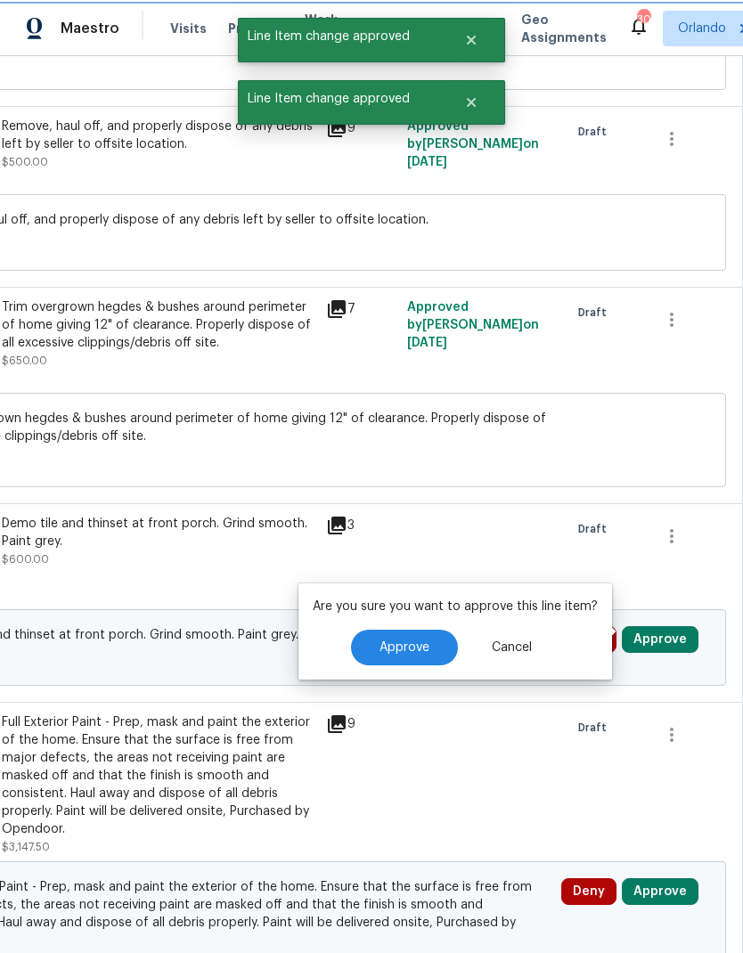
click at [419, 642] on span "Approve" at bounding box center [405, 648] width 50 height 13
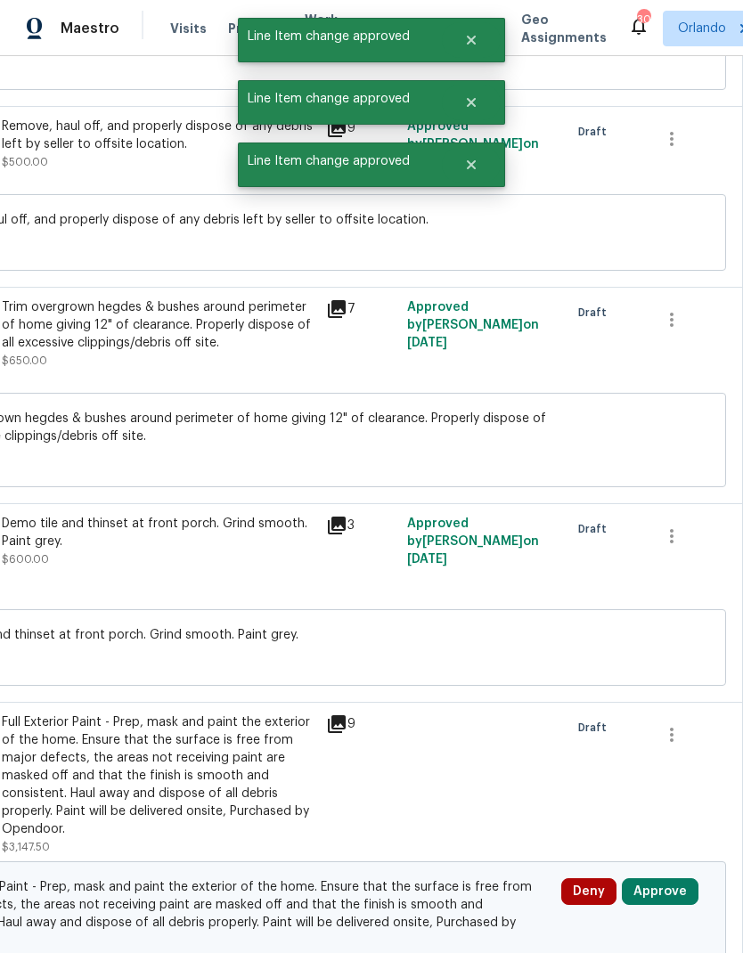
click at [675, 879] on button "Approve" at bounding box center [660, 892] width 77 height 27
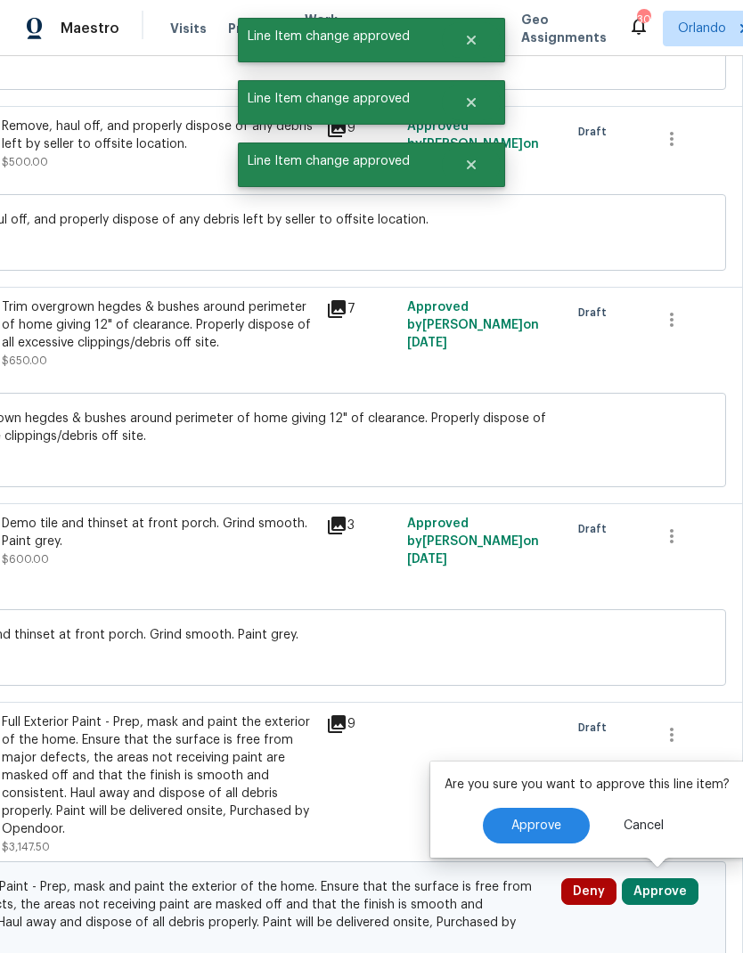
click at [527, 820] on span "Approve" at bounding box center [536, 826] width 50 height 13
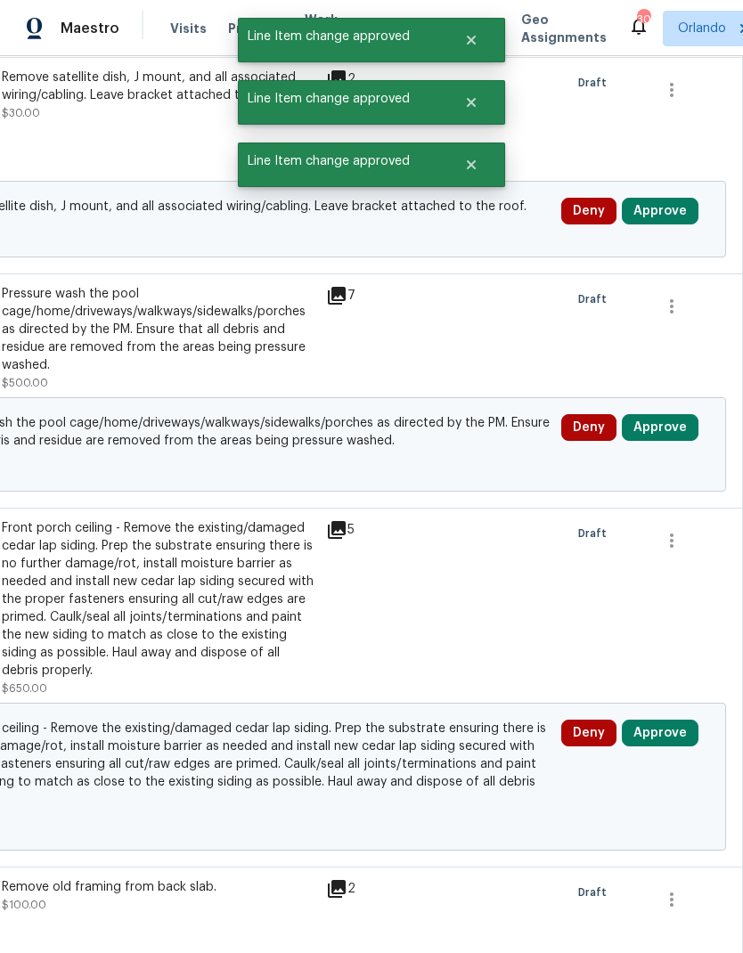
scroll to position [11584, 264]
click at [675, 198] on button "Approve" at bounding box center [660, 211] width 77 height 27
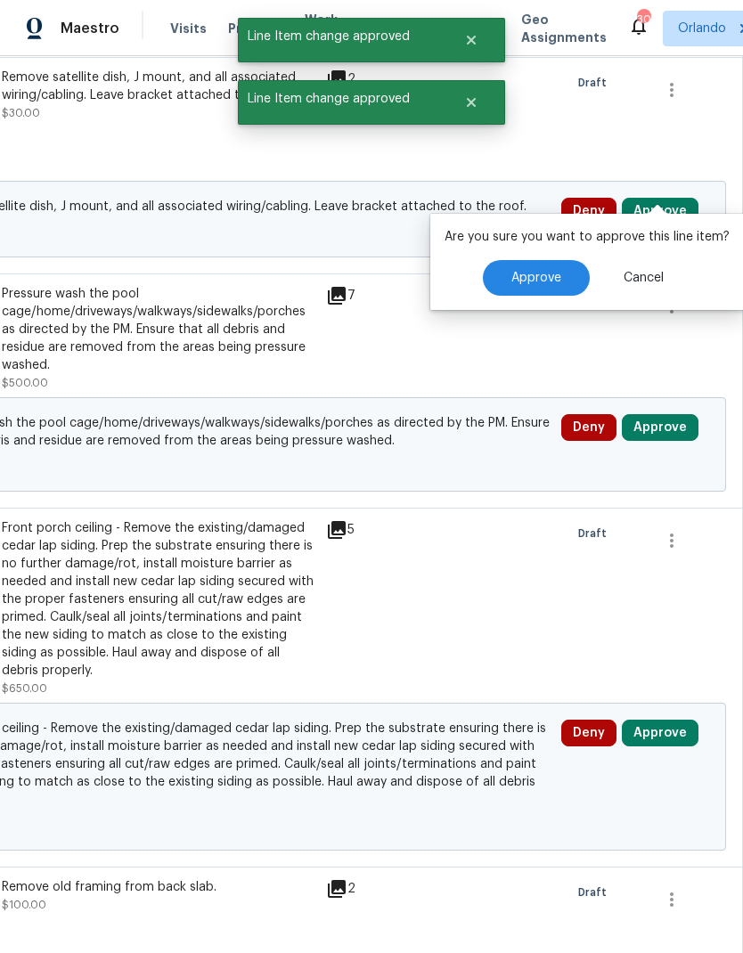
click at [537, 260] on button "Approve" at bounding box center [536, 278] width 107 height 36
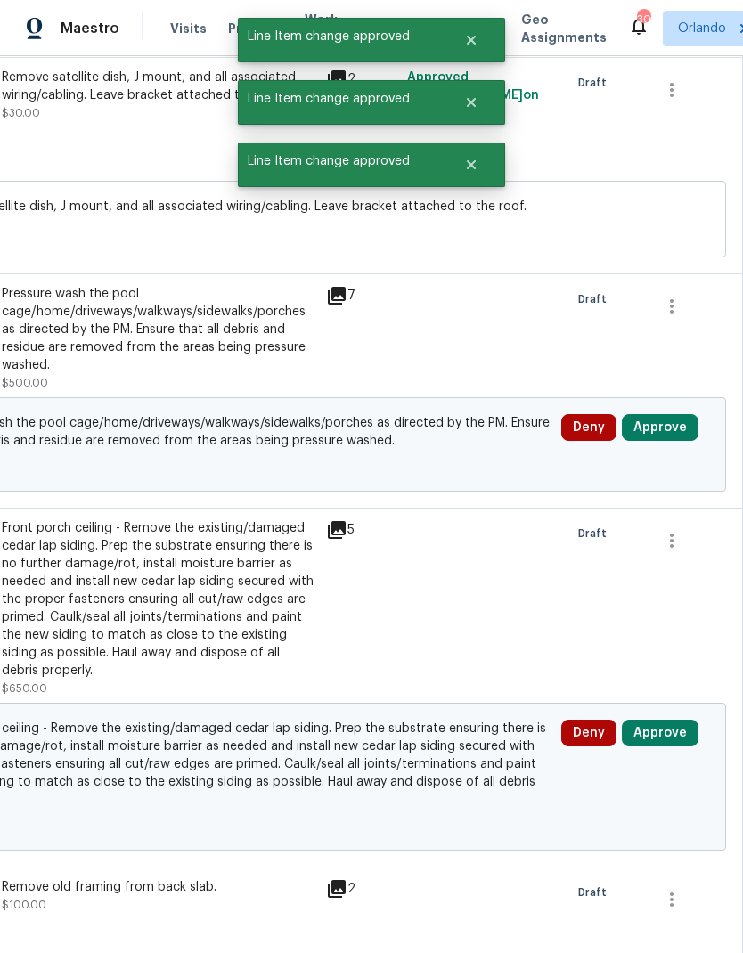
click at [668, 414] on button "Approve" at bounding box center [660, 427] width 77 height 27
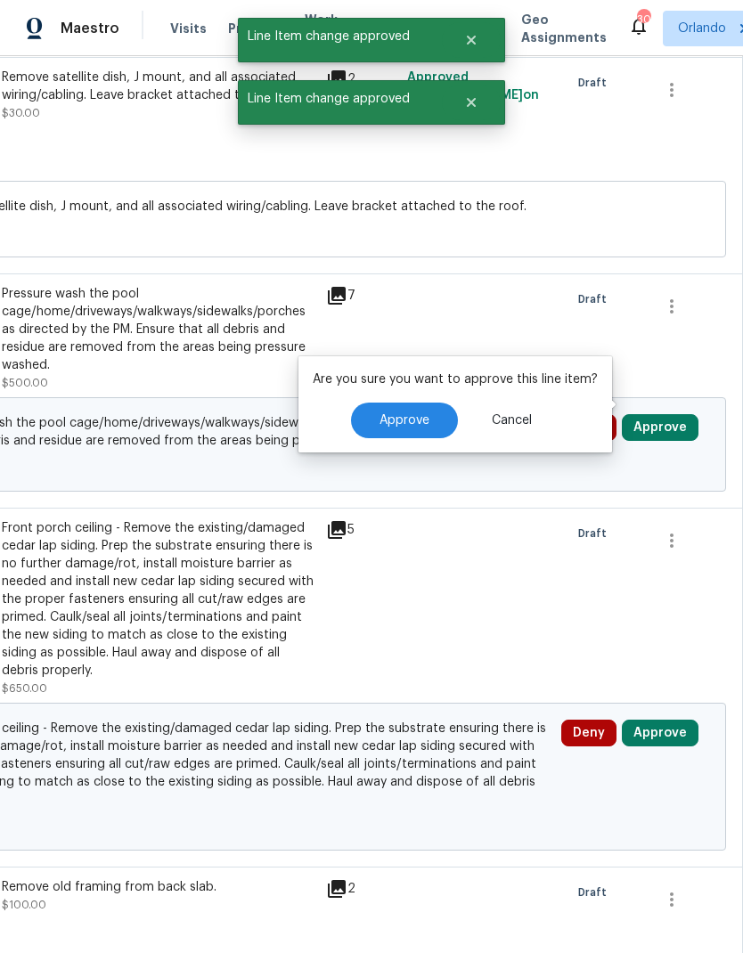
click at [424, 403] on button "Approve" at bounding box center [404, 421] width 107 height 36
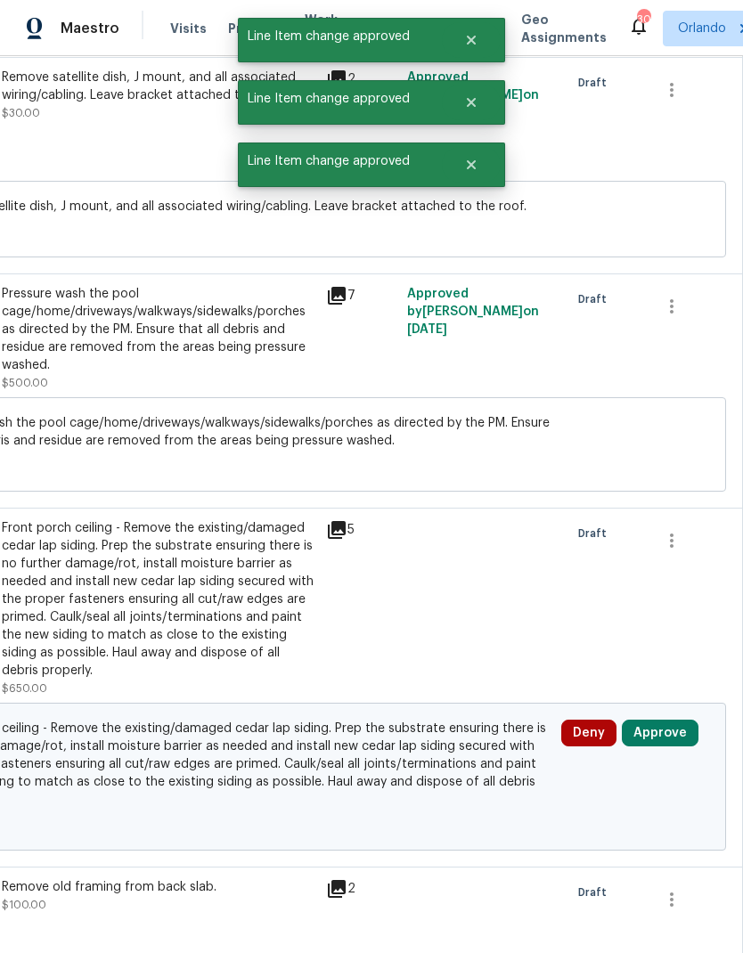
click at [683, 720] on button "Approve" at bounding box center [660, 733] width 77 height 27
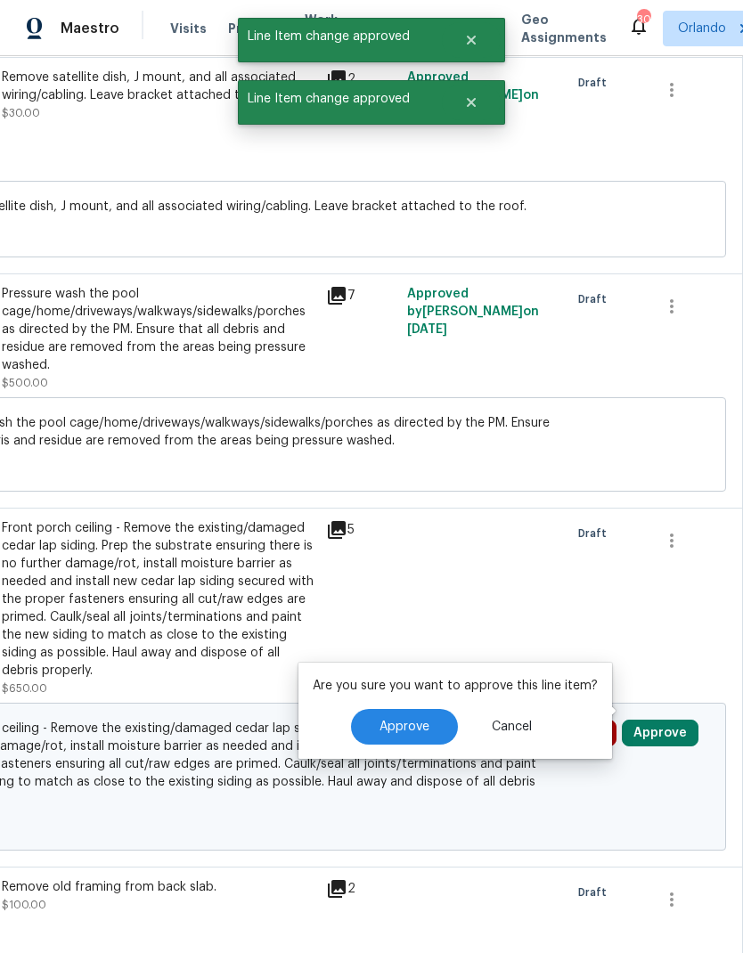
click at [432, 709] on button "Approve" at bounding box center [404, 727] width 107 height 36
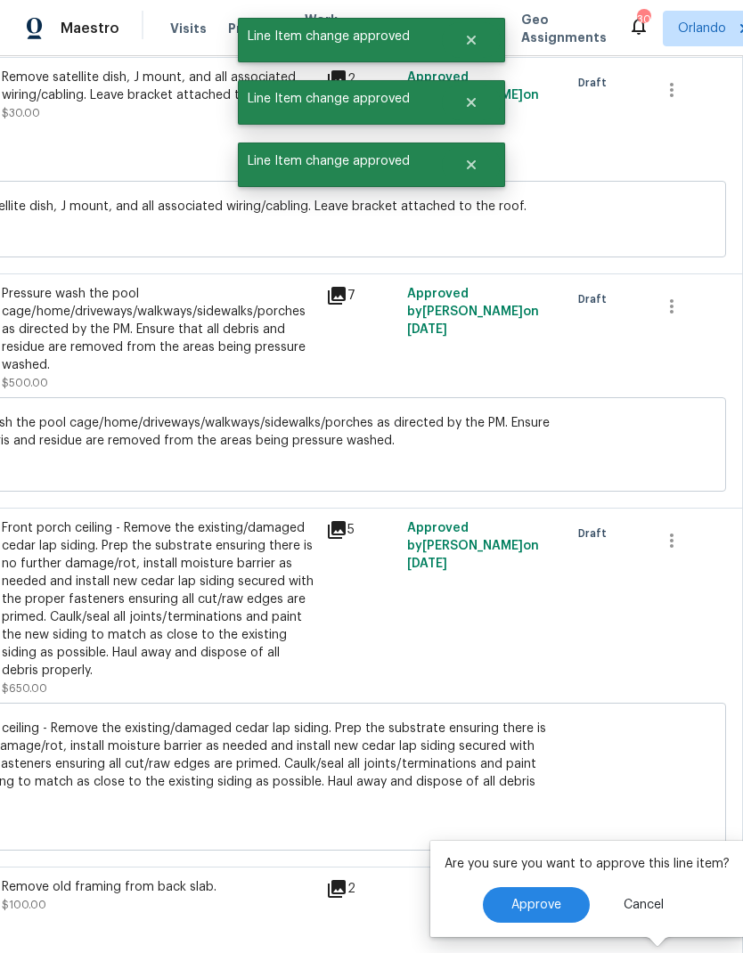
click at [544, 899] on span "Approve" at bounding box center [536, 905] width 50 height 13
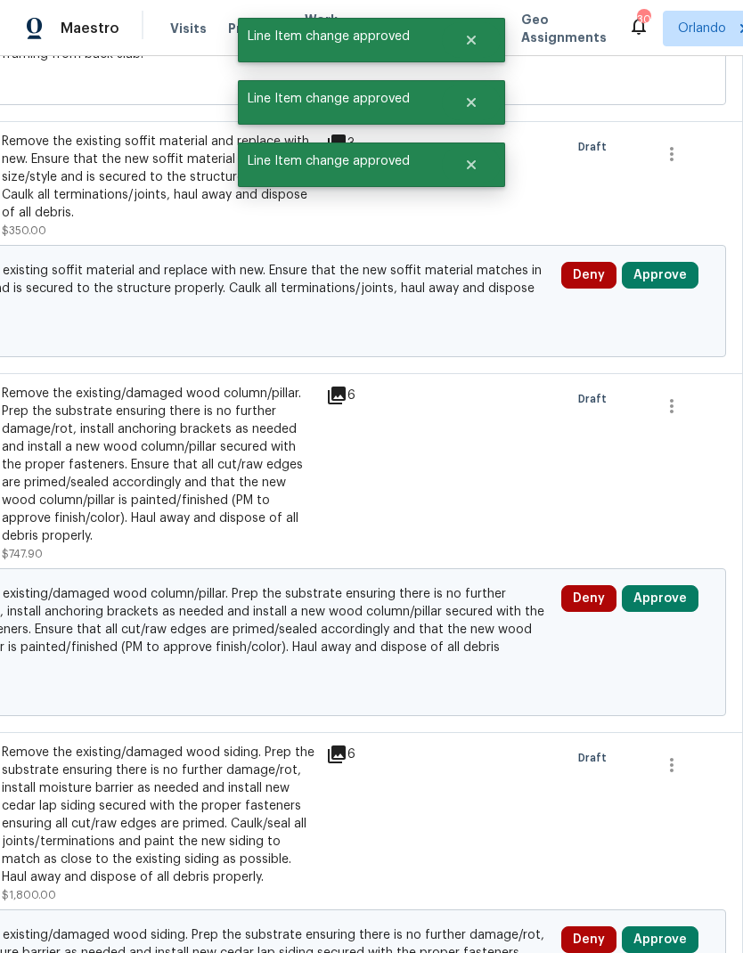
scroll to position [12511, 264]
click at [680, 262] on button "Approve" at bounding box center [660, 275] width 77 height 27
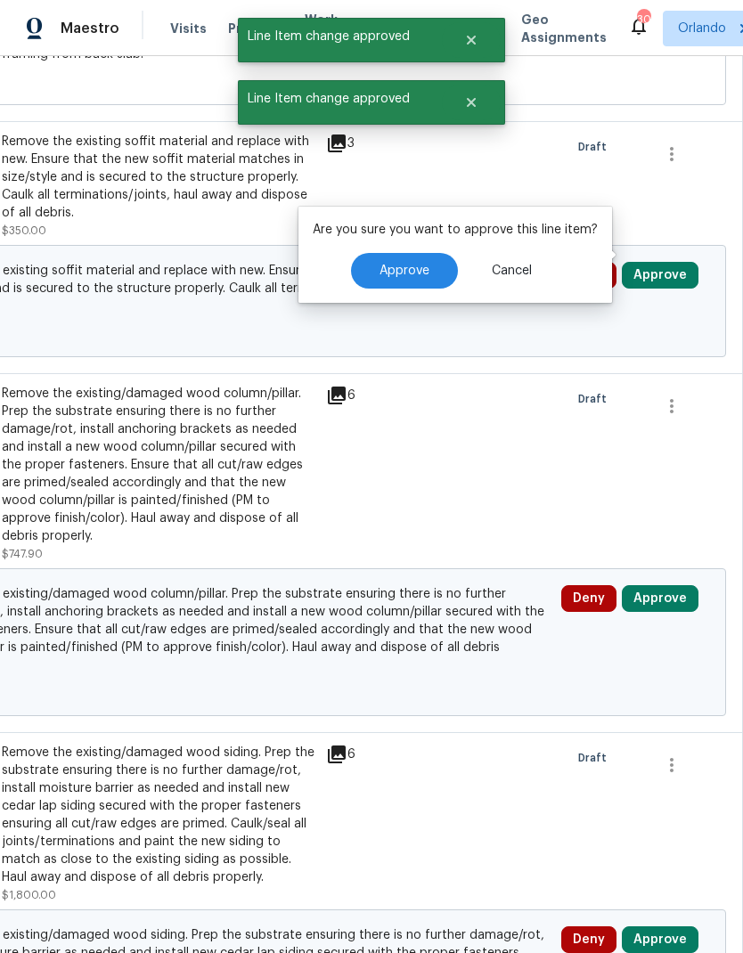
click at [419, 265] on span "Approve" at bounding box center [405, 271] width 50 height 13
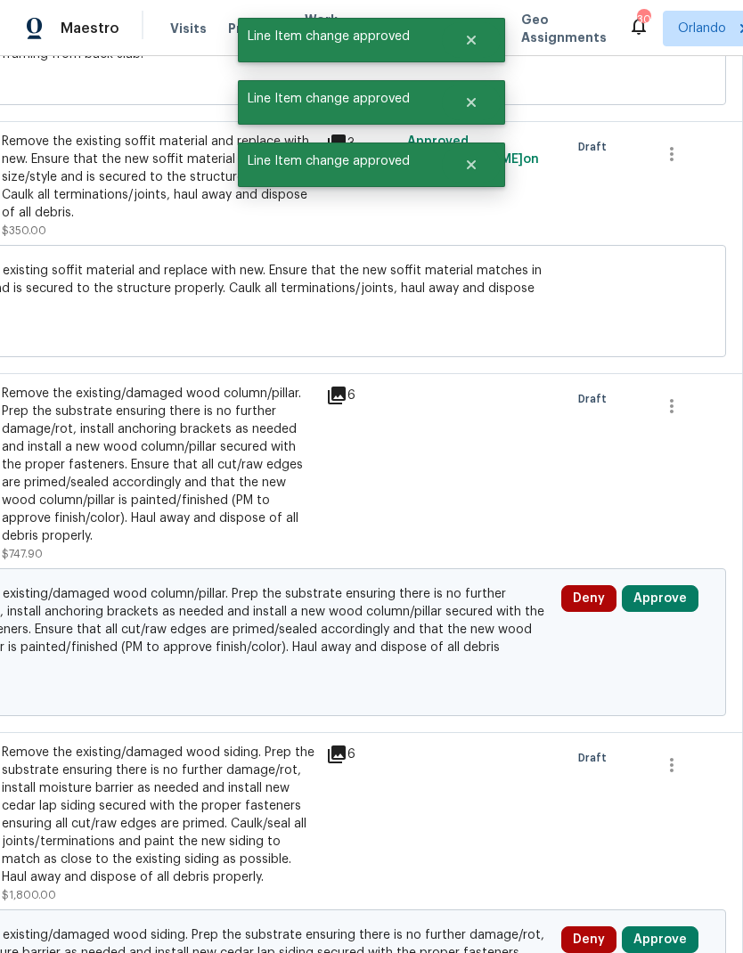
click at [679, 585] on button "Approve" at bounding box center [660, 598] width 77 height 27
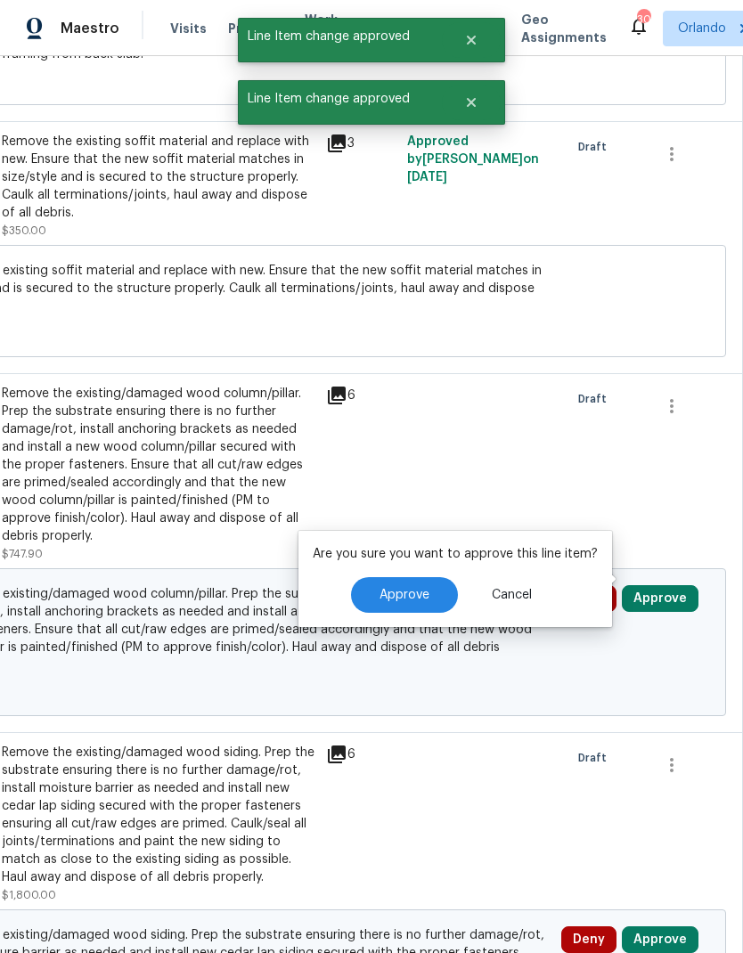
click at [422, 589] on span "Approve" at bounding box center [405, 595] width 50 height 13
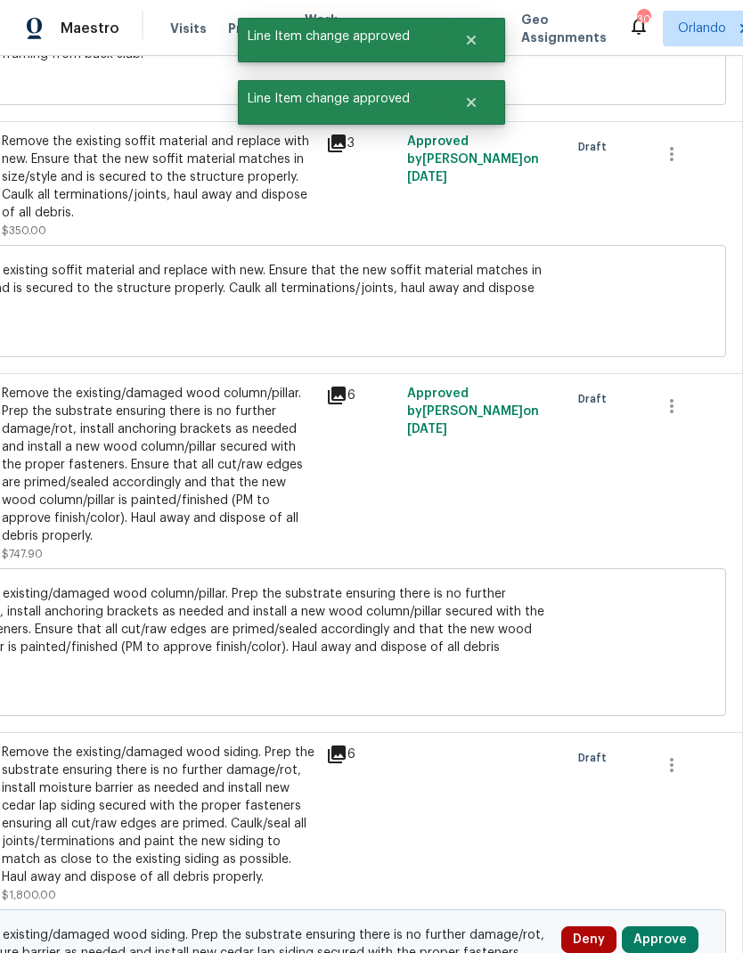
click at [681, 927] on button "Approve" at bounding box center [660, 940] width 77 height 27
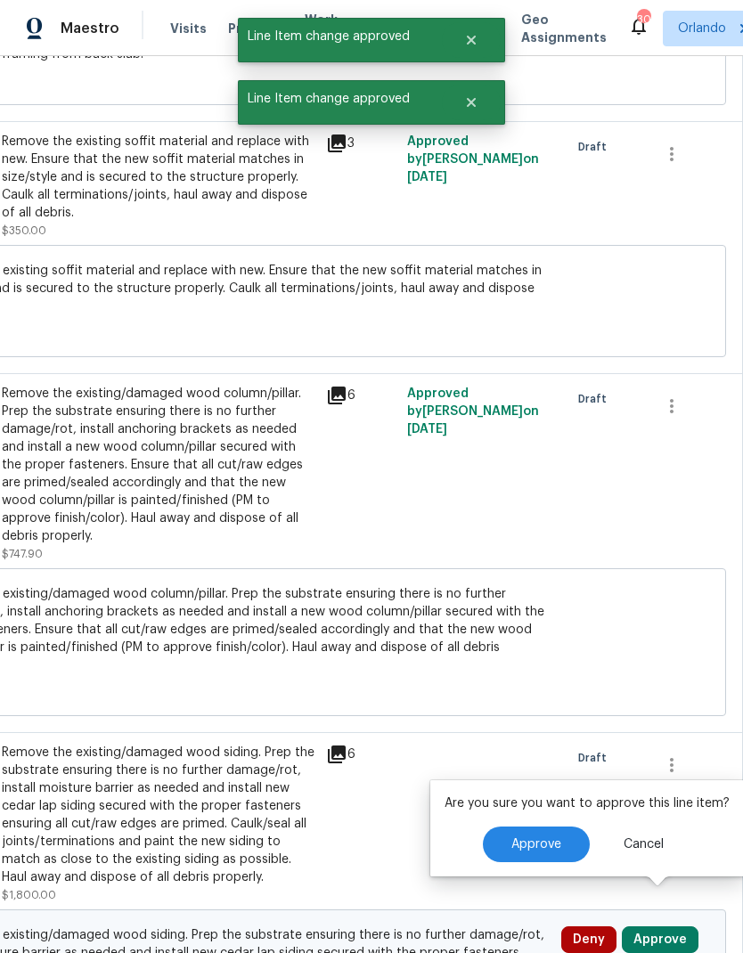
click at [554, 839] on span "Approve" at bounding box center [536, 845] width 50 height 13
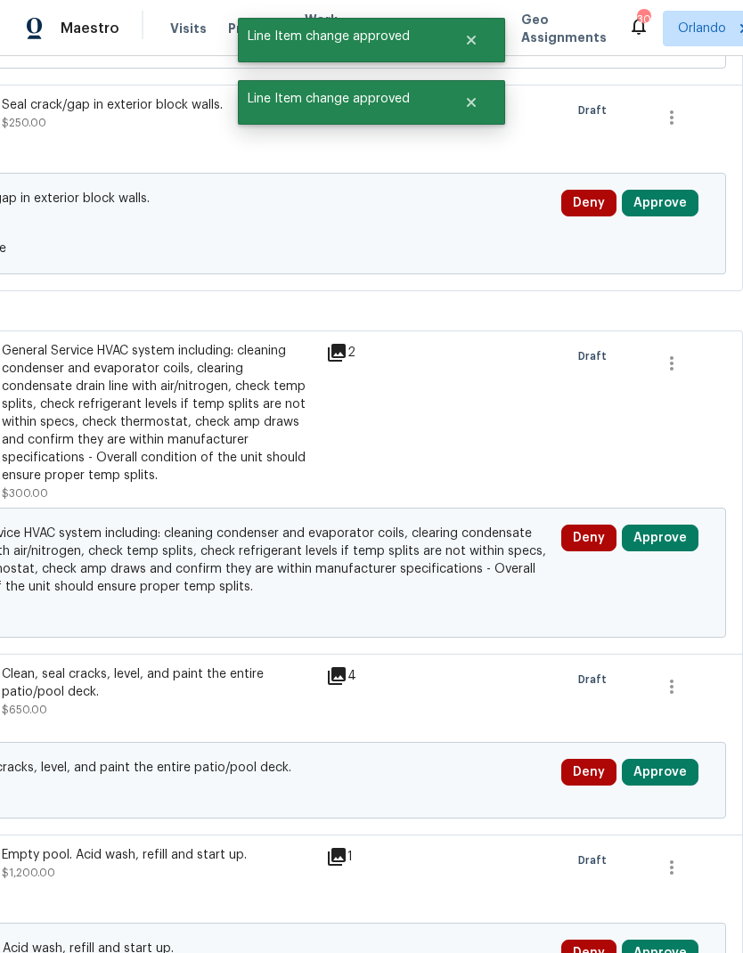
scroll to position [13483, 264]
click at [686, 189] on button "Approve" at bounding box center [660, 202] width 77 height 27
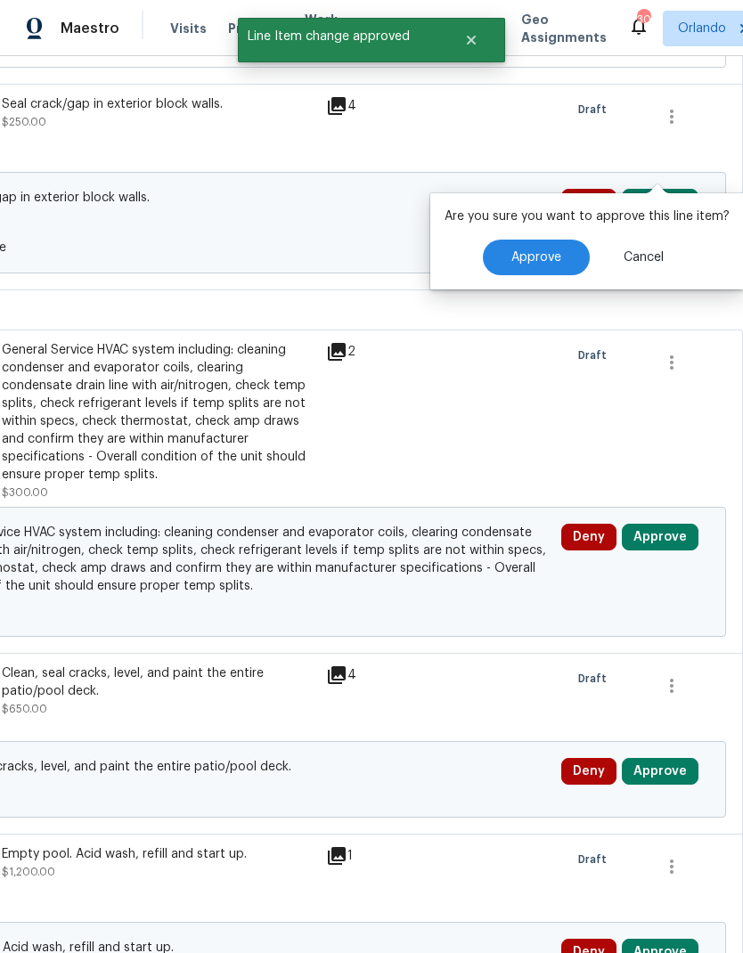
click at [541, 251] on span "Approve" at bounding box center [536, 257] width 50 height 13
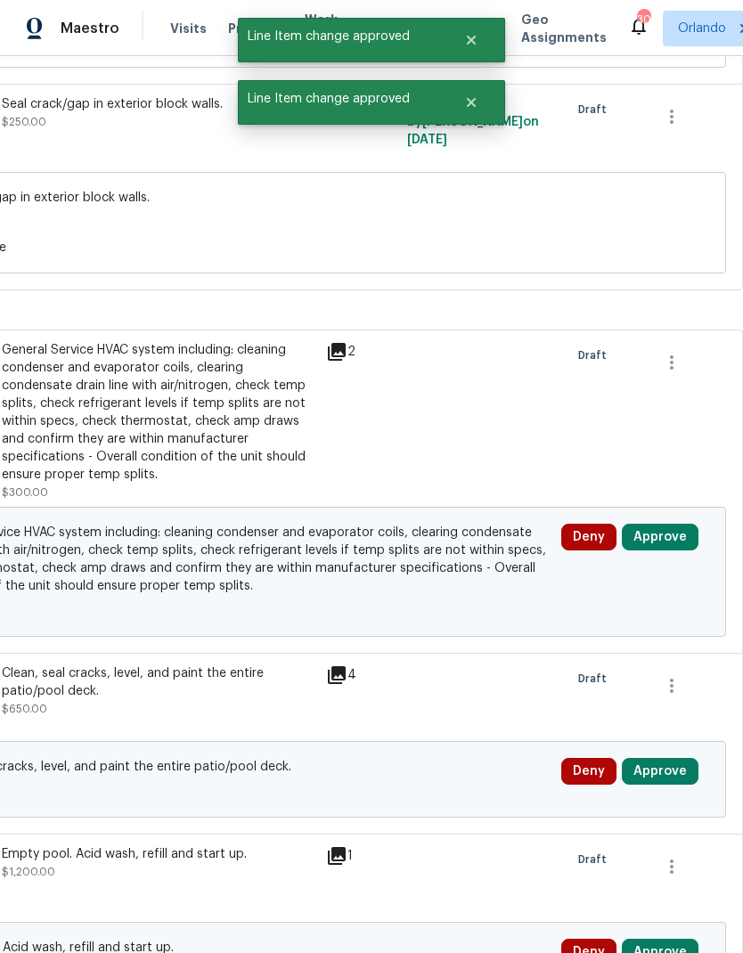
click at [675, 524] on button "Approve" at bounding box center [660, 537] width 77 height 27
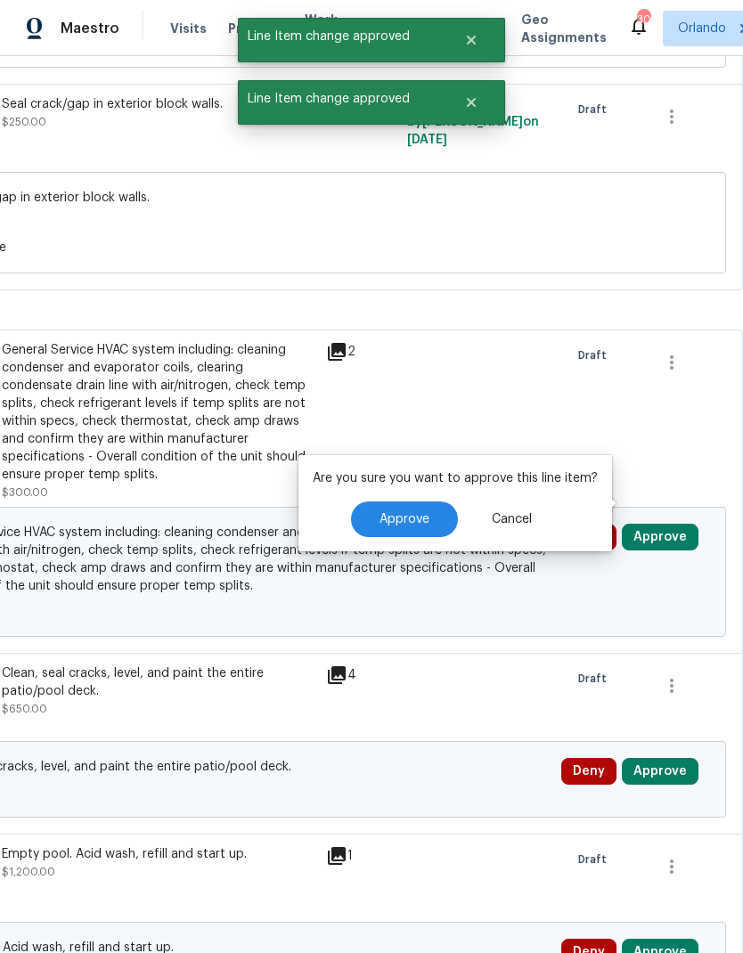
click at [431, 502] on button "Approve" at bounding box center [404, 520] width 107 height 36
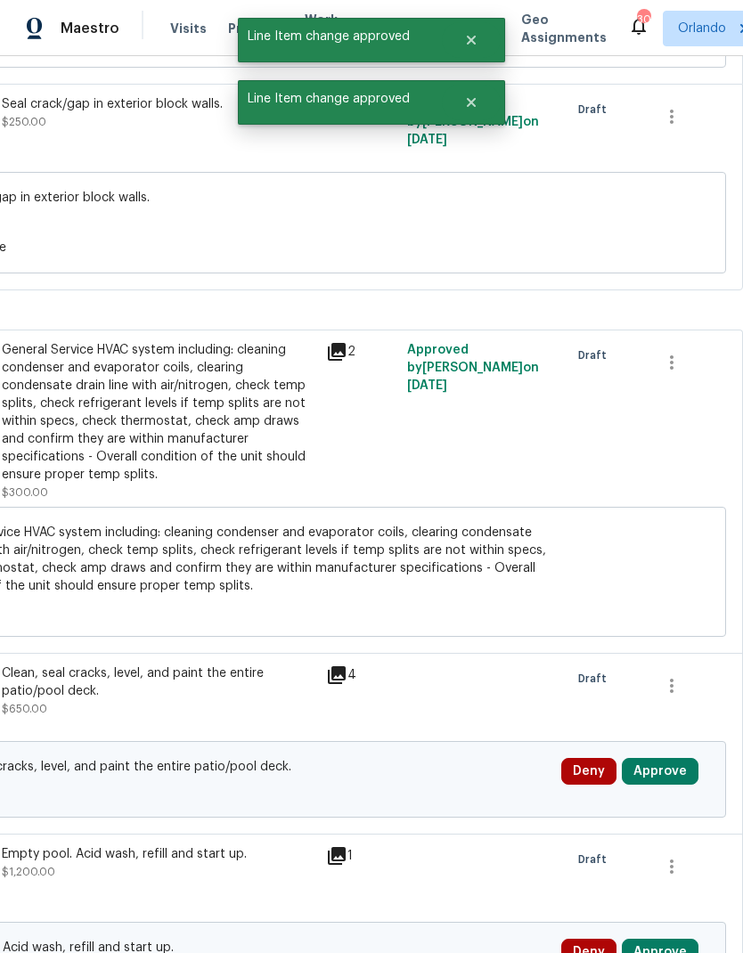
click at [683, 758] on button "Approve" at bounding box center [660, 771] width 77 height 27
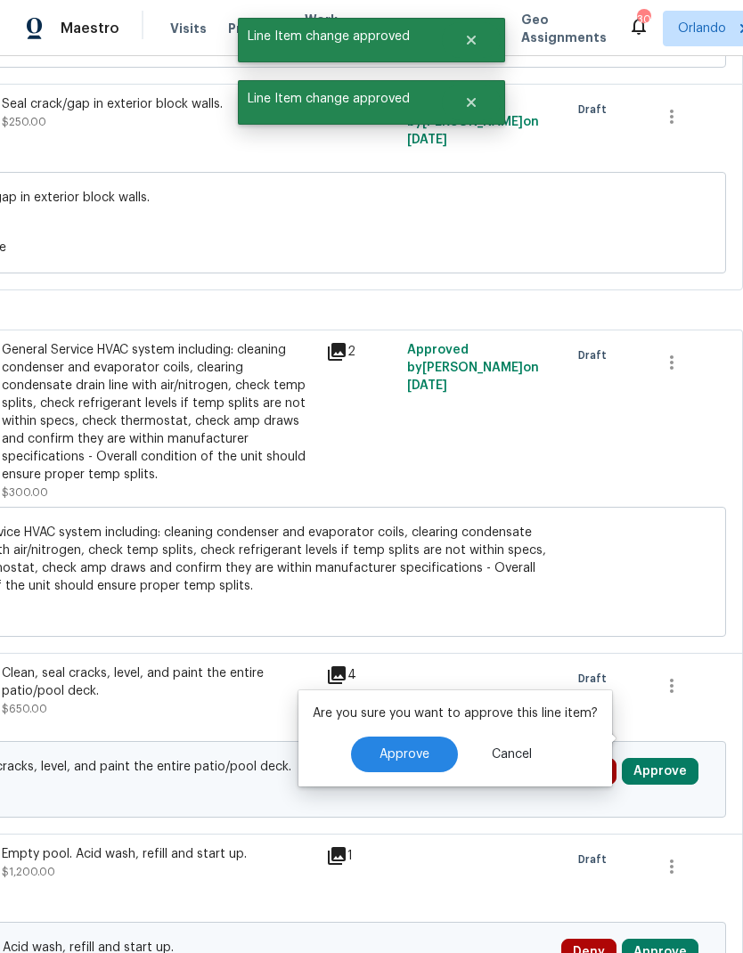
click at [422, 737] on button "Approve" at bounding box center [404, 755] width 107 height 36
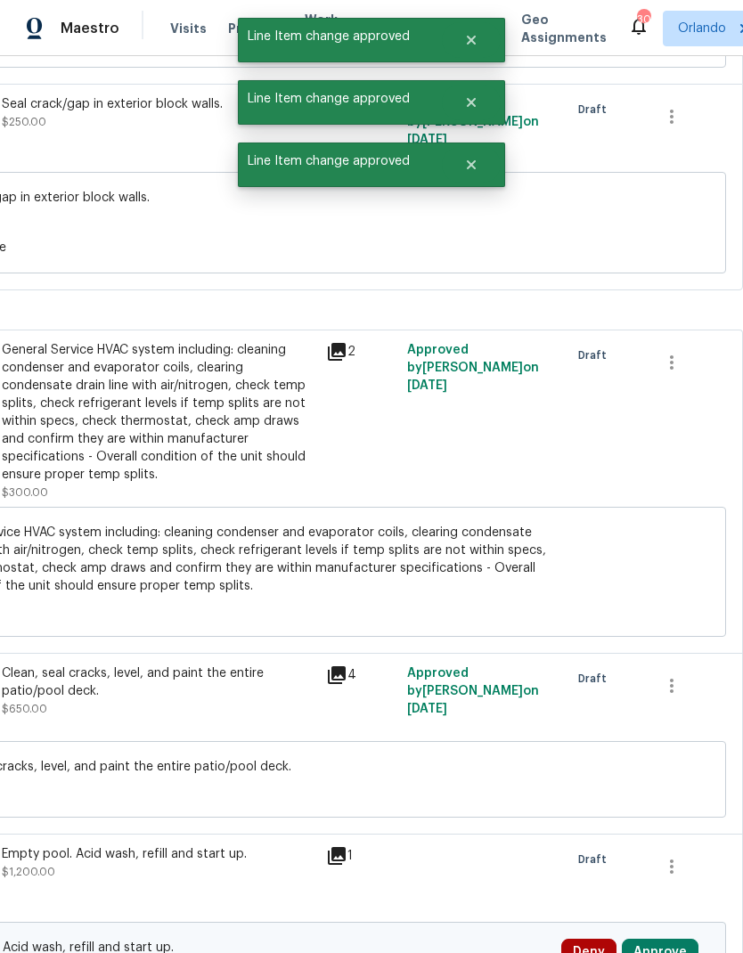
click at [678, 939] on button "Approve" at bounding box center [660, 952] width 77 height 27
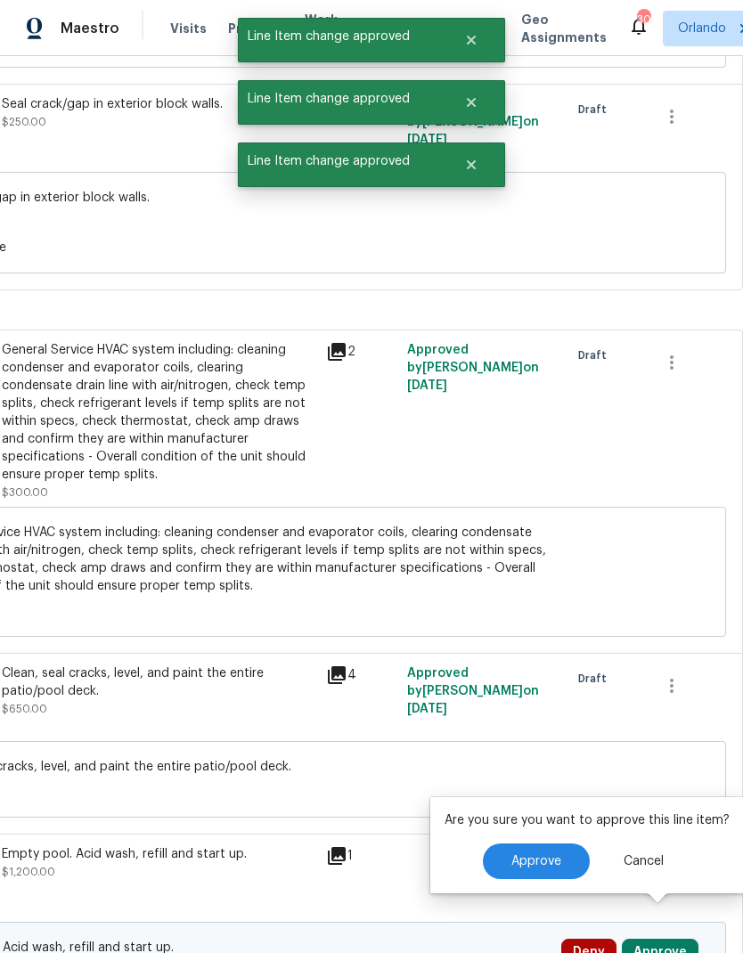
click at [540, 855] on span "Approve" at bounding box center [536, 861] width 50 height 13
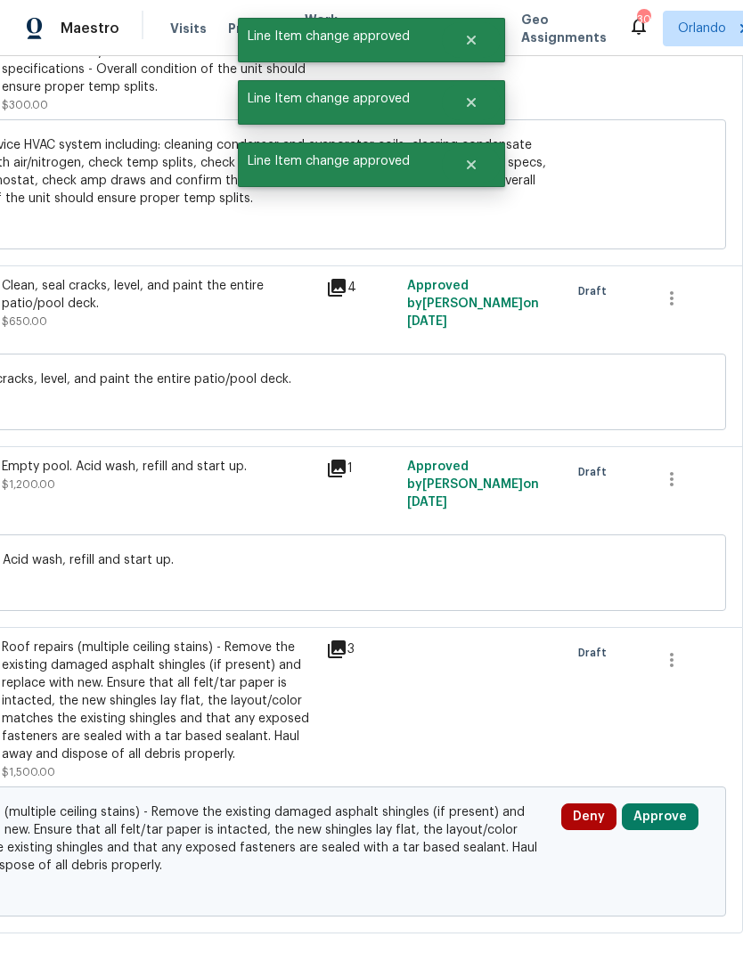
scroll to position [13870, 264]
click at [677, 805] on button "Approve" at bounding box center [660, 818] width 77 height 27
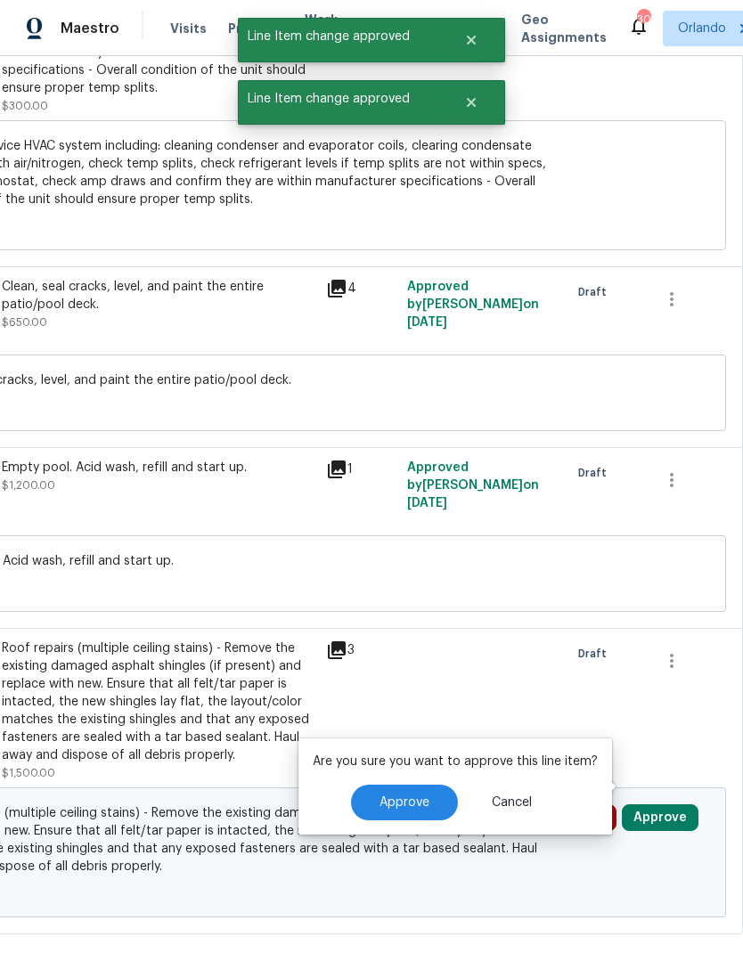
click at [436, 785] on button "Approve" at bounding box center [404, 803] width 107 height 36
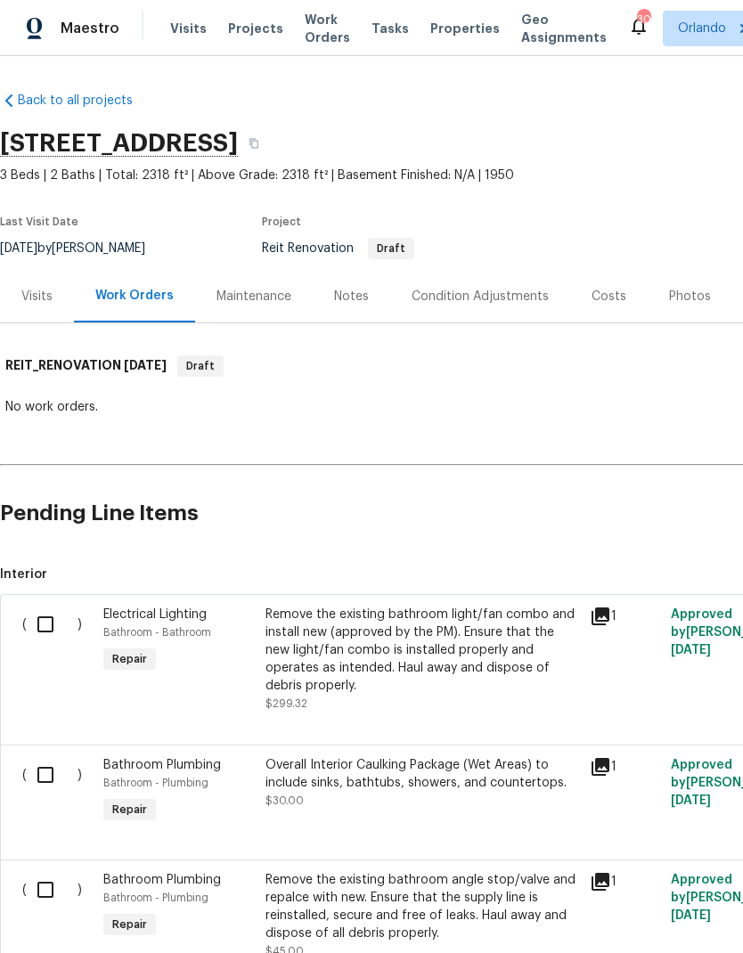
scroll to position [0, 0]
click at [348, 292] on div "Notes" at bounding box center [351, 297] width 35 height 18
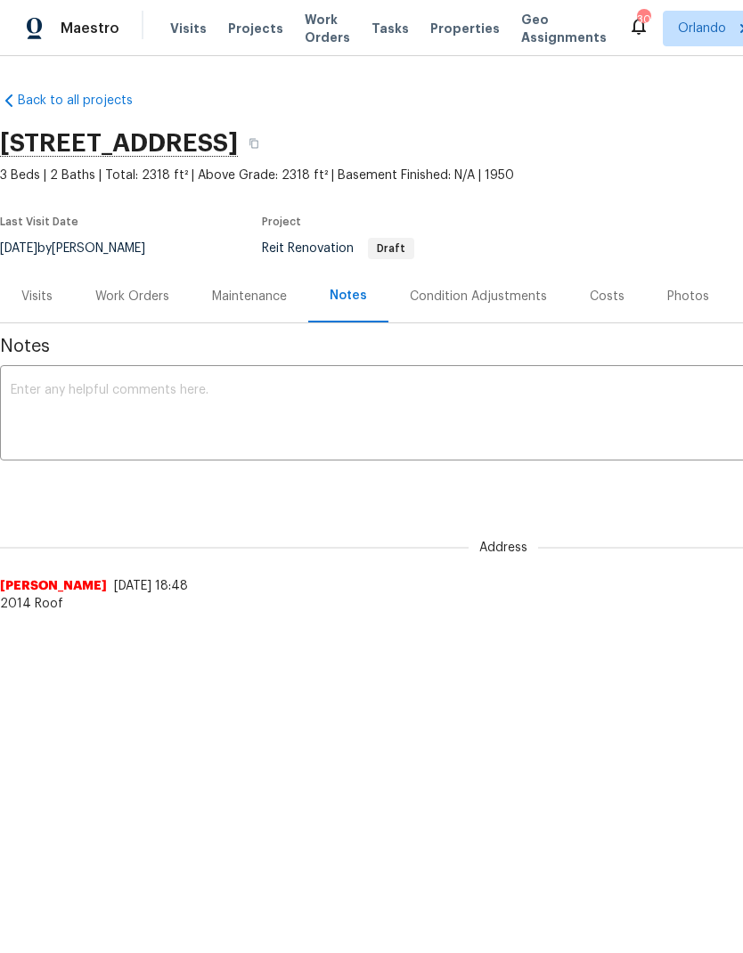
click at [147, 286] on div "Work Orders" at bounding box center [132, 296] width 117 height 53
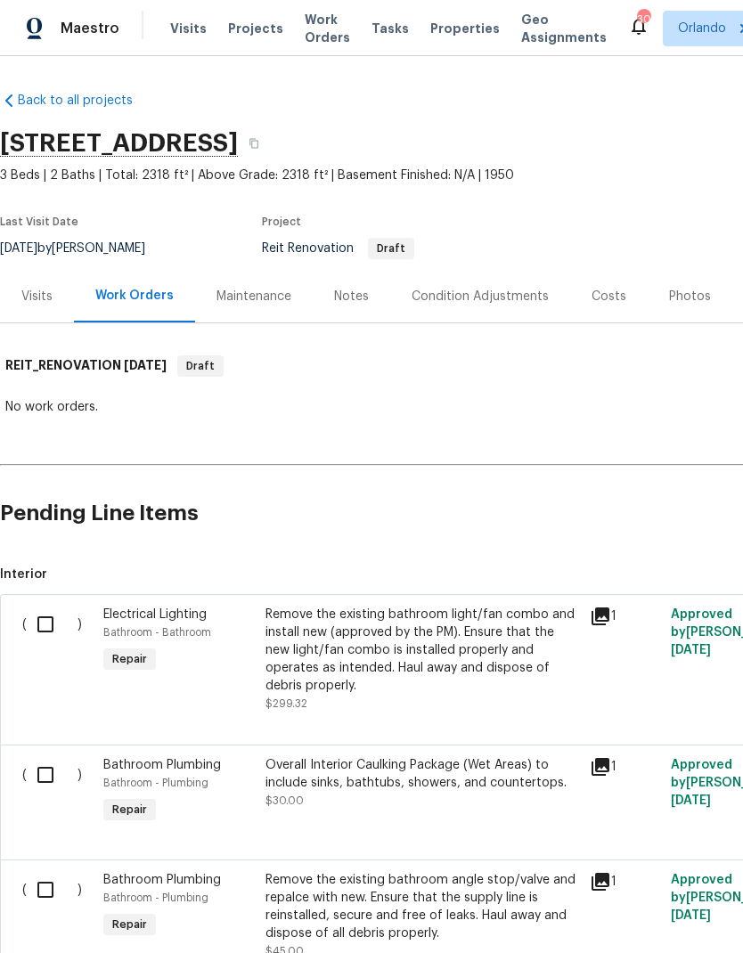
click at [49, 296] on div "Visits" at bounding box center [36, 297] width 31 height 18
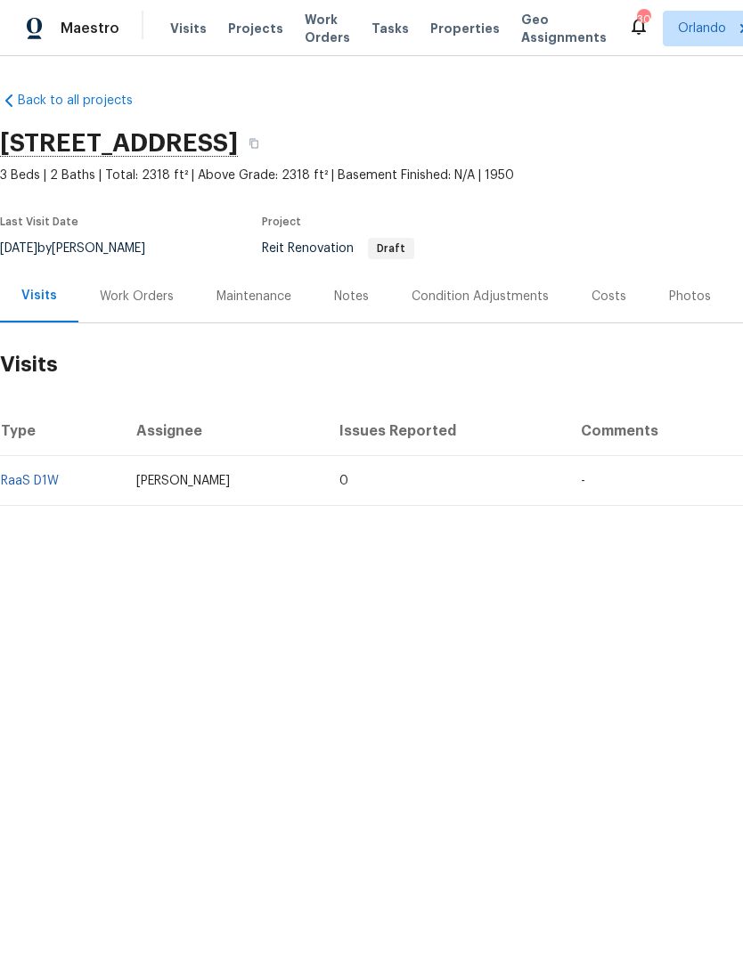
click at [143, 289] on div "Work Orders" at bounding box center [137, 297] width 74 height 18
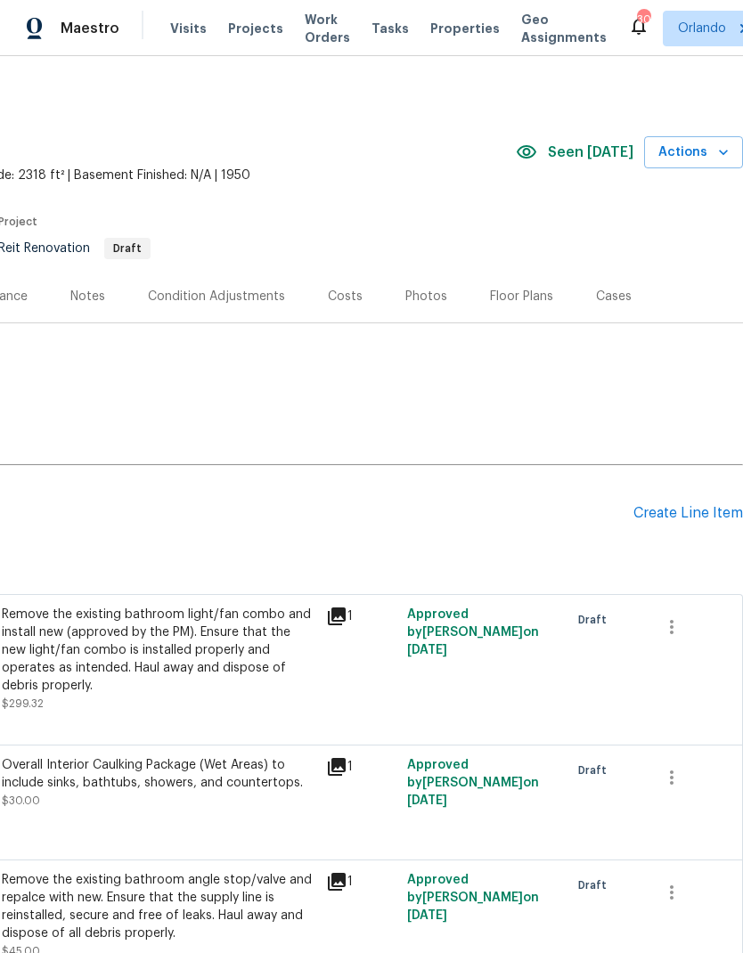
scroll to position [0, 264]
click at [357, 283] on div "Costs" at bounding box center [346, 296] width 78 height 53
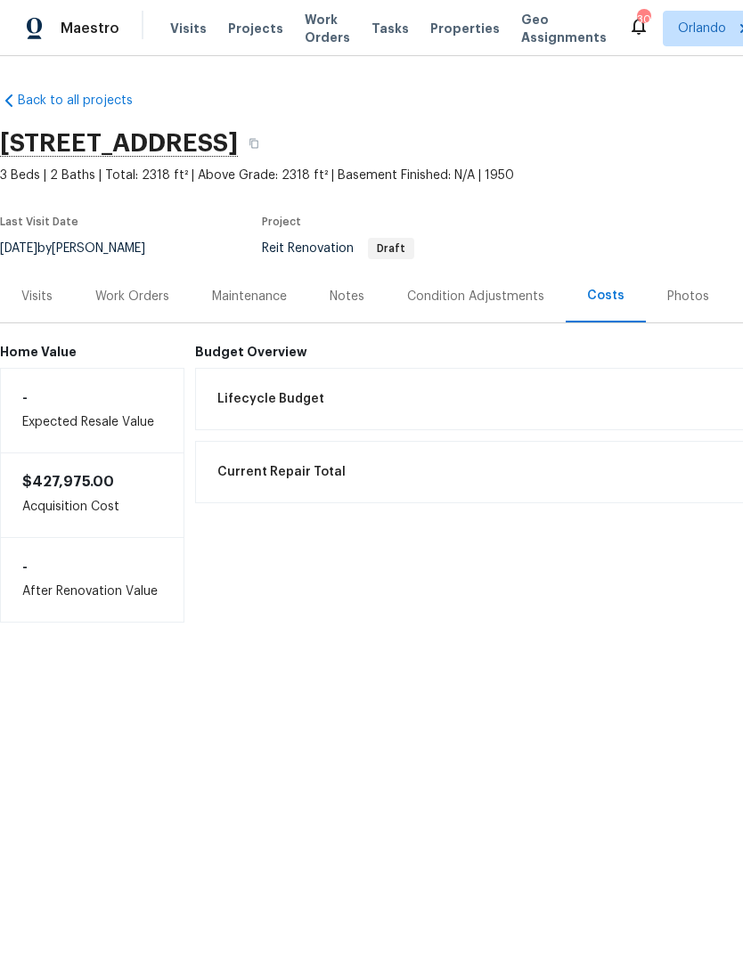
click at [144, 298] on div "Work Orders" at bounding box center [132, 297] width 74 height 18
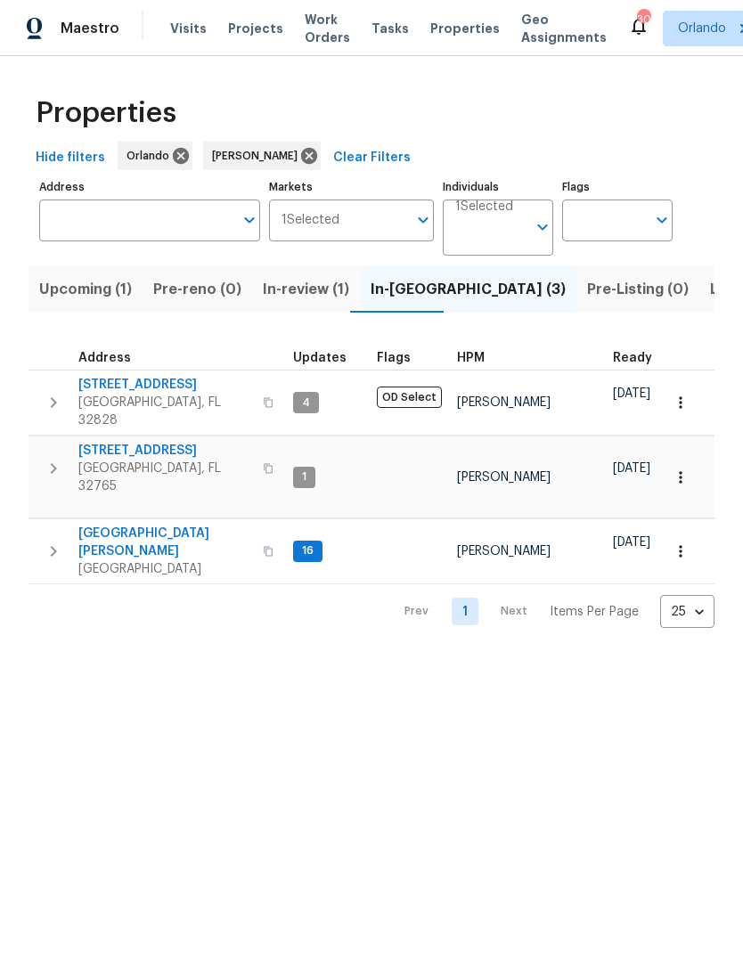
click at [312, 288] on span "In-review (1)" at bounding box center [306, 289] width 86 height 25
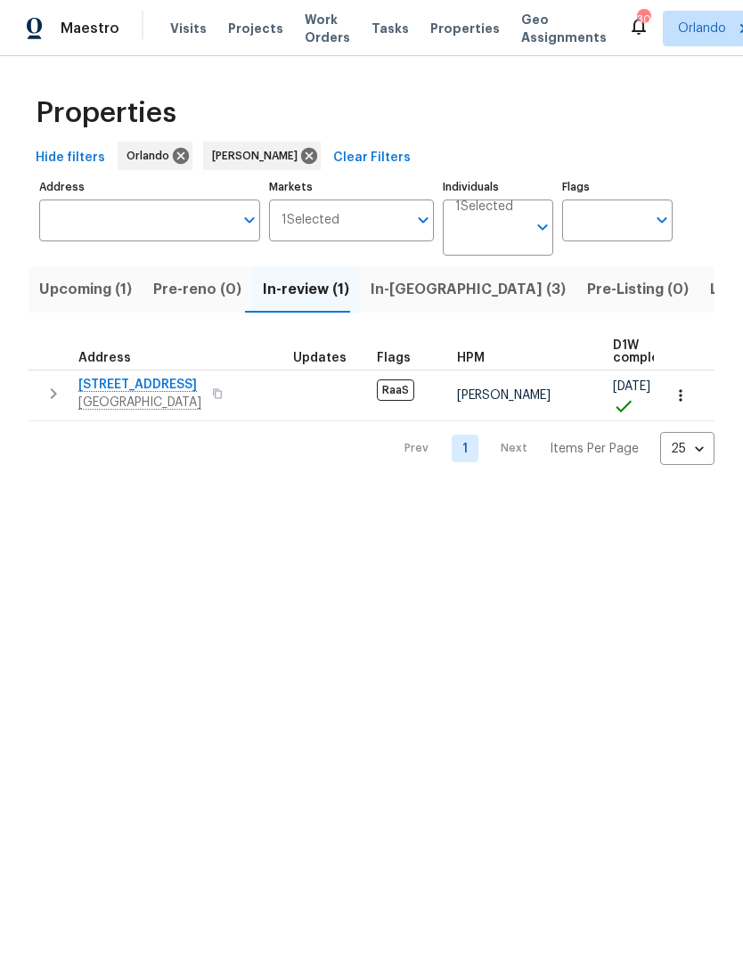
click at [89, 281] on span "Upcoming (1)" at bounding box center [85, 289] width 93 height 25
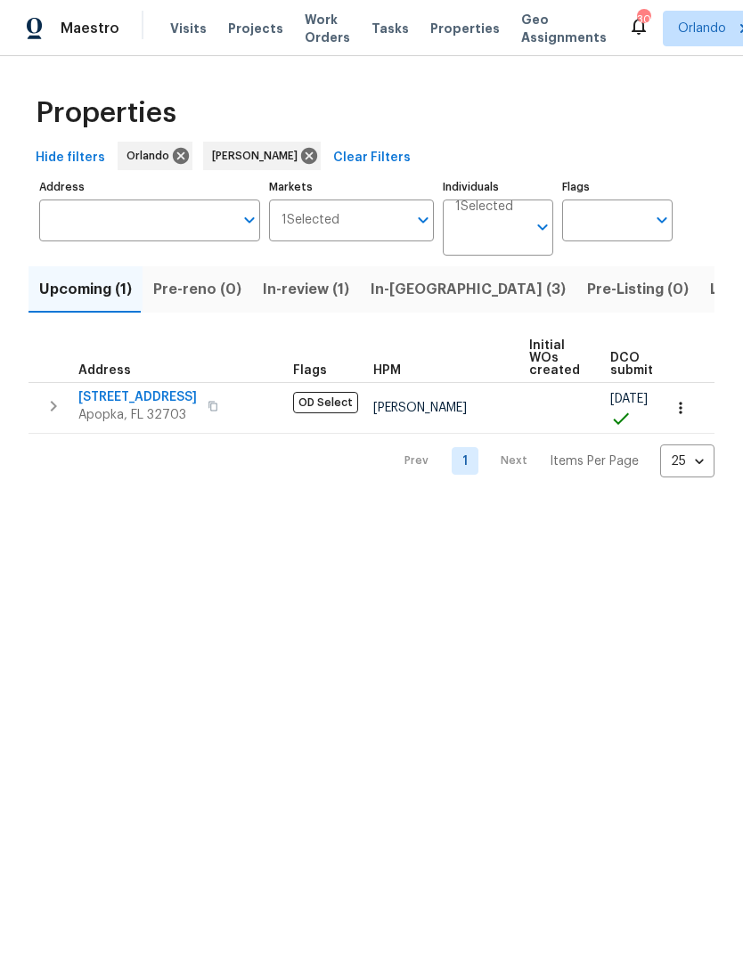
click at [710, 284] on span "Listed (5)" at bounding box center [743, 289] width 67 height 25
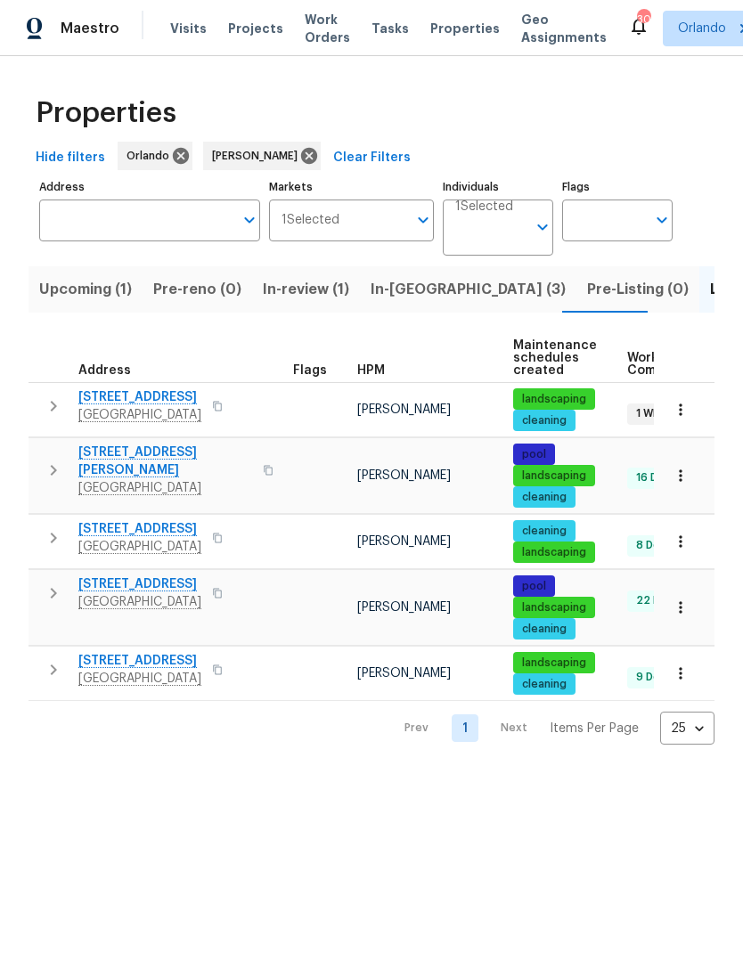
click at [398, 297] on span "In-reno (3)" at bounding box center [468, 289] width 195 height 25
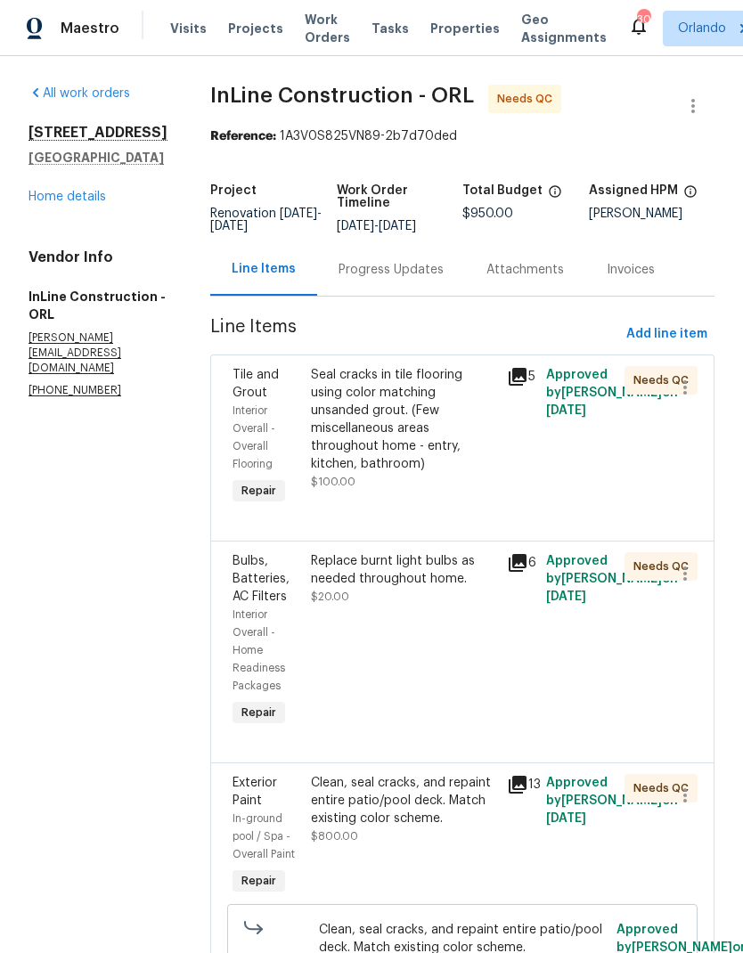
click at [397, 473] on div "Seal cracks in tile flooring using color matching unsanded grout. (Few miscella…" at bounding box center [403, 419] width 185 height 107
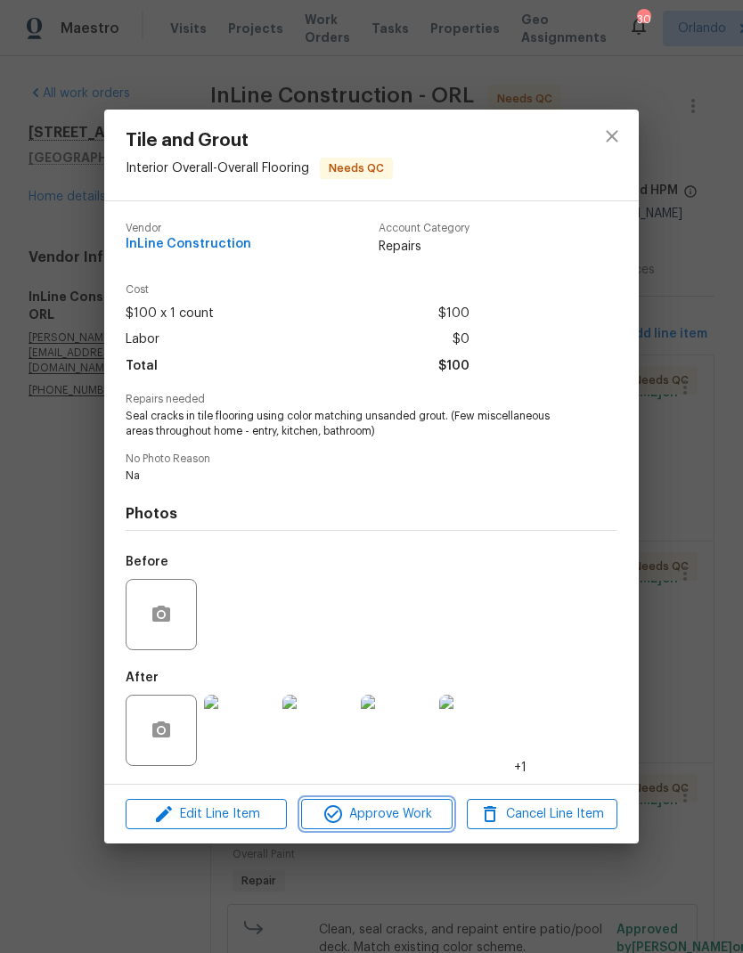
click at [429, 828] on button "Approve Work" at bounding box center [376, 814] width 151 height 31
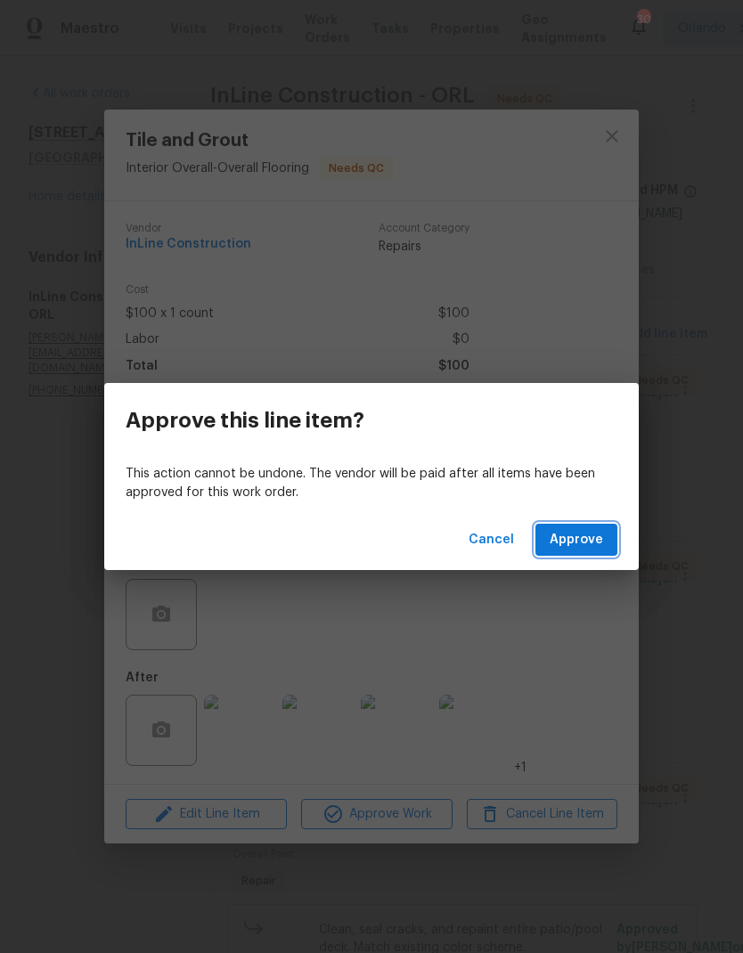
click at [582, 538] on span "Approve" at bounding box center [576, 540] width 53 height 22
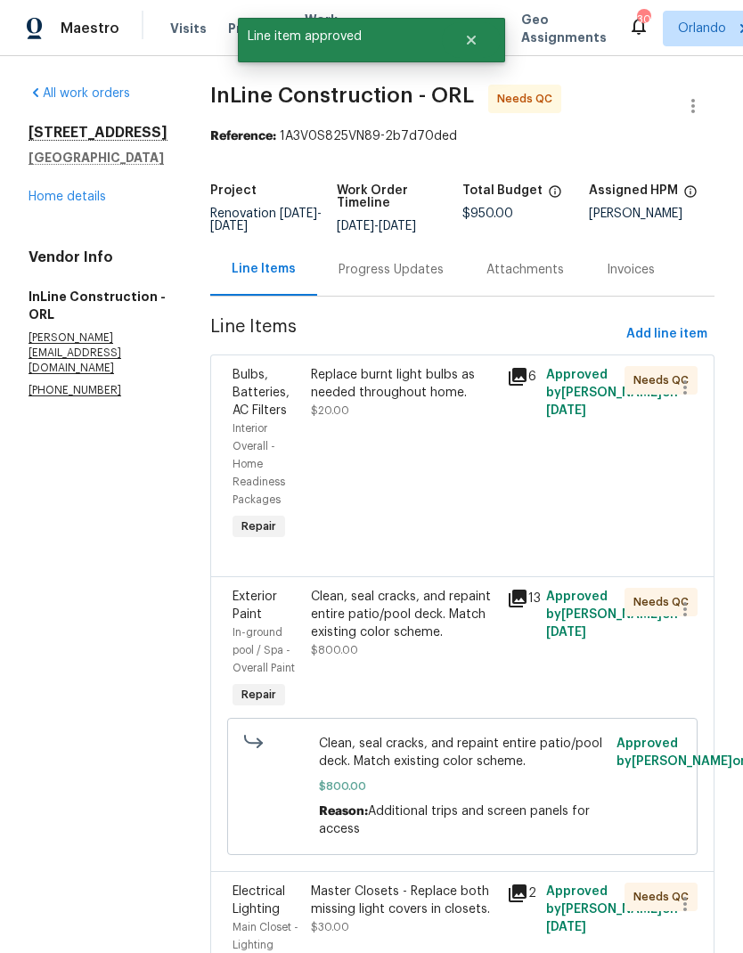
click at [418, 444] on div "Replace burnt light bulbs as needed throughout home. $20.00" at bounding box center [404, 455] width 196 height 189
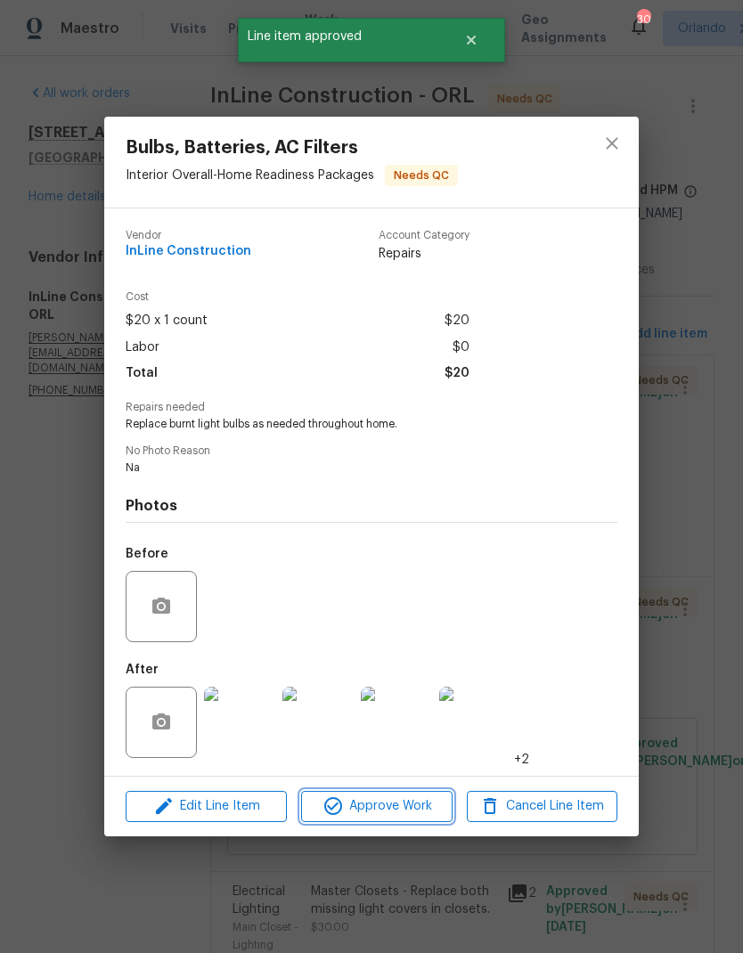
click at [422, 806] on span "Approve Work" at bounding box center [377, 807] width 140 height 22
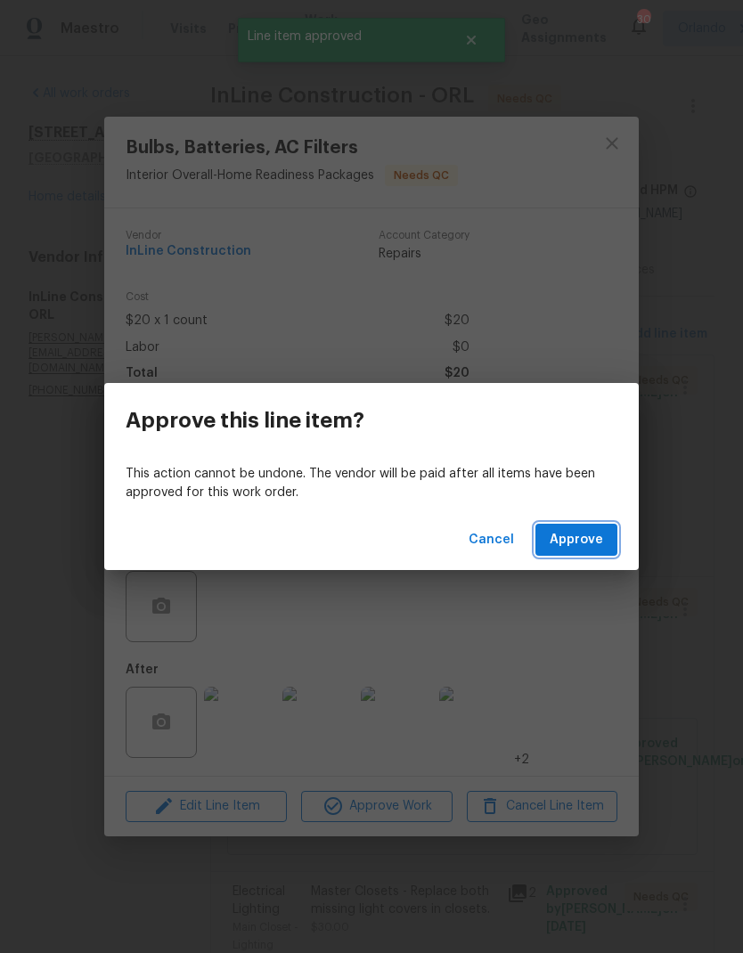
click at [581, 545] on span "Approve" at bounding box center [576, 540] width 53 height 22
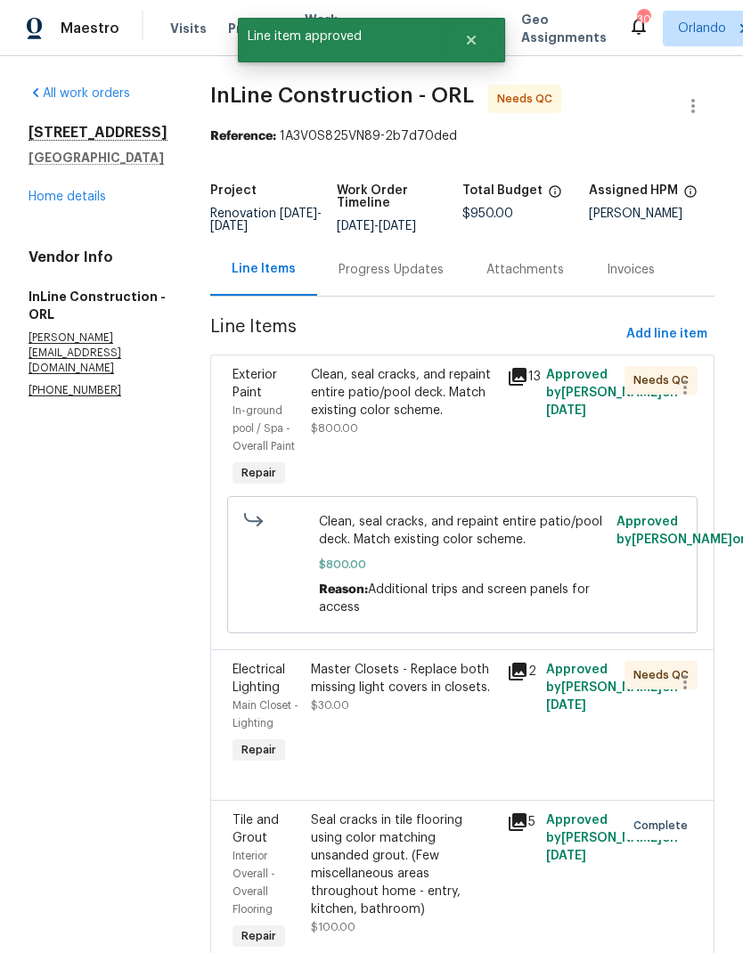
click at [461, 420] on div "Clean, seal cracks, and repaint entire patio/pool deck. Match existing color sc…" at bounding box center [403, 392] width 185 height 53
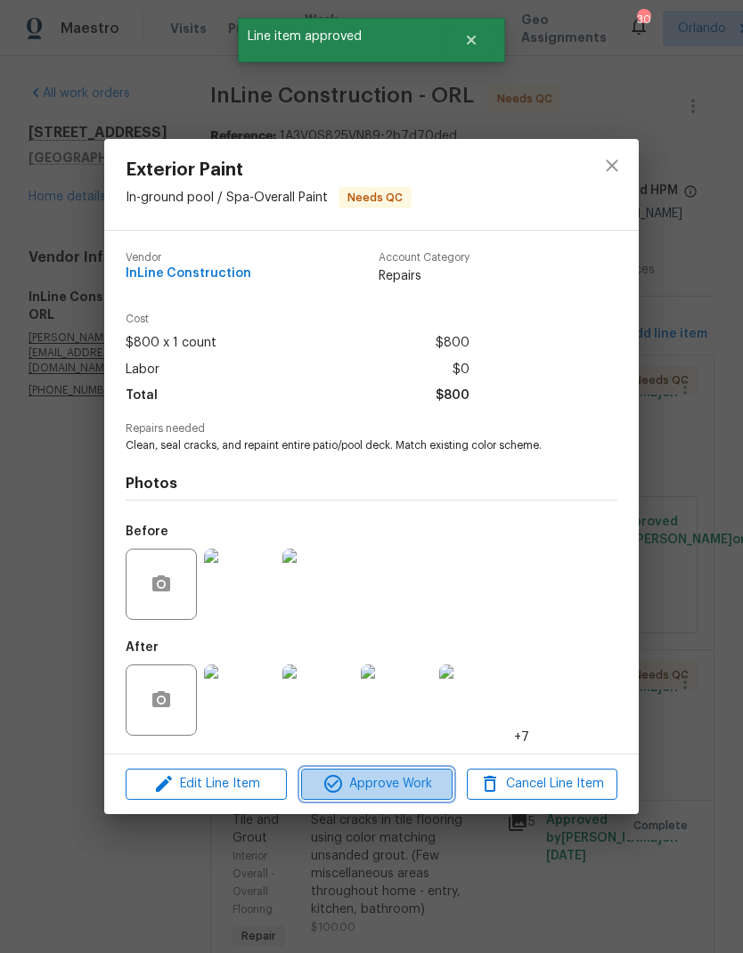
click at [431, 781] on span "Approve Work" at bounding box center [377, 784] width 140 height 22
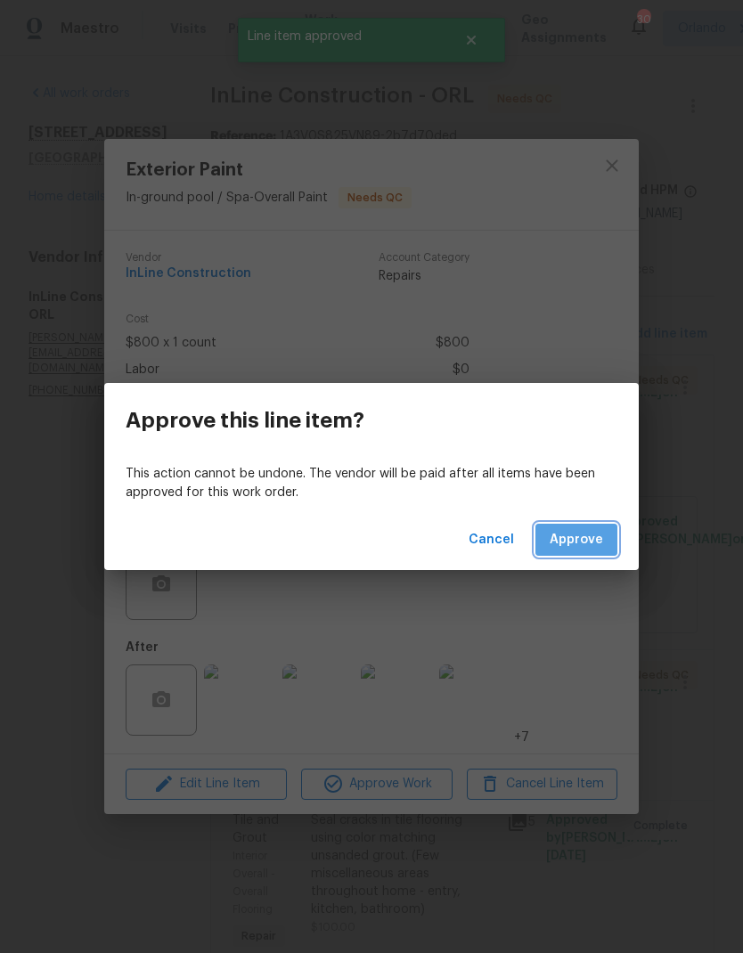
click at [584, 548] on span "Approve" at bounding box center [576, 540] width 53 height 22
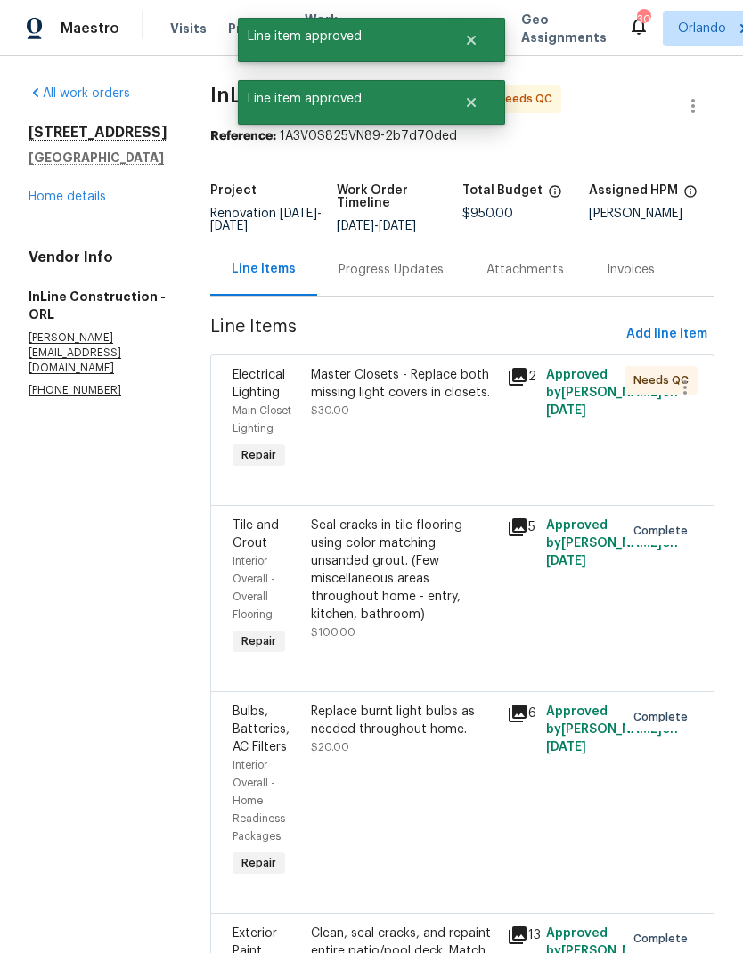
click at [440, 420] on div "Master Closets - Replace both missing light covers in closets. $30.00" at bounding box center [403, 392] width 185 height 53
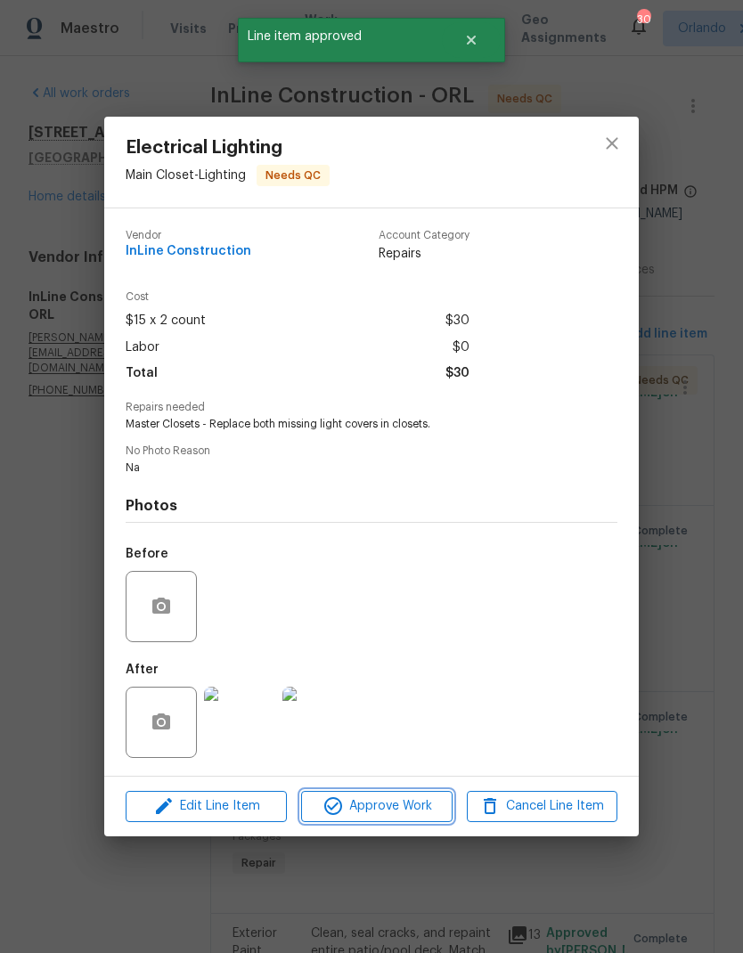
click at [422, 808] on span "Approve Work" at bounding box center [377, 807] width 140 height 22
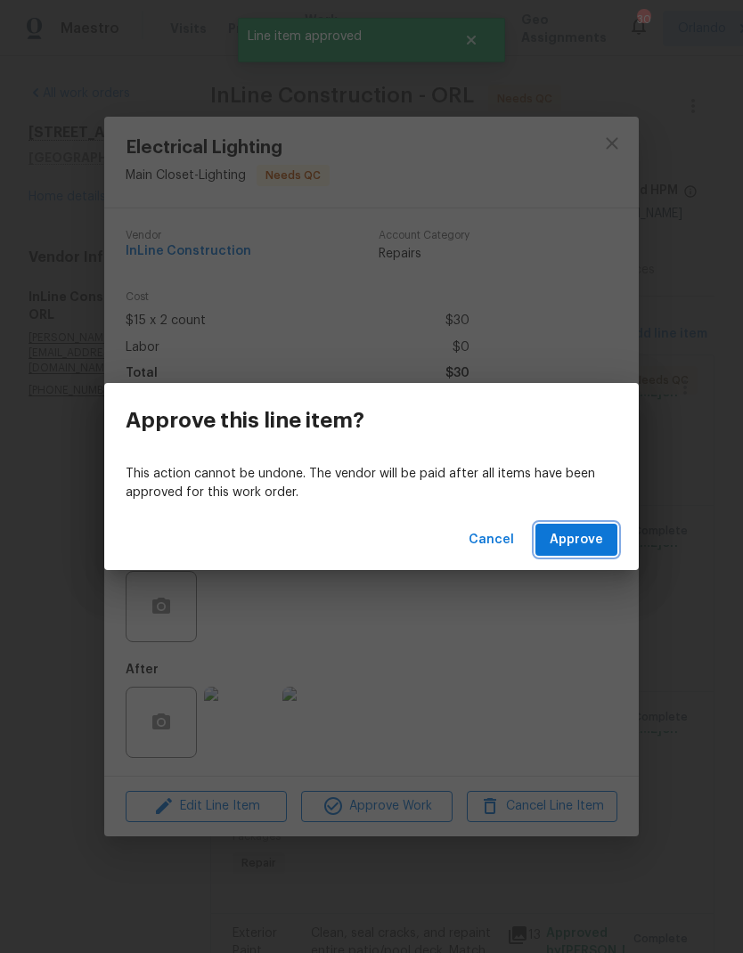
click at [590, 535] on span "Approve" at bounding box center [576, 540] width 53 height 22
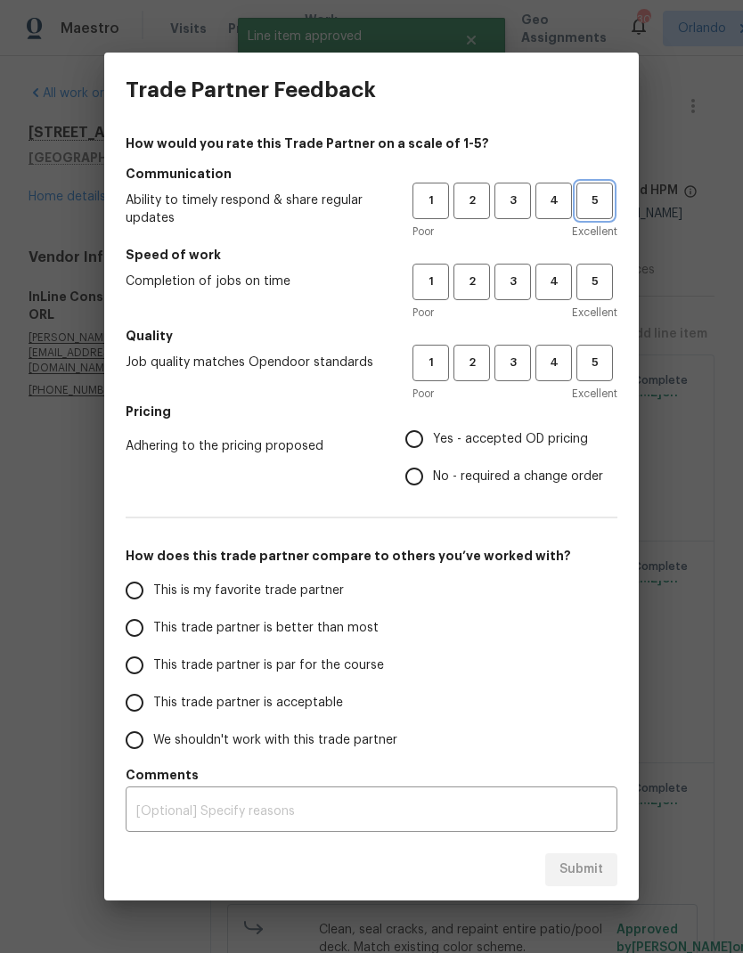
click at [595, 209] on span "5" at bounding box center [594, 201] width 33 height 20
click at [599, 274] on span "5" at bounding box center [594, 282] width 33 height 20
click at [599, 362] on span "5" at bounding box center [594, 363] width 33 height 20
click at [411, 439] on input "Yes - accepted OD pricing" at bounding box center [414, 439] width 37 height 37
radio input "true"
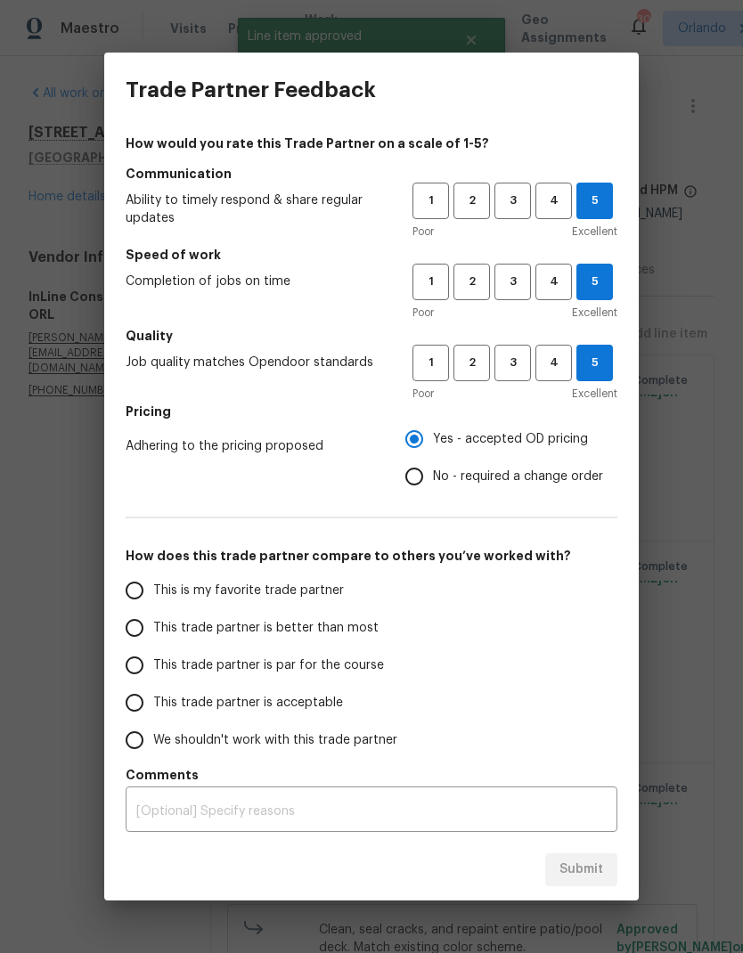
click at [252, 586] on span "This is my favorite trade partner" at bounding box center [248, 591] width 191 height 19
click at [153, 586] on input "This is my favorite trade partner" at bounding box center [134, 590] width 37 height 37
click at [597, 871] on span "Submit" at bounding box center [582, 870] width 44 height 22
radio input "true"
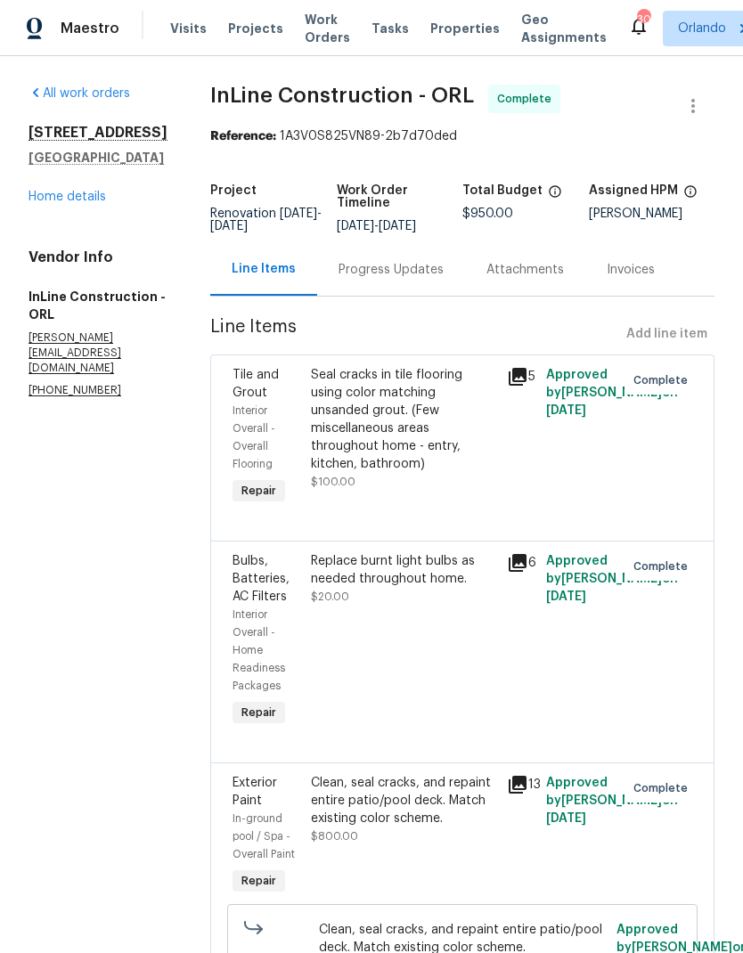
click at [83, 203] on link "Home details" at bounding box center [68, 197] width 78 height 12
